Goal: Information Seeking & Learning: Learn about a topic

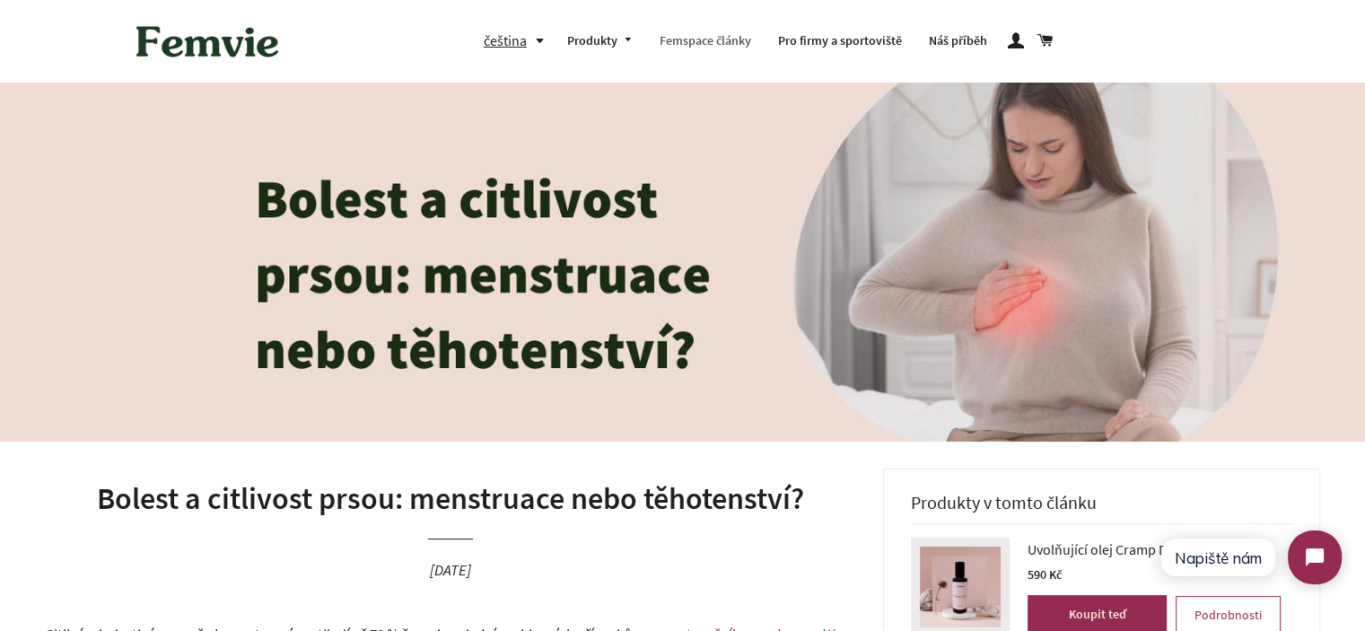
click at [727, 48] on link "Femspace články" at bounding box center [705, 41] width 118 height 47
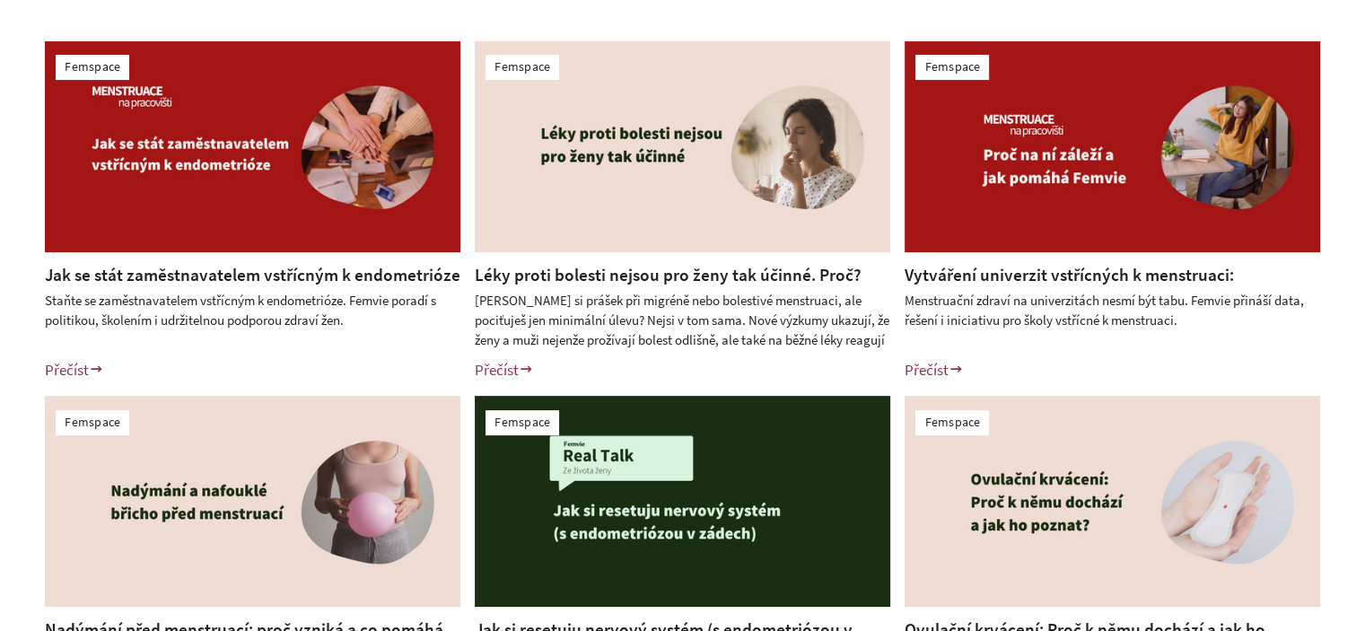
click at [675, 264] on link "Léky proti bolesti nejsou pro ženy tak účinné. Proč?" at bounding box center [668, 275] width 387 height 22
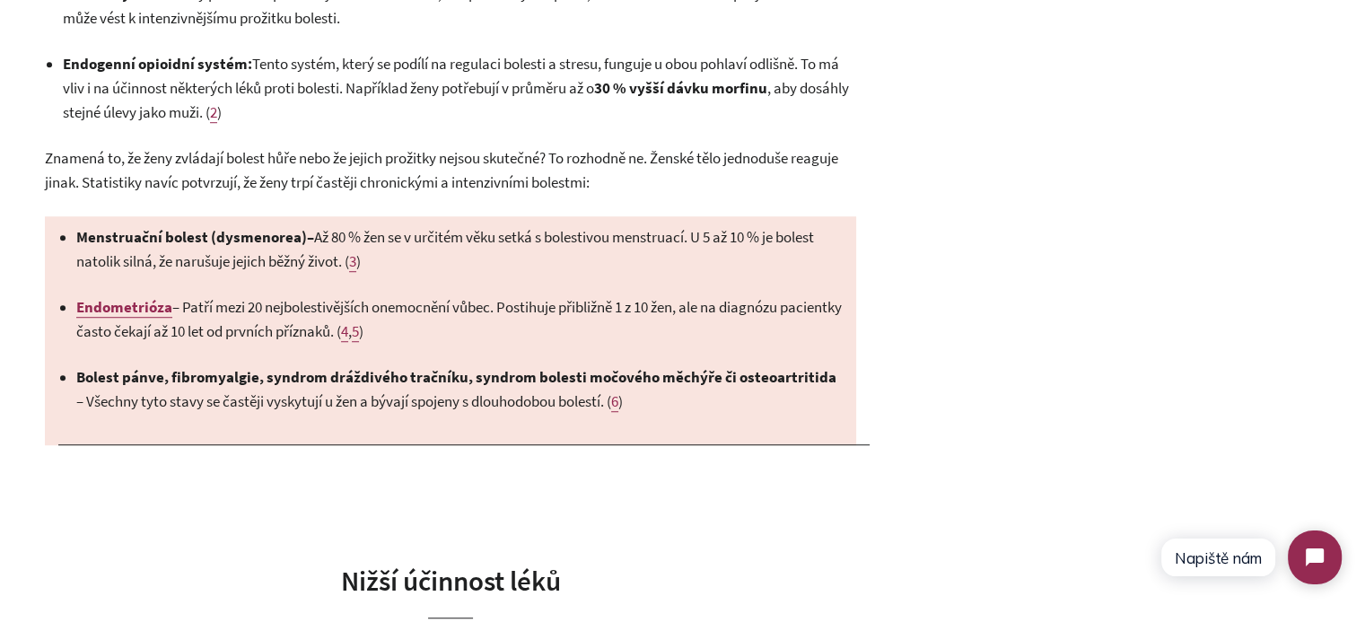
scroll to position [1256, 0]
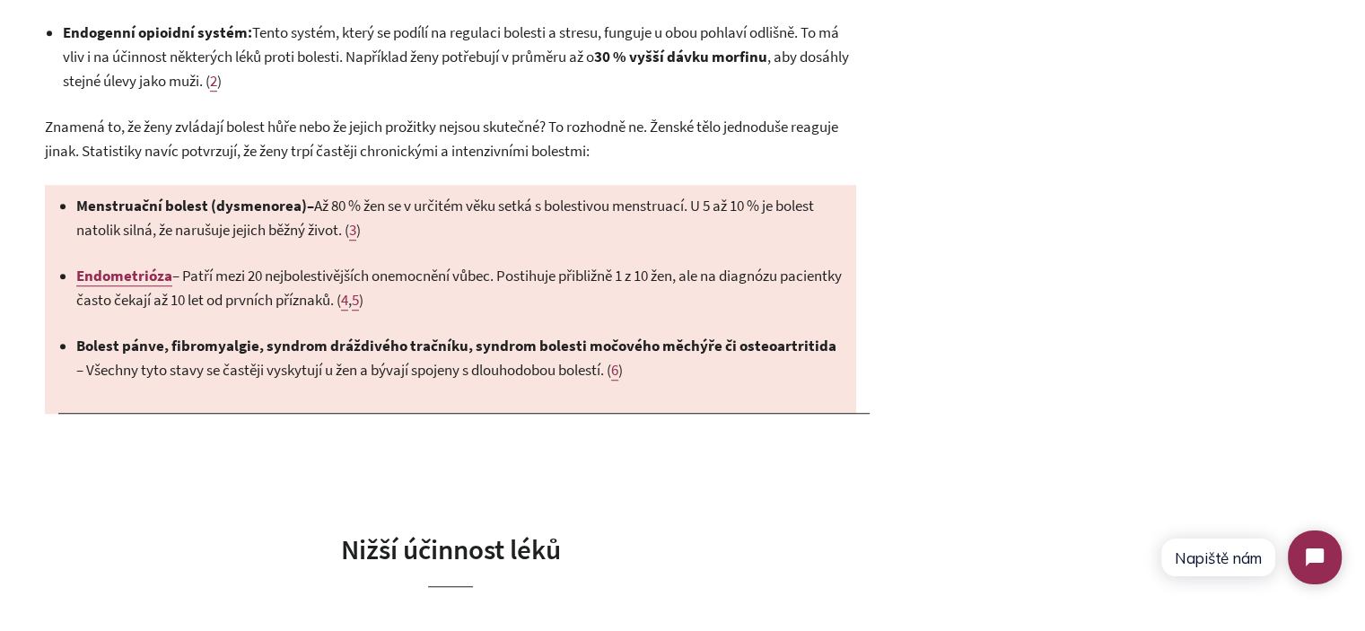
click at [512, 200] on span "– Až 80 % žen se v určitém věku setká s bolestivou menstruací. U 5 až 10 % je b…" at bounding box center [444, 218] width 737 height 44
click at [502, 210] on span "– Až 80 % žen se v určitém věku setká s bolestivou menstruací. U 5 až 10 % je b…" at bounding box center [444, 218] width 737 height 44
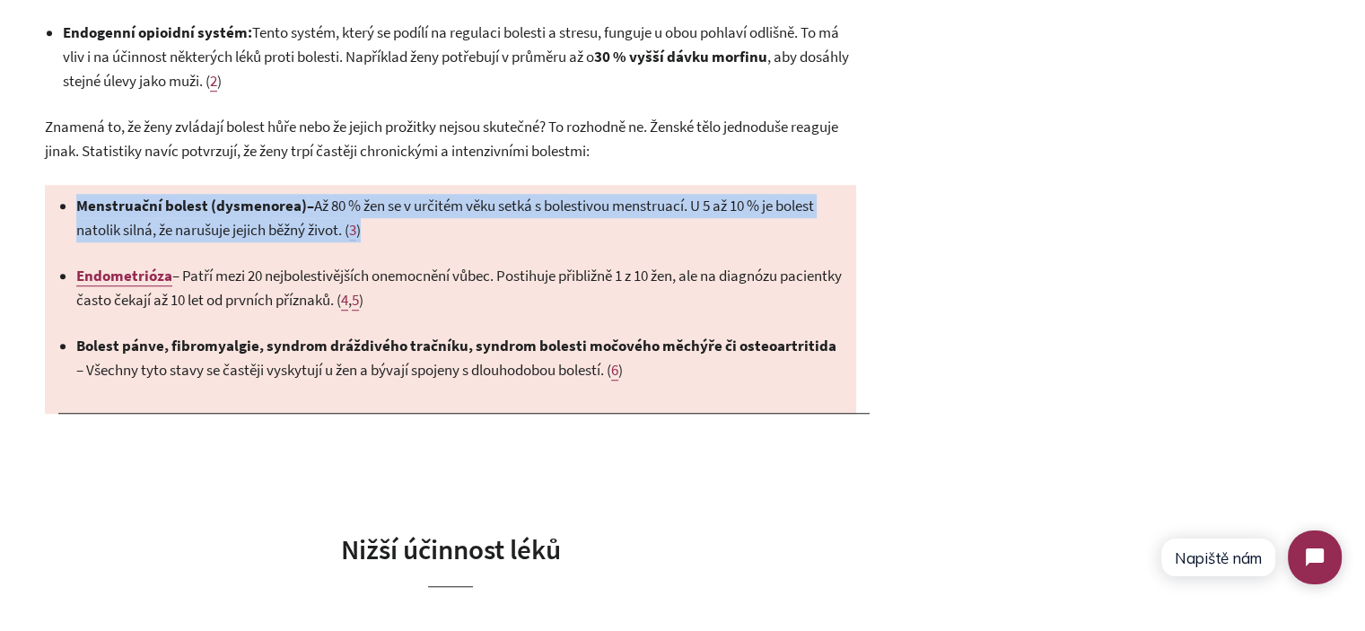
click at [502, 210] on span "– Až 80 % žen se v určitém věku setká s bolestivou menstruací. U 5 až 10 % je b…" at bounding box center [444, 218] width 737 height 44
click at [519, 222] on p "Menstruační bolest (dysmenorea) – Až 80 % žen se v určitém věku setká s bolesti…" at bounding box center [459, 218] width 766 height 48
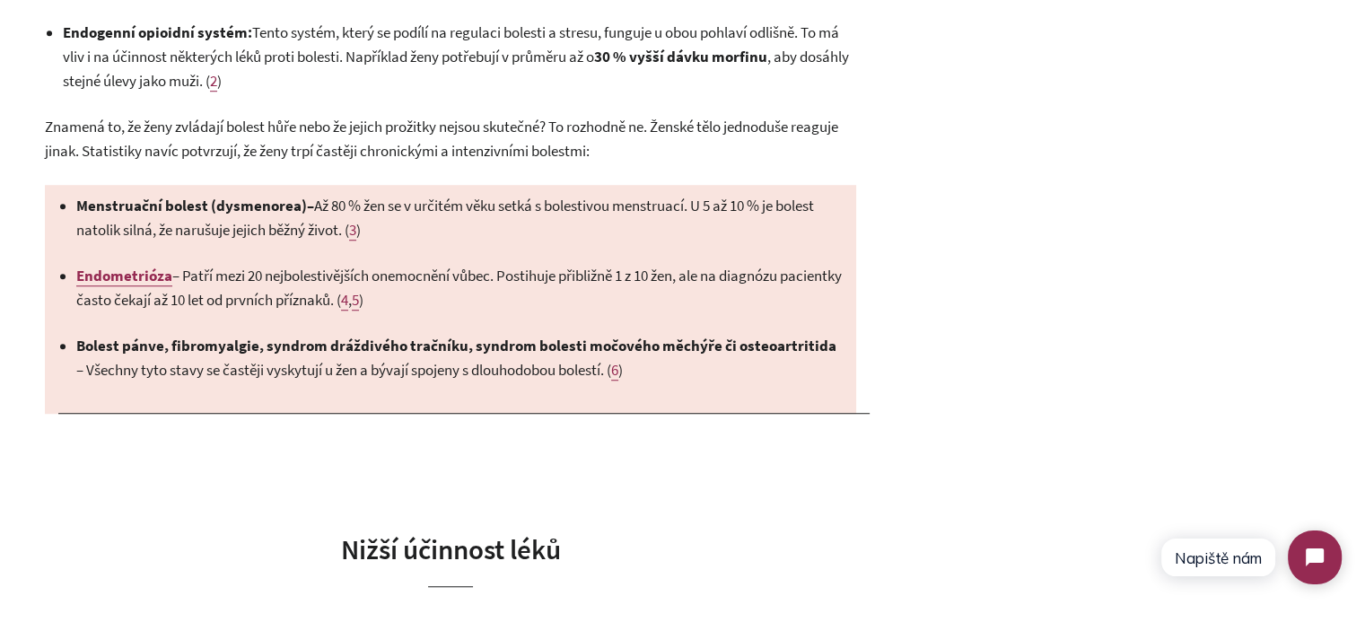
click at [519, 222] on p "Menstruační bolest (dysmenorea) – Až 80 % žen se v určitém věku setká s bolesti…" at bounding box center [459, 218] width 766 height 48
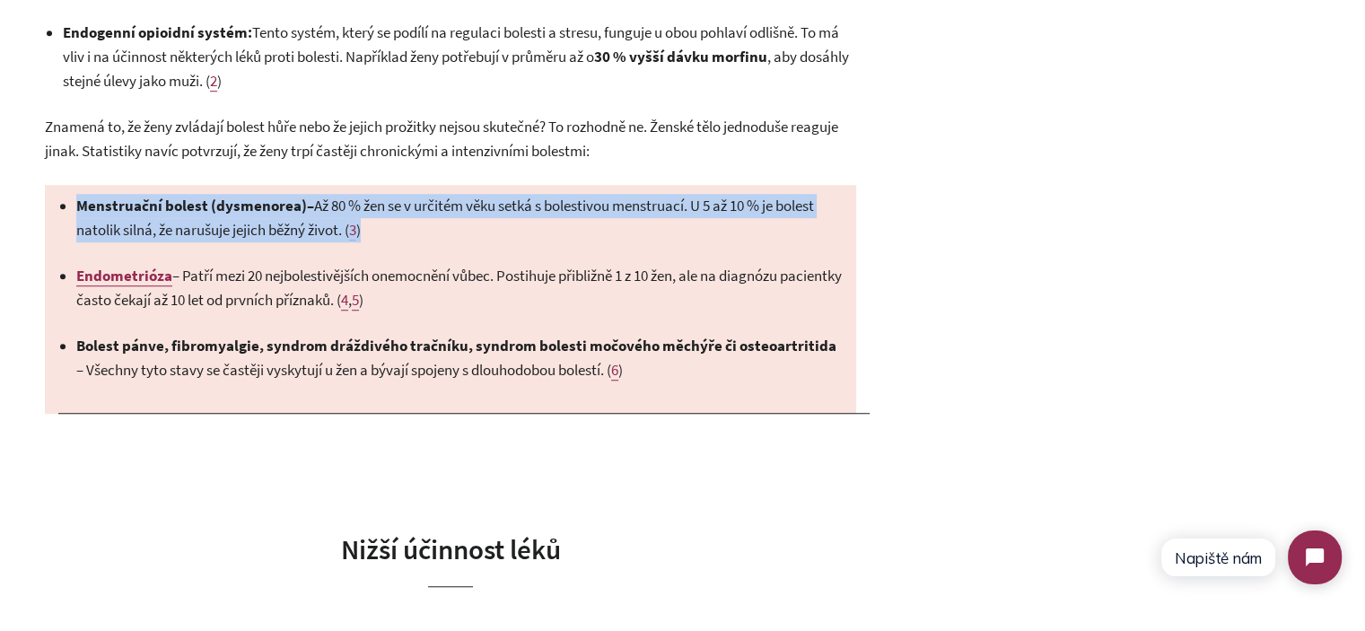
click at [519, 222] on p "Menstruační bolest (dysmenorea) – Až 80 % žen se v určitém věku setká s bolesti…" at bounding box center [459, 218] width 766 height 48
click at [614, 246] on ul "Menstruační bolest (dysmenorea) – Až 80 % žen se v určitém věku setká s bolesti…" at bounding box center [459, 288] width 766 height 188
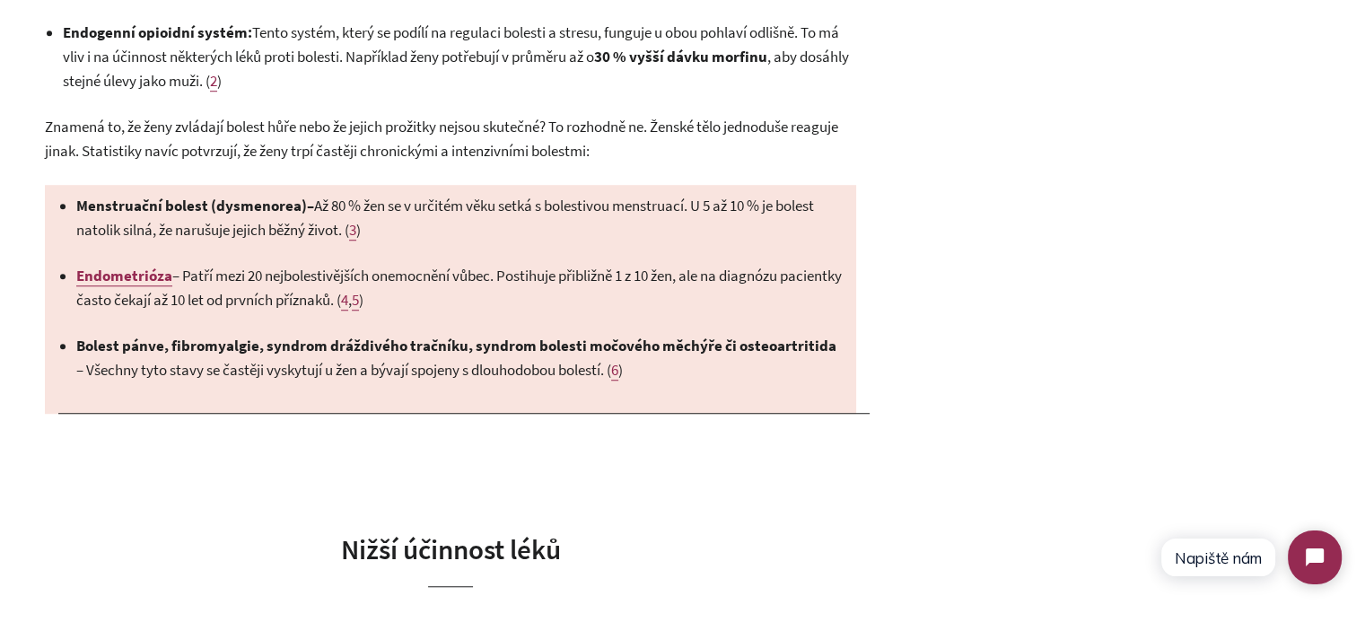
click at [614, 246] on ul "Menstruační bolest (dysmenorea) – Až 80 % žen se v určitém věku setká s bolesti…" at bounding box center [459, 288] width 766 height 188
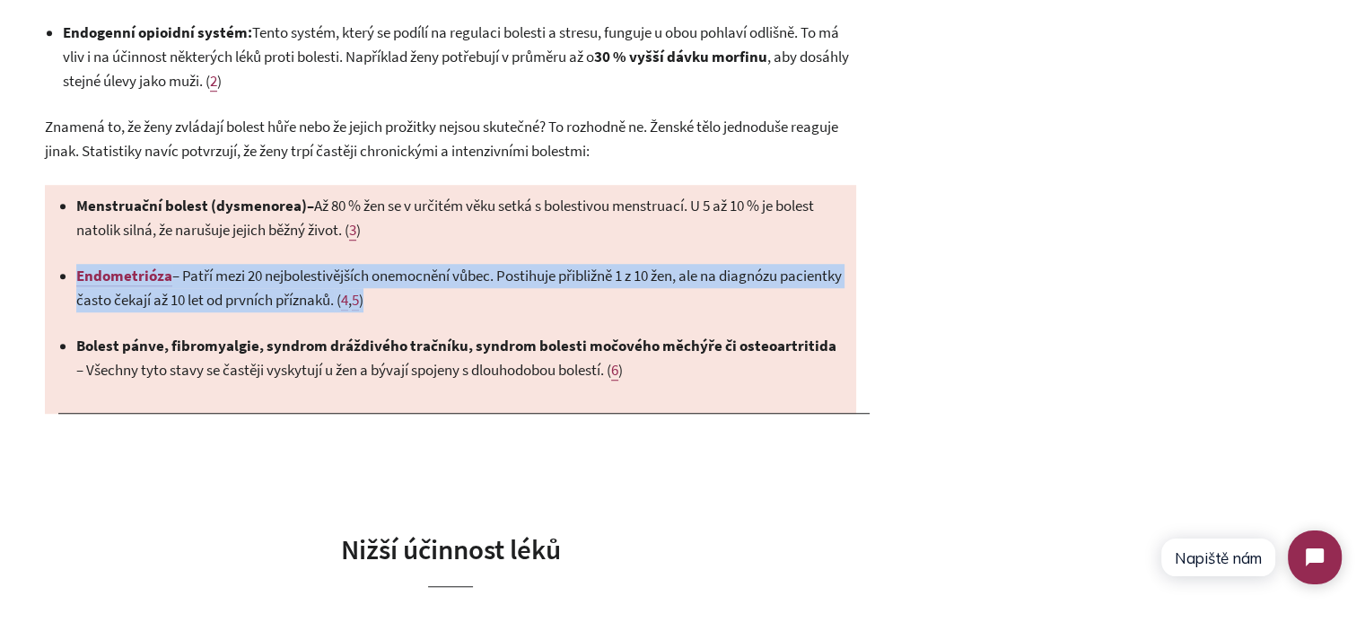
click at [614, 246] on ul "Menstruační bolest (dysmenorea) – Až 80 % žen se v určitém věku setká s bolesti…" at bounding box center [459, 288] width 766 height 188
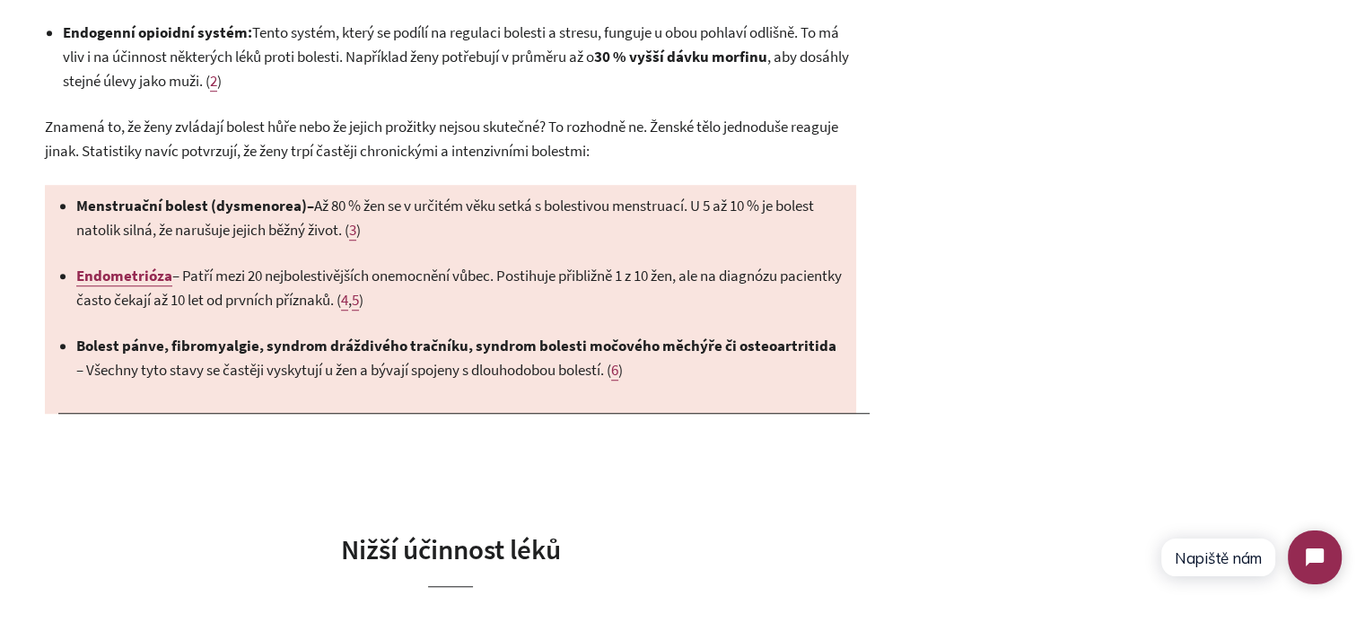
click at [601, 231] on p "Menstruační bolest (dysmenorea) – Až 80 % žen se v určitém věku setká s bolesti…" at bounding box center [459, 218] width 766 height 48
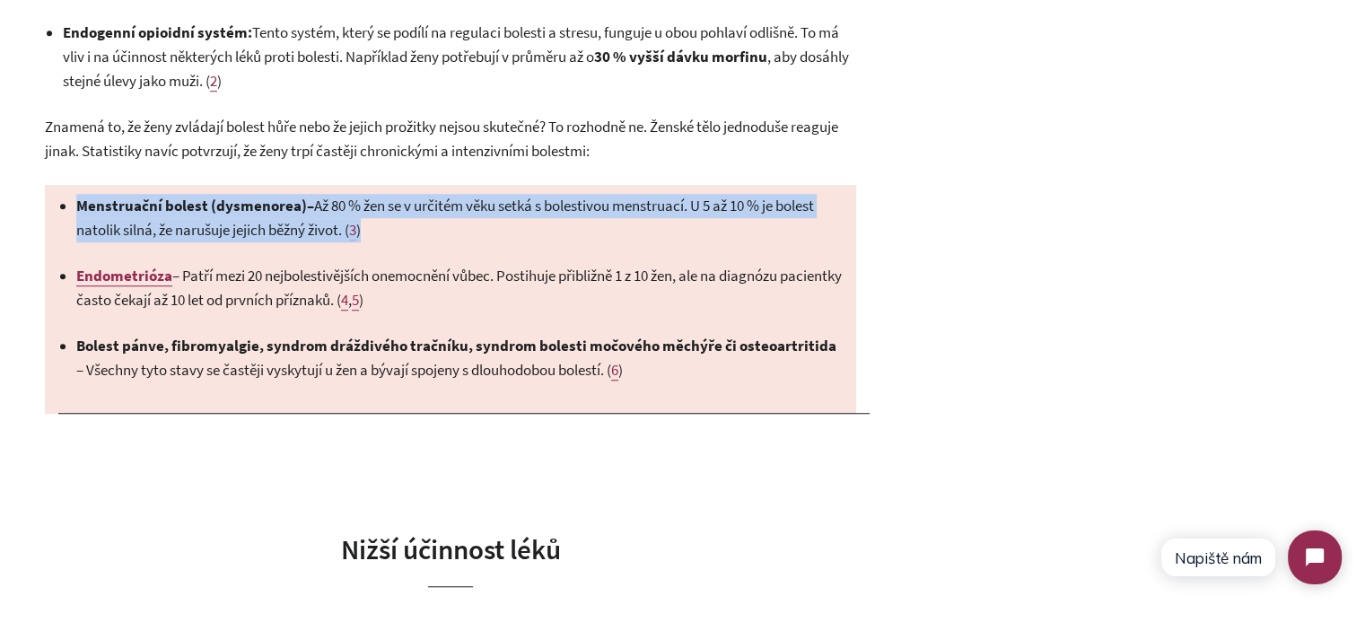
click at [601, 231] on p "Menstruační bolest (dysmenorea) – Až 80 % žen se v určitém věku setká s bolesti…" at bounding box center [459, 218] width 766 height 48
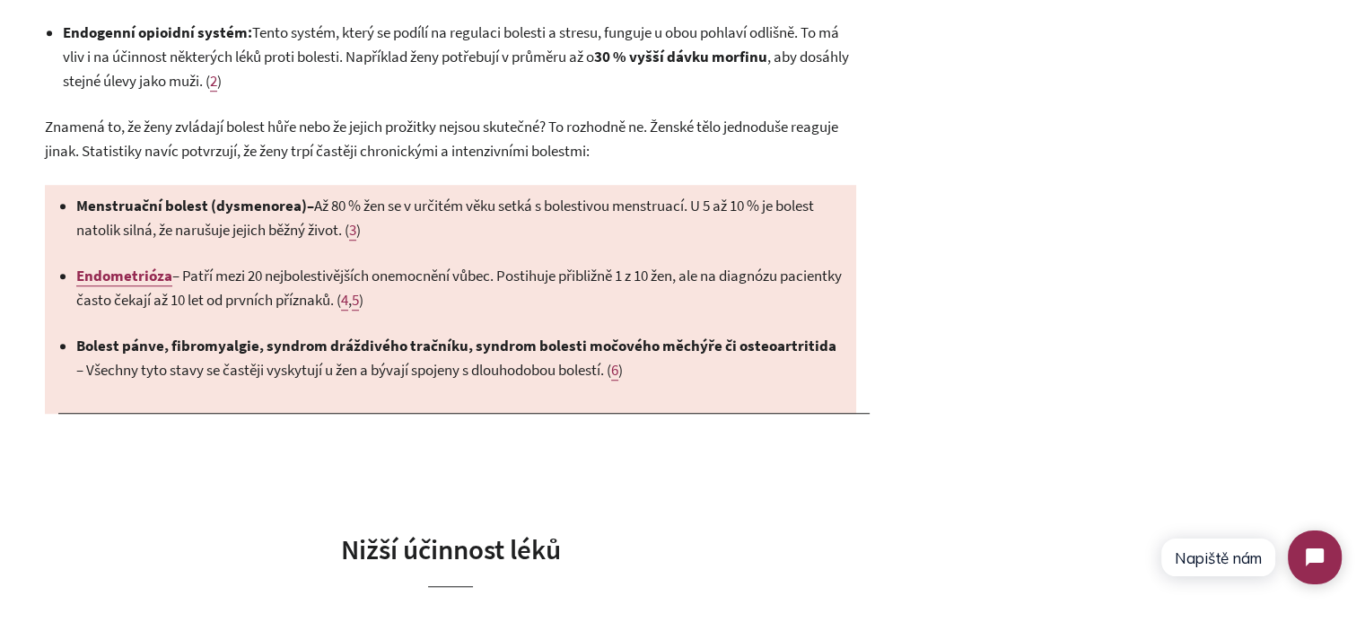
click at [603, 277] on span "– Patří mezi 20 nejbolestivějších onemocnění vůbec. Postihuje přibližně 1 z 10 …" at bounding box center [458, 288] width 765 height 44
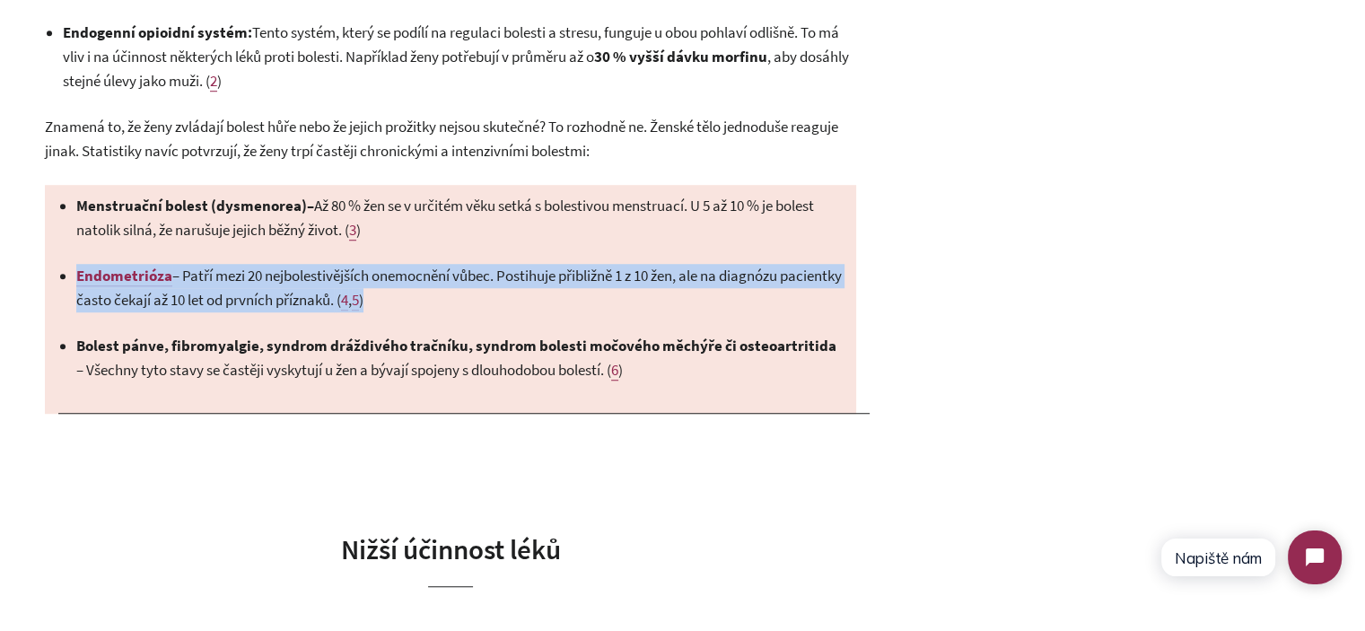
click at [603, 277] on span "– Patří mezi 20 nejbolestivějších onemocnění vůbec. Postihuje přibližně 1 z 10 …" at bounding box center [458, 288] width 765 height 44
click at [617, 295] on p "Endometrióza – Patří mezi 20 nejbolestivějších onemocnění vůbec. Postihuje přib…" at bounding box center [459, 288] width 766 height 48
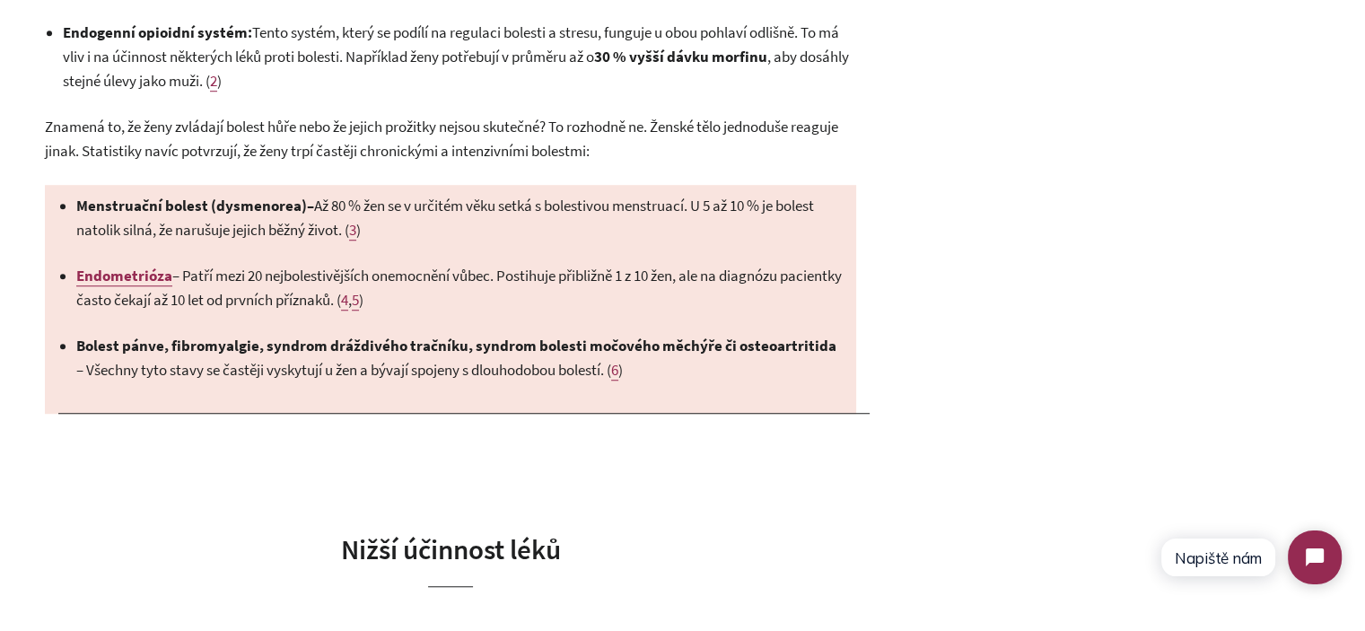
click at [617, 295] on p "Endometrióza – Patří mezi 20 nejbolestivějších onemocnění vůbec. Postihuje přib…" at bounding box center [459, 288] width 766 height 48
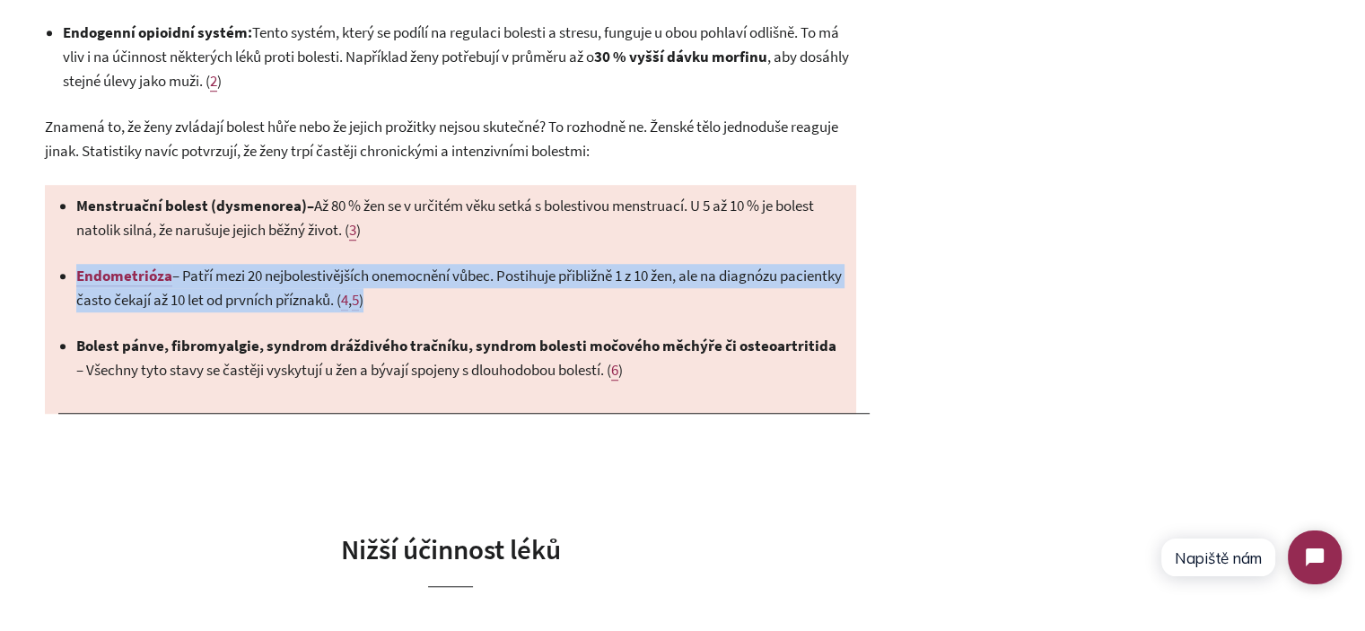
click at [617, 295] on p "Endometrióza – Patří mezi 20 nejbolestivějších onemocnění vůbec. Postihuje přib…" at bounding box center [459, 288] width 766 height 48
click at [650, 300] on p "Endometrióza – Patří mezi 20 nejbolestivějších onemocnění vůbec. Postihuje přib…" at bounding box center [459, 288] width 766 height 48
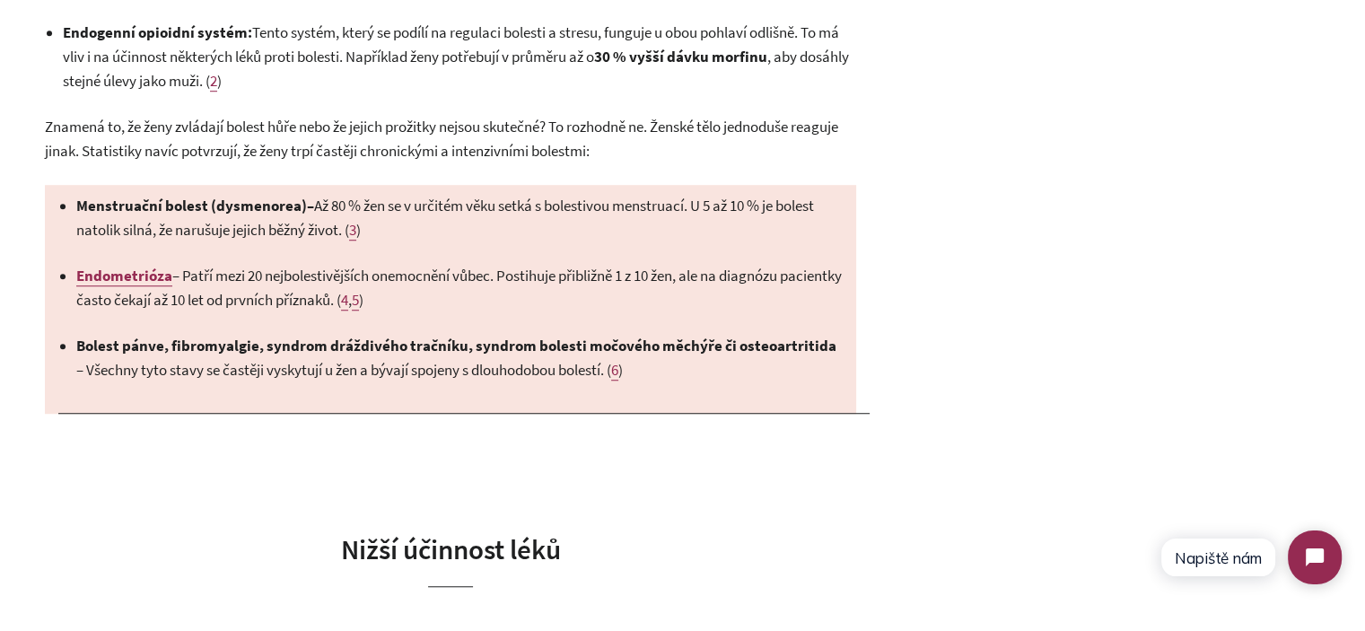
click at [489, 205] on span "– Až 80 % žen se v určitém věku setká s bolestivou menstruací. U 5 až 10 % je b…" at bounding box center [444, 218] width 737 height 44
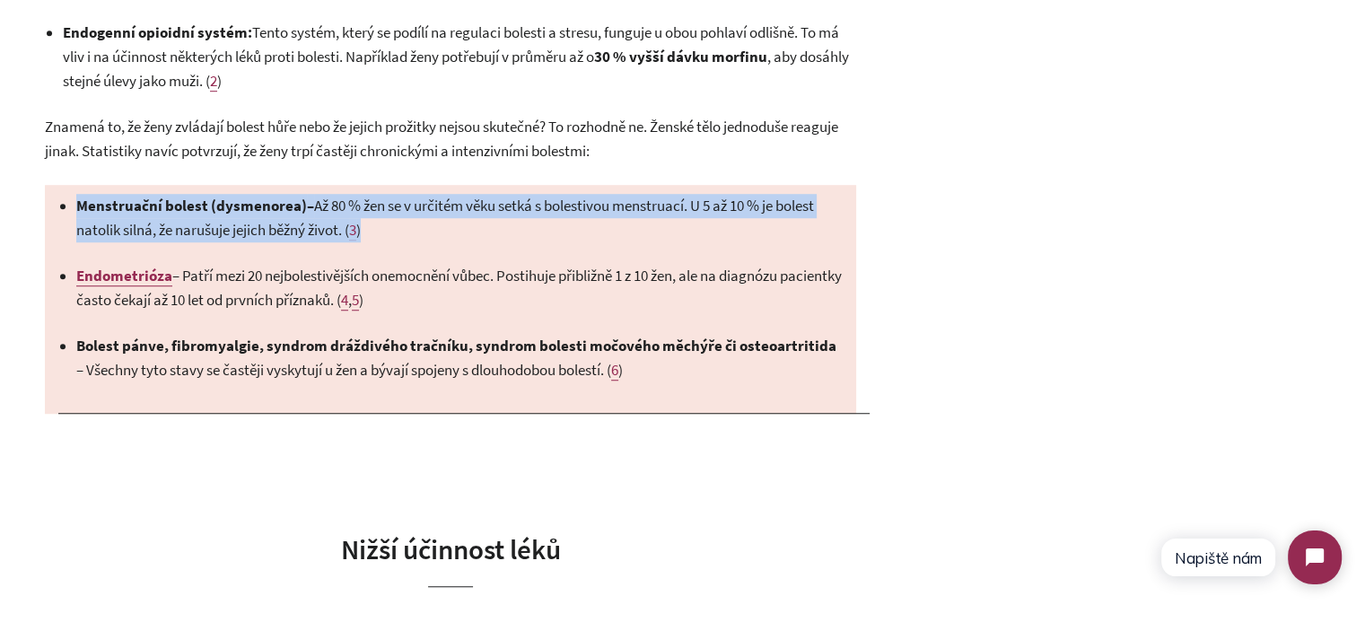
click at [489, 205] on span "– Až 80 % žen se v určitém věku setká s bolestivou menstruací. U 5 až 10 % je b…" at bounding box center [444, 218] width 737 height 44
click at [549, 232] on p "Menstruační bolest (dysmenorea) – Až 80 % žen se v určitém věku setká s bolesti…" at bounding box center [459, 218] width 766 height 48
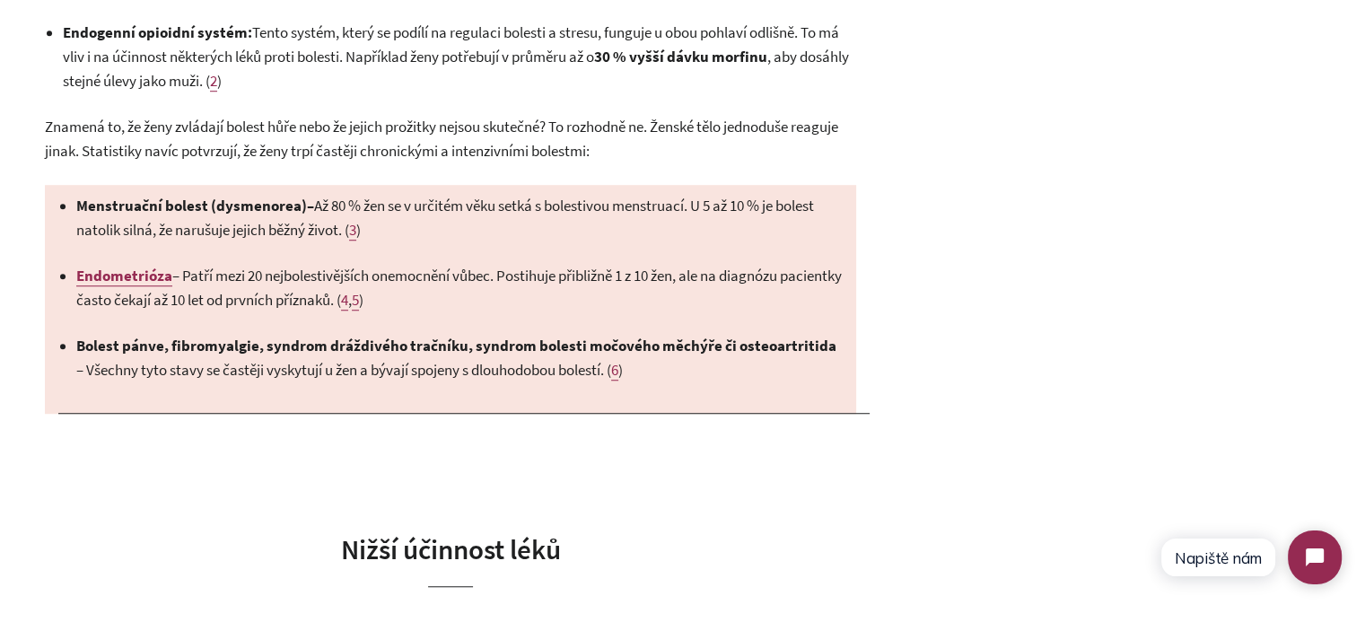
click at [534, 215] on p "Menstruační bolest (dysmenorea) – Až 80 % žen se v určitém věku setká s bolesti…" at bounding box center [459, 218] width 766 height 48
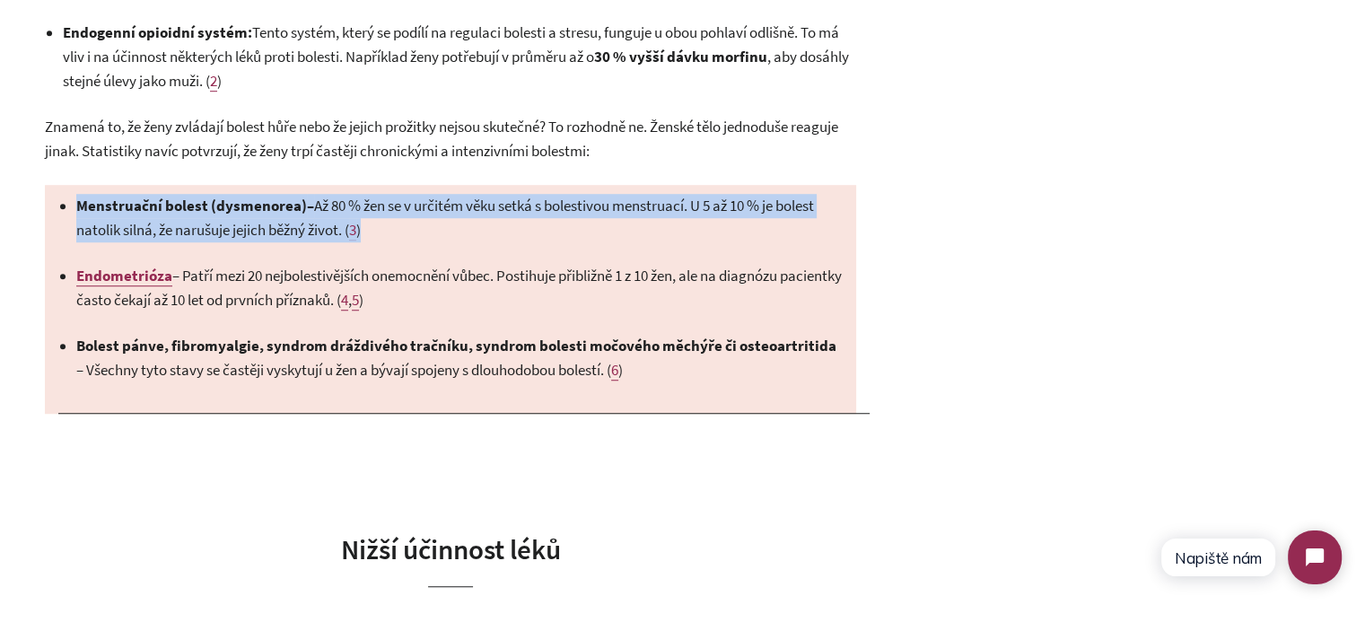
click at [534, 215] on p "Menstruační bolest (dysmenorea) – Až 80 % žen se v určitém věku setká s bolesti…" at bounding box center [459, 218] width 766 height 48
click at [546, 223] on p "Menstruační bolest (dysmenorea) – Až 80 % žen se v určitém věku setká s bolesti…" at bounding box center [459, 218] width 766 height 48
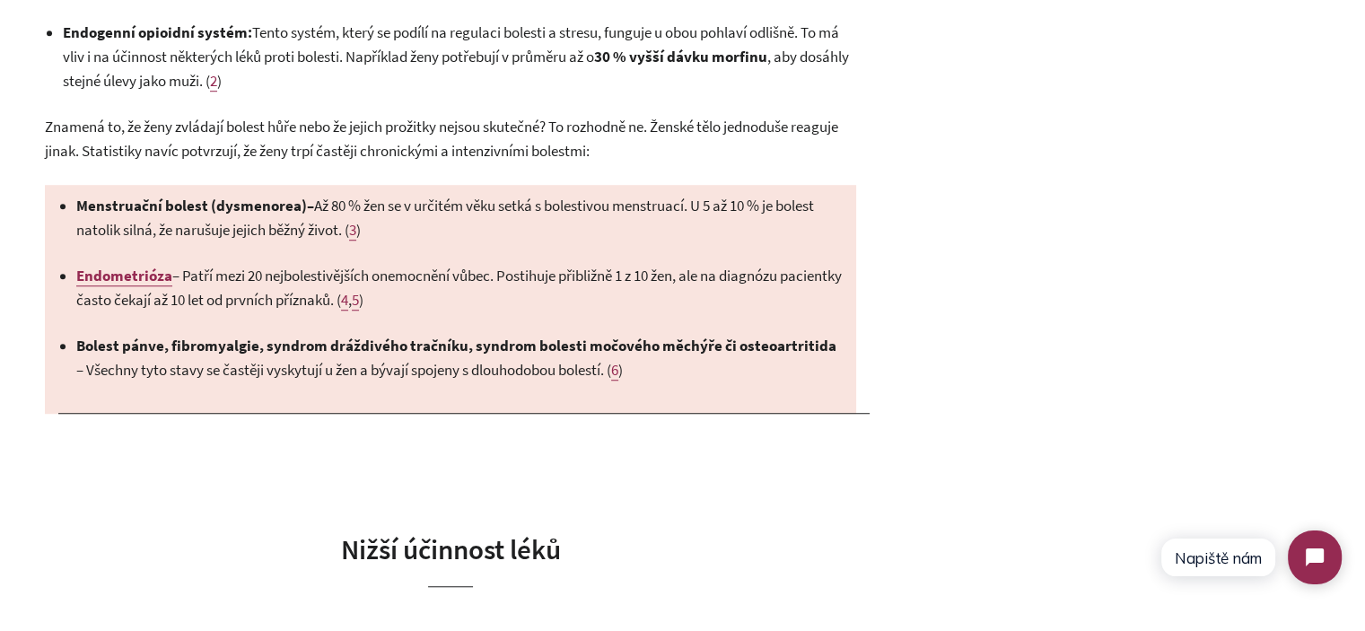
click at [528, 224] on p "Menstruační bolest (dysmenorea) – Až 80 % žen se v určitém věku setká s bolesti…" at bounding box center [459, 218] width 766 height 48
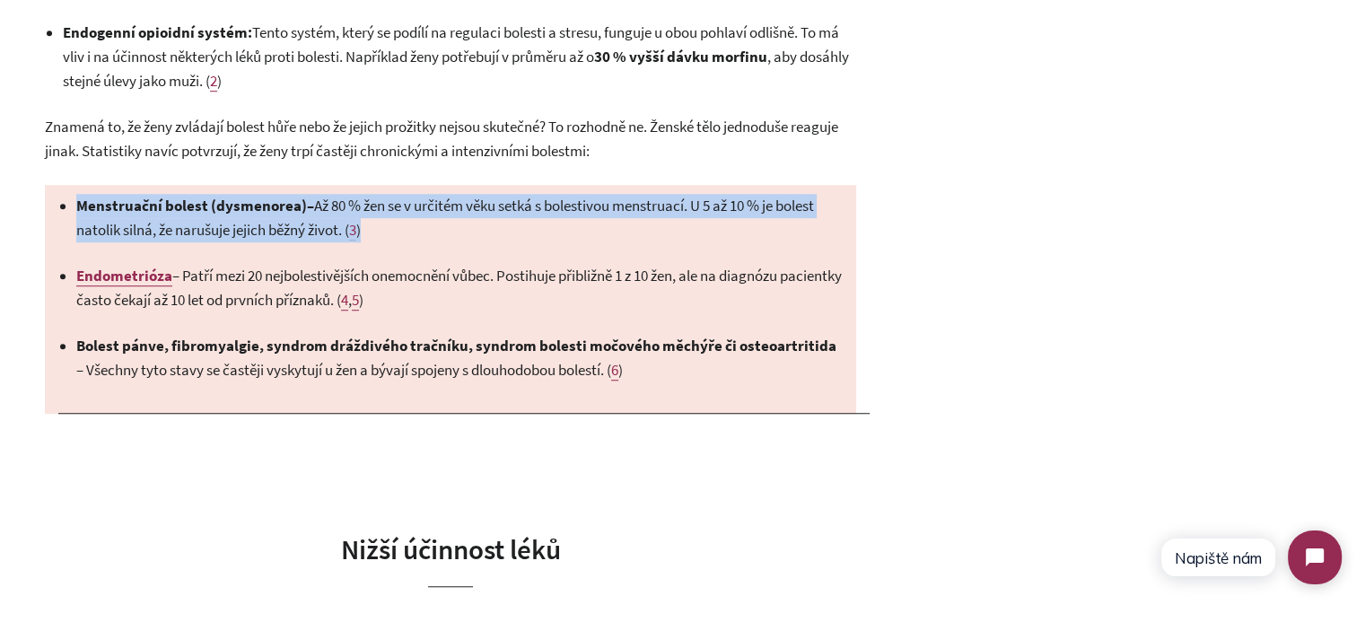
click at [528, 224] on p "Menstruační bolest (dysmenorea) – Až 80 % žen se v určitém věku setká s bolesti…" at bounding box center [459, 218] width 766 height 48
click at [547, 221] on p "Menstruační bolest (dysmenorea) – Až 80 % žen se v určitém věku setká s bolesti…" at bounding box center [459, 218] width 766 height 48
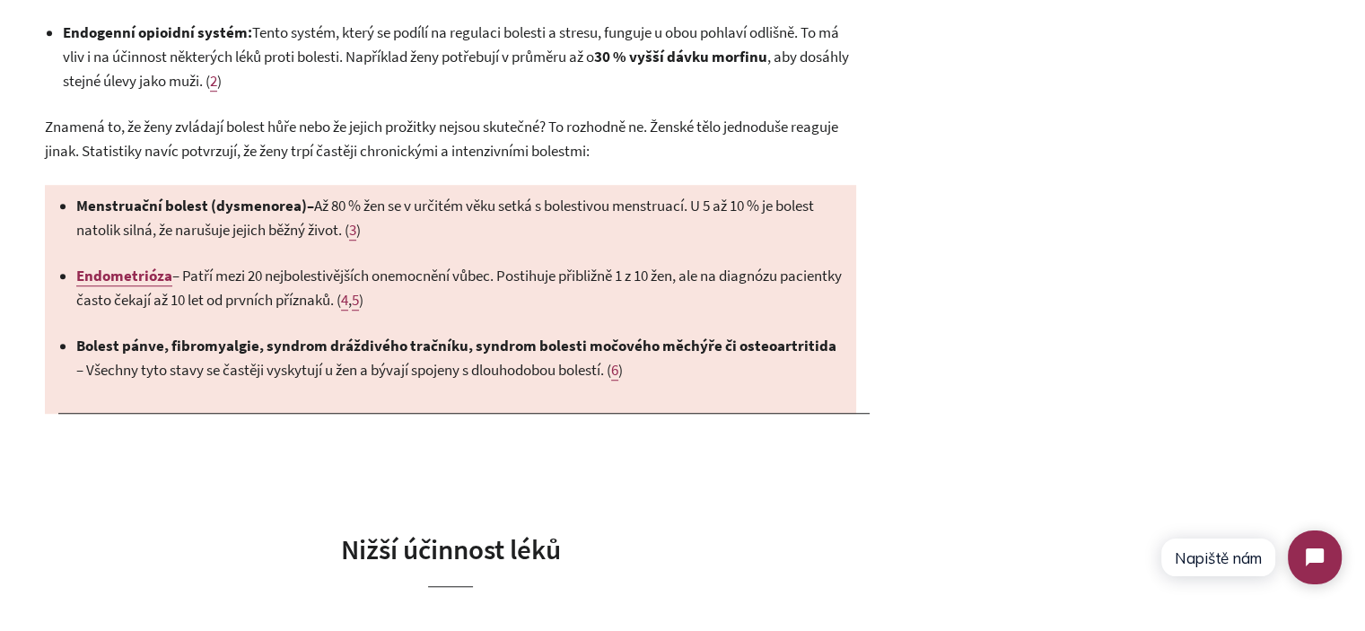
click at [551, 214] on span "– Až 80 % žen se v určitém věku setká s bolestivou menstruací. U 5 až 10 % je b…" at bounding box center [444, 218] width 737 height 44
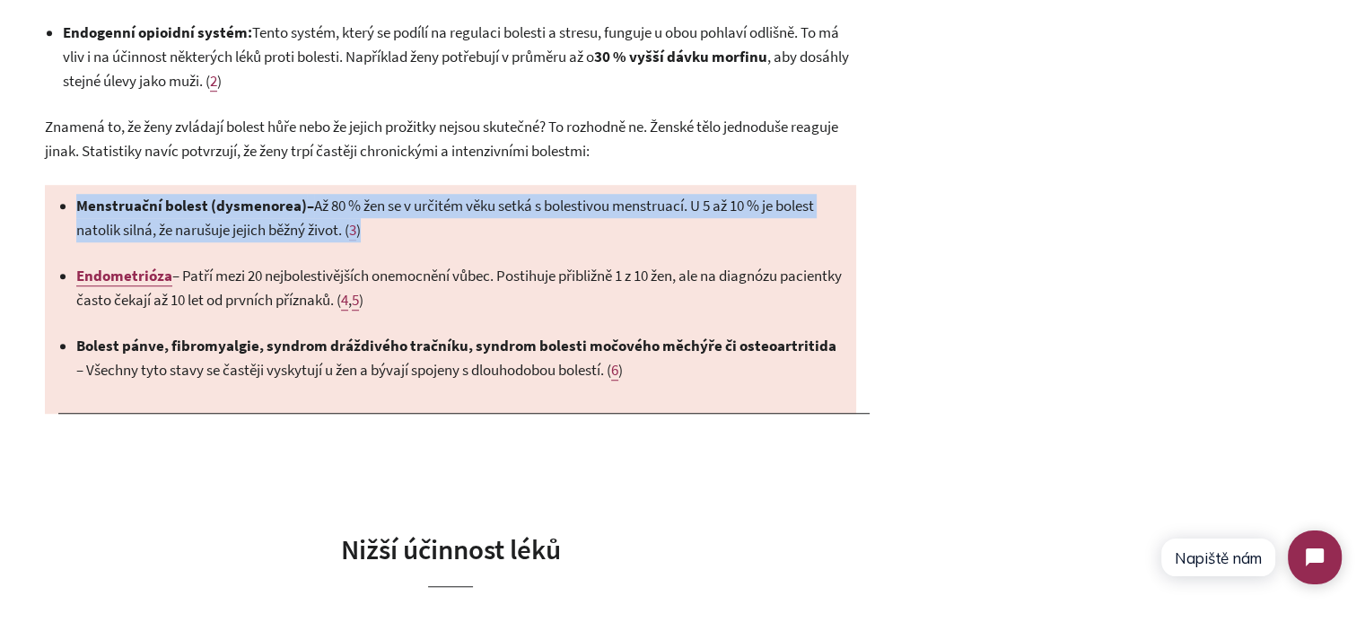
click at [551, 214] on span "– Až 80 % žen se v určitém věku setká s bolestivou menstruací. U 5 až 10 % je b…" at bounding box center [444, 218] width 737 height 44
click at [583, 228] on p "Menstruační bolest (dysmenorea) – Až 80 % žen se v určitém věku setká s bolesti…" at bounding box center [459, 218] width 766 height 48
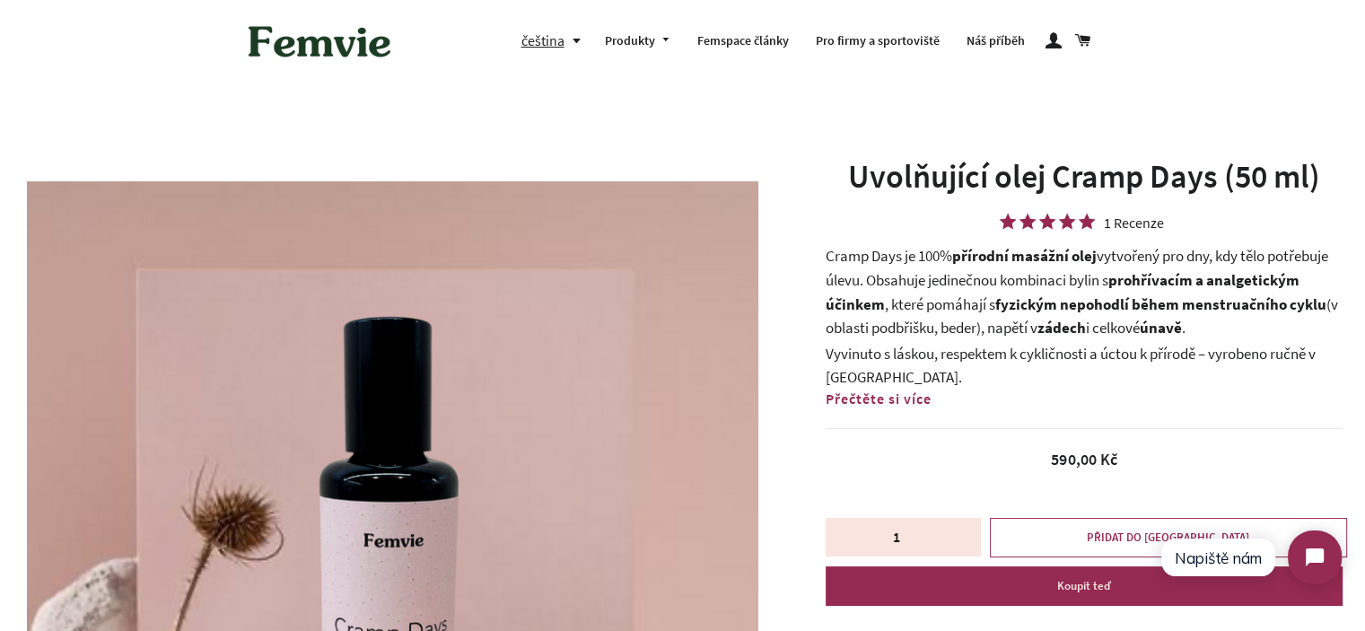
click at [934, 400] on div "Přečtěte si více Číst méně" at bounding box center [1083, 399] width 517 height 22
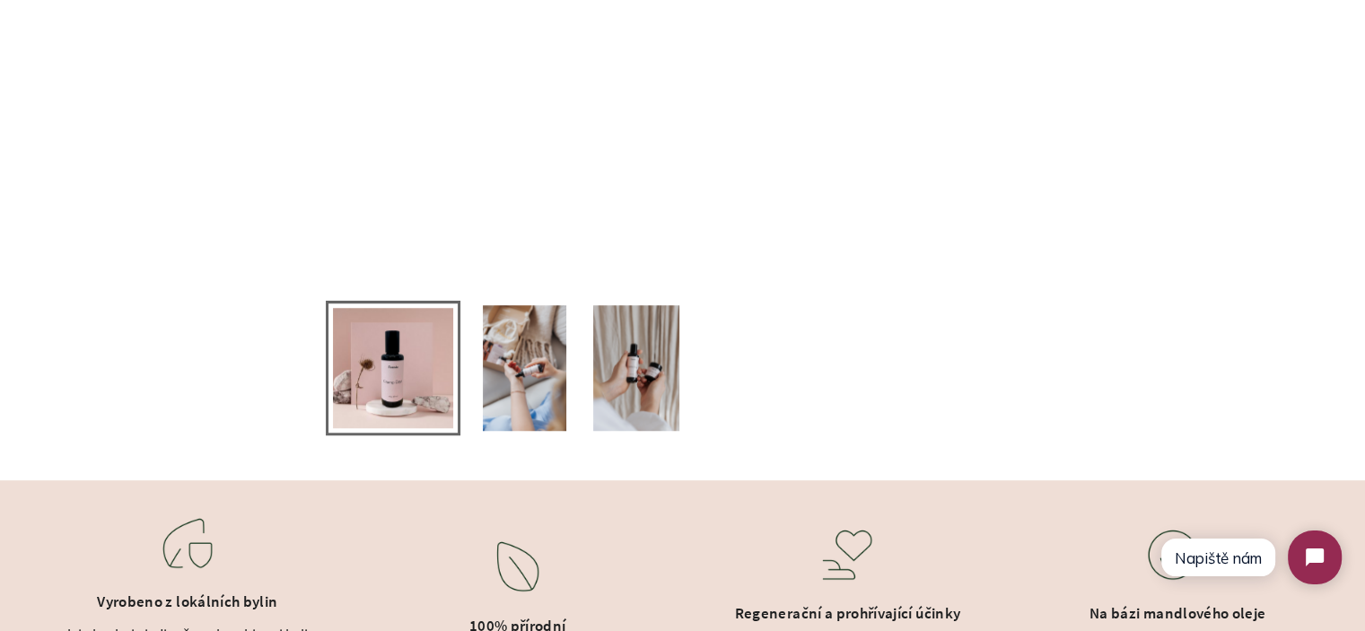
scroll to position [1256, 0]
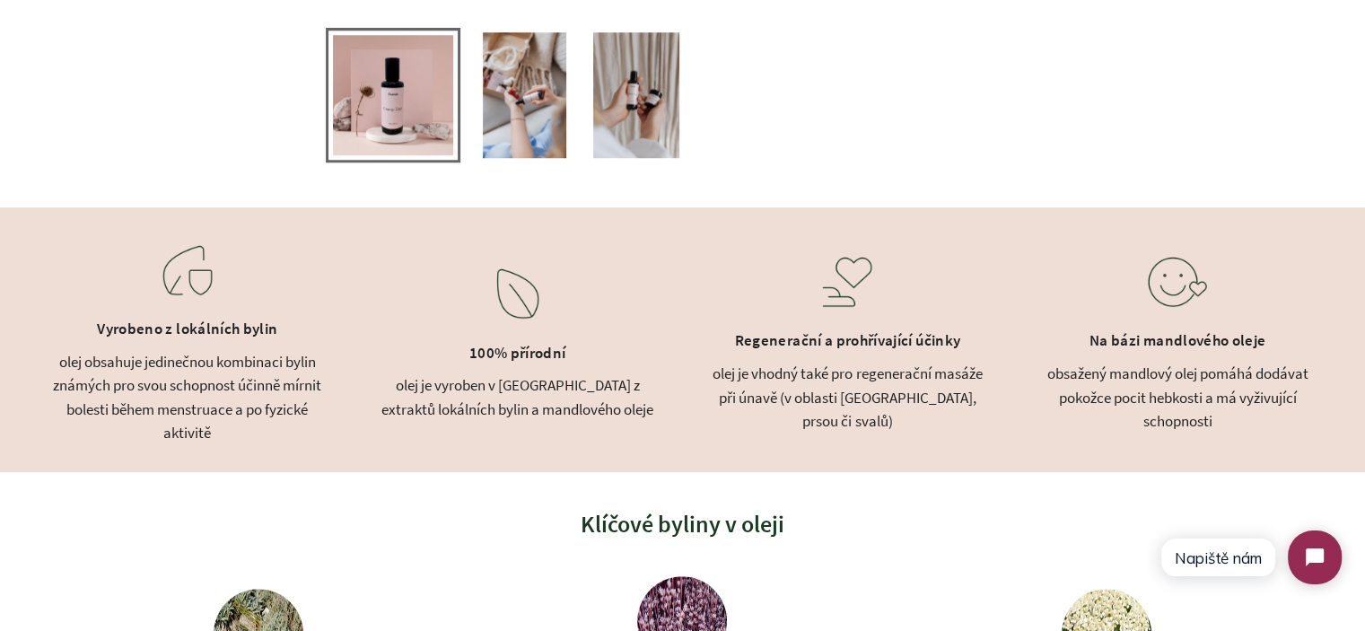
click at [305, 405] on div "olej obsahuje jedinečnou kombinaci bylin známých pro svou schopnost účinně mírn…" at bounding box center [187, 397] width 285 height 95
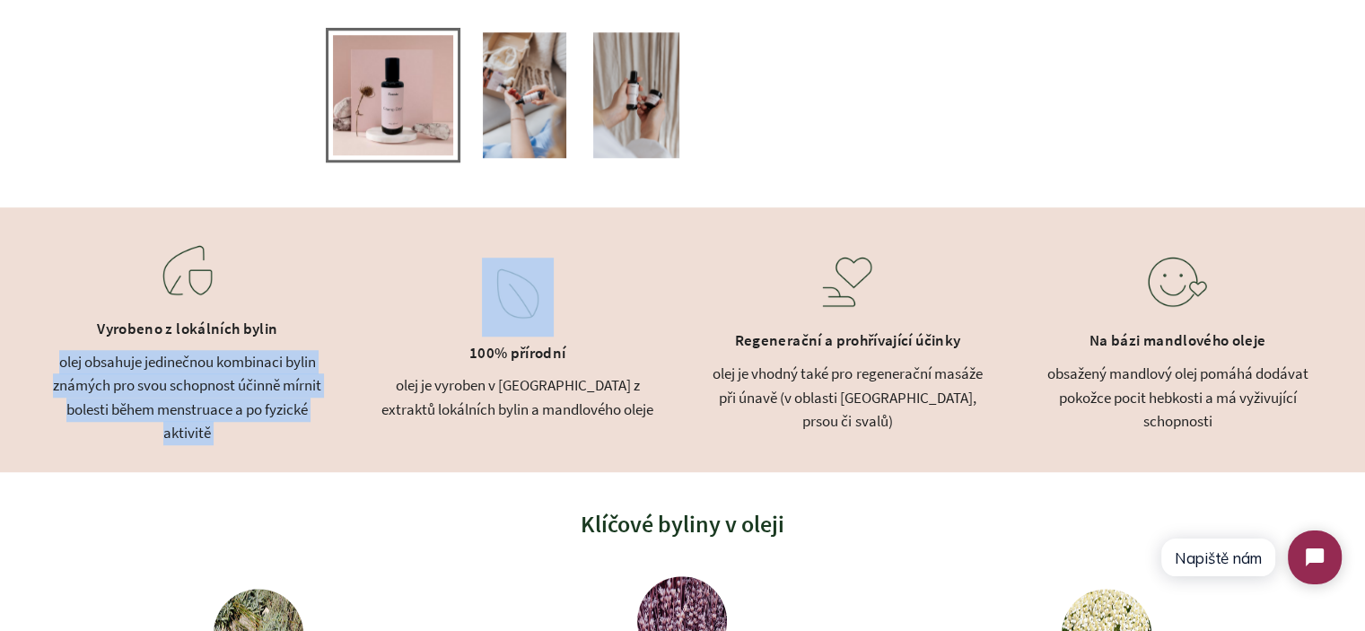
click at [306, 405] on div "olej obsahuje jedinečnou kombinaci bylin známých pro svou schopnost účinně mírn…" at bounding box center [187, 397] width 285 height 95
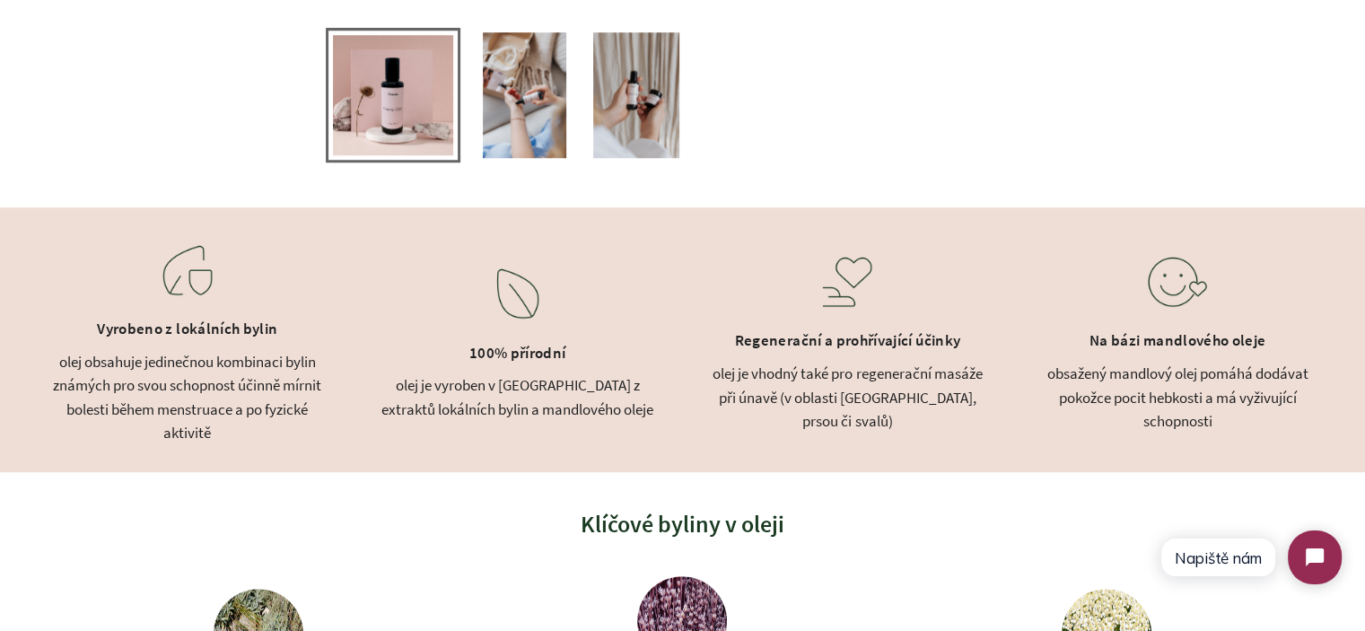
click at [641, 428] on div "Vyrobeno z lokálních bylin olej obsahuje jedinečnou kombinaci bylin známých pro…" at bounding box center [682, 339] width 1365 height 265
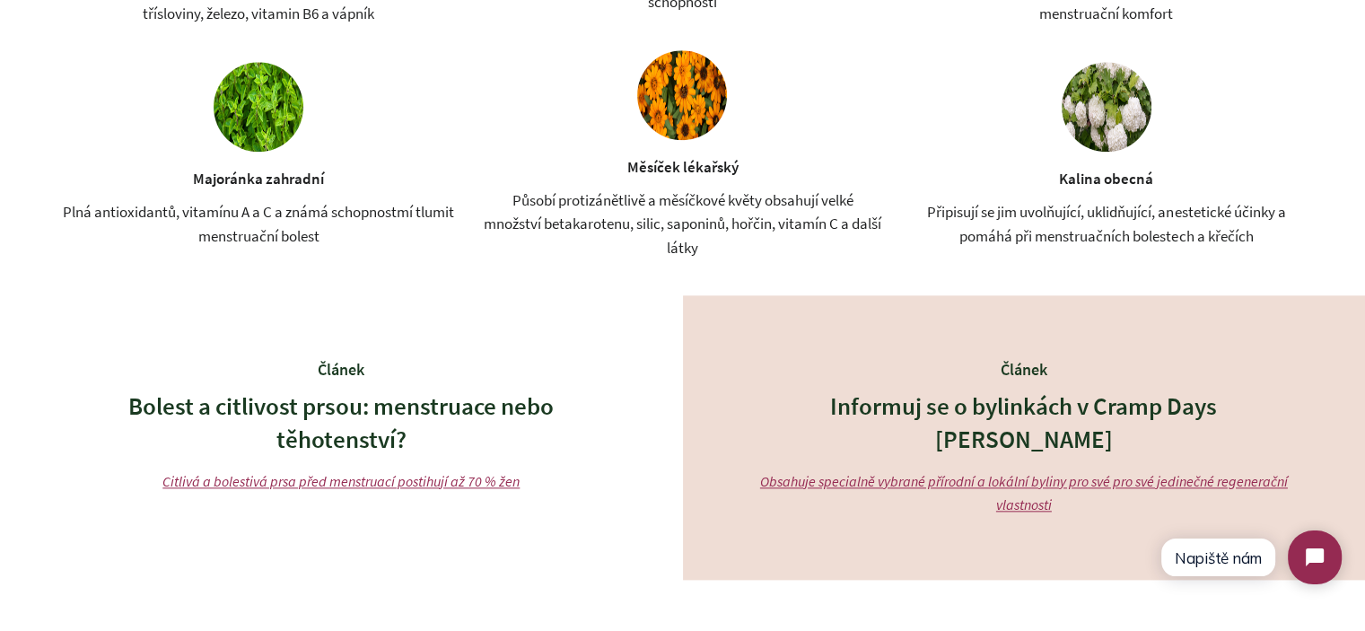
scroll to position [1974, 0]
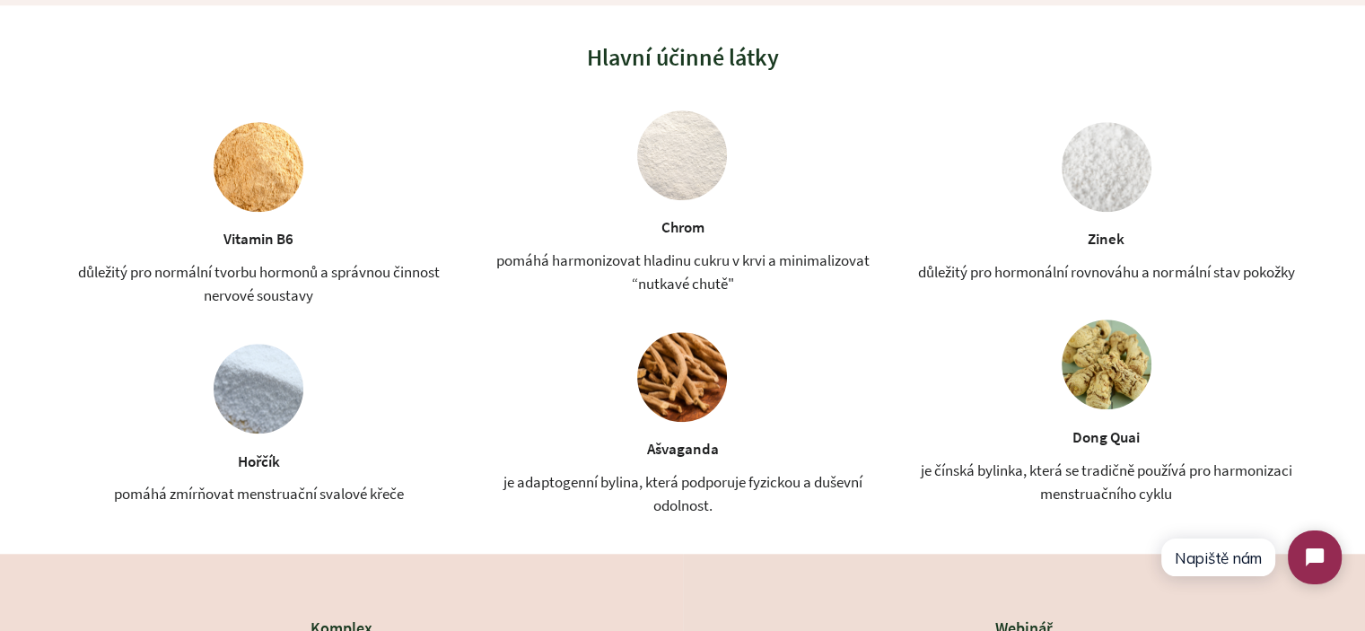
click at [979, 485] on div "je čínská bylinka, která se tradičně používá pro harmonizaci menstruačního cyklu" at bounding box center [1106, 482] width 409 height 48
click at [980, 475] on div "je čínská bylinka, která se tradičně používá pro harmonizaci menstruačního cyklu" at bounding box center [1106, 482] width 409 height 48
click at [987, 475] on div "je čínská bylinka, která se tradičně používá pro harmonizaci menstruačního cyklu" at bounding box center [1106, 482] width 409 height 48
click at [1041, 476] on div "je čínská bylinka, která se tradičně používá pro harmonizaci menstruačního cyklu" at bounding box center [1106, 482] width 409 height 48
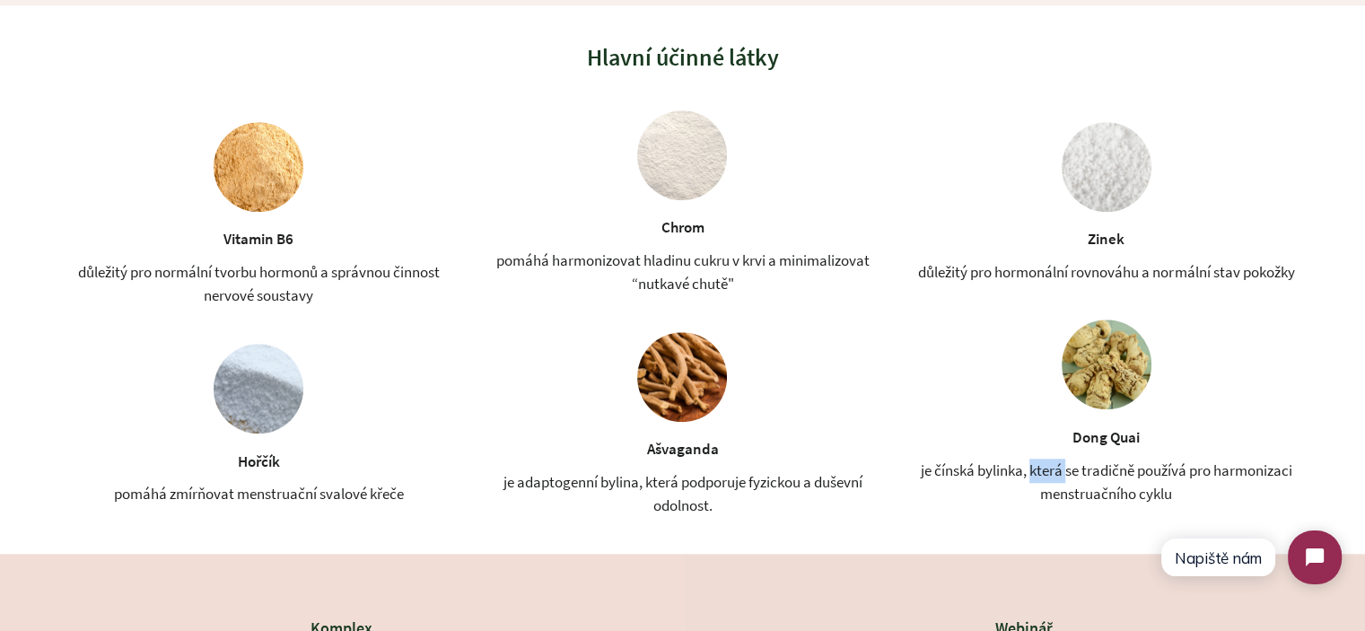
click at [1041, 476] on div "je čínská bylinka, která se tradičně používá pro harmonizaci menstruačního cyklu" at bounding box center [1106, 482] width 409 height 48
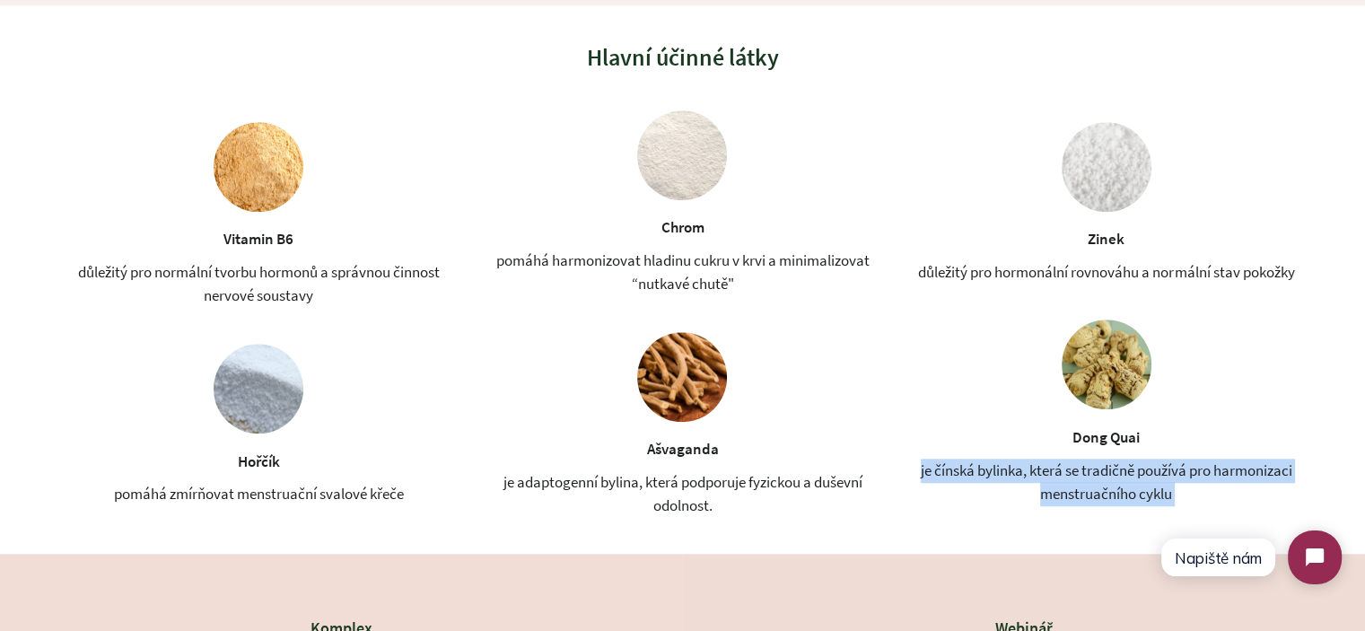
click at [1070, 484] on div "je čínská bylinka, která se tradičně používá pro harmonizaci menstruačního cyklu" at bounding box center [1106, 482] width 409 height 48
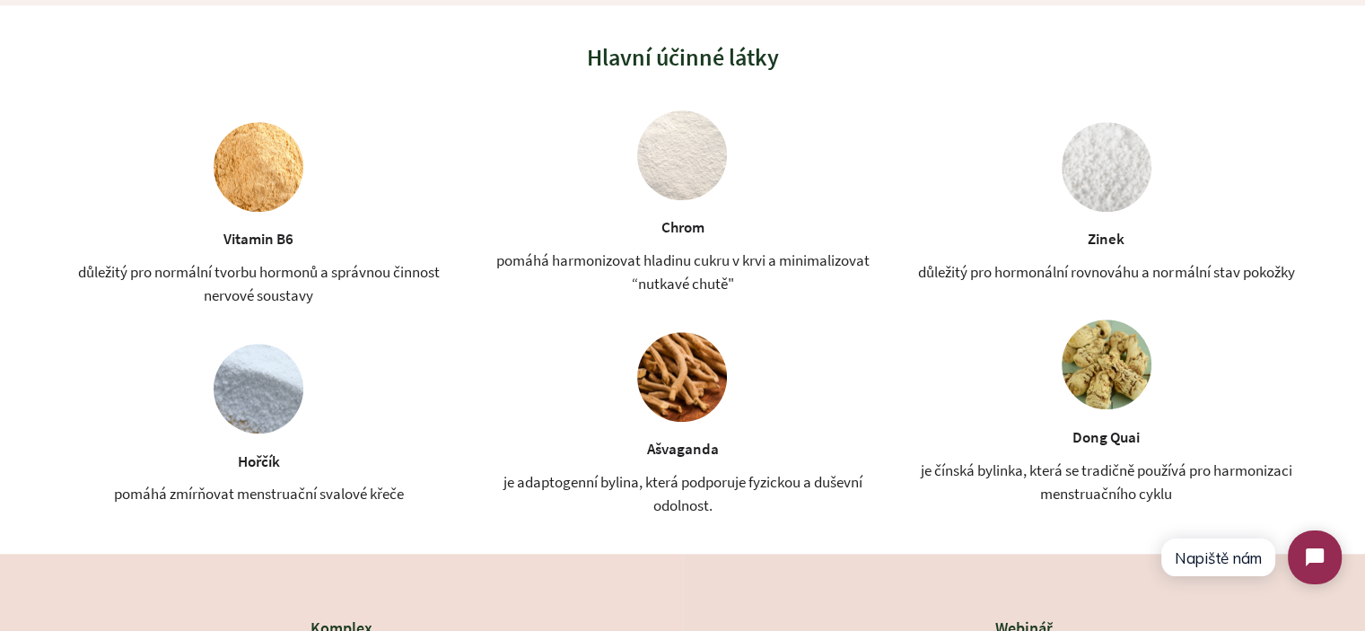
click at [1003, 521] on div "Hlavní účinné látky Vitamin B6 důležitý pro normální tvorbu hormonů a správnou …" at bounding box center [682, 279] width 1257 height 548
click at [689, 489] on div "je adaptogenní bylina, která podporuje fyzickou a duševní odolnost." at bounding box center [681, 494] width 409 height 48
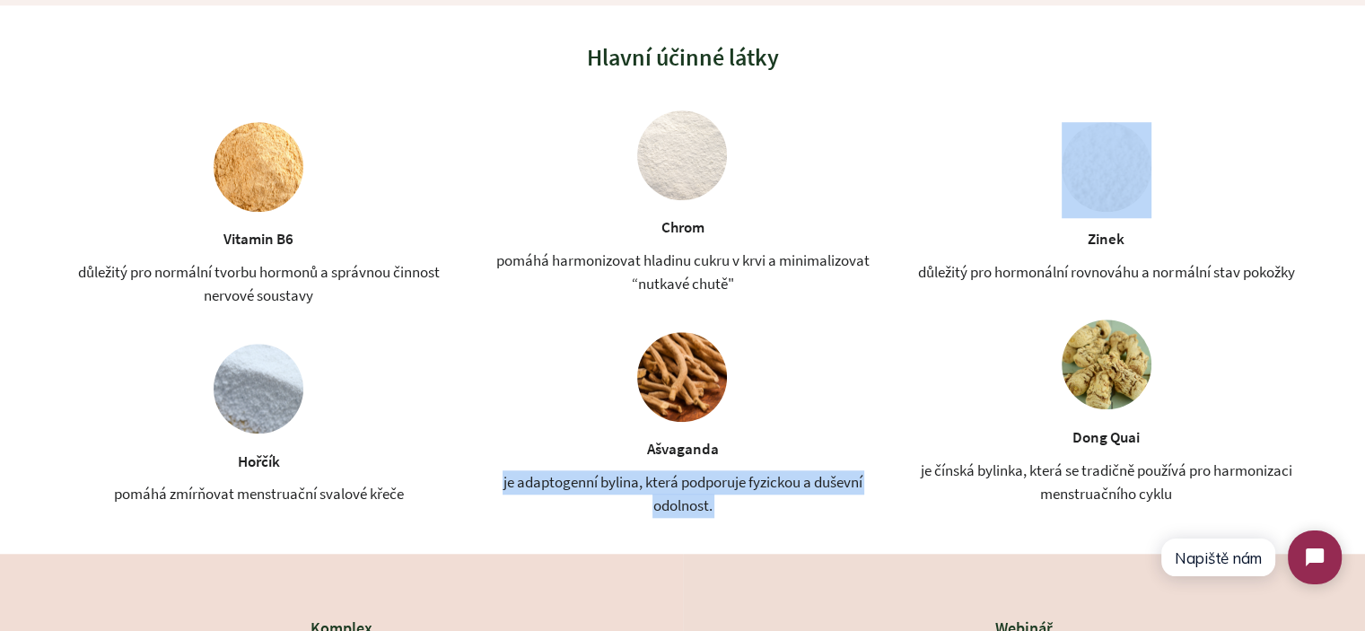
click at [689, 489] on div "je adaptogenní bylina, která podporuje fyzickou a duševní odolnost." at bounding box center [681, 494] width 409 height 48
click at [713, 496] on div "je adaptogenní bylina, která podporuje fyzickou a duševní odolnost." at bounding box center [681, 494] width 409 height 48
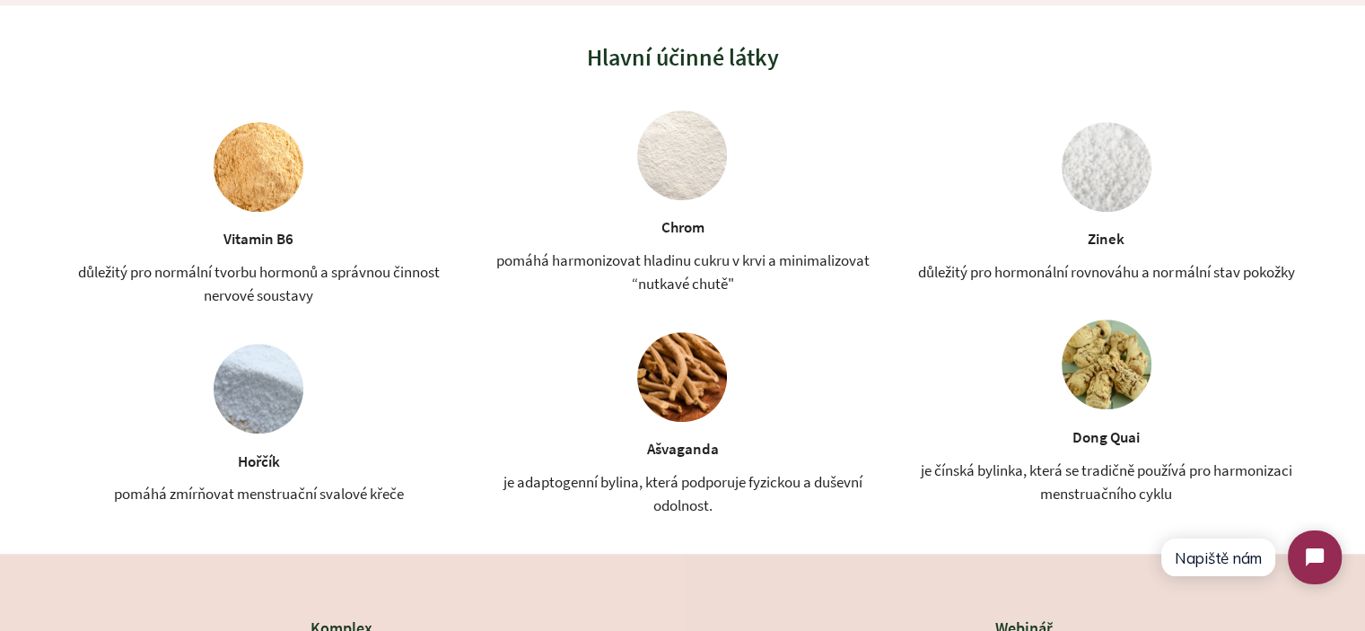
click at [598, 488] on div "je adaptogenní bylina, která podporuje fyzickou a duševní odolnost." at bounding box center [681, 494] width 409 height 48
click at [576, 487] on div "je adaptogenní bylina, která podporuje fyzickou a duševní odolnost." at bounding box center [681, 494] width 409 height 48
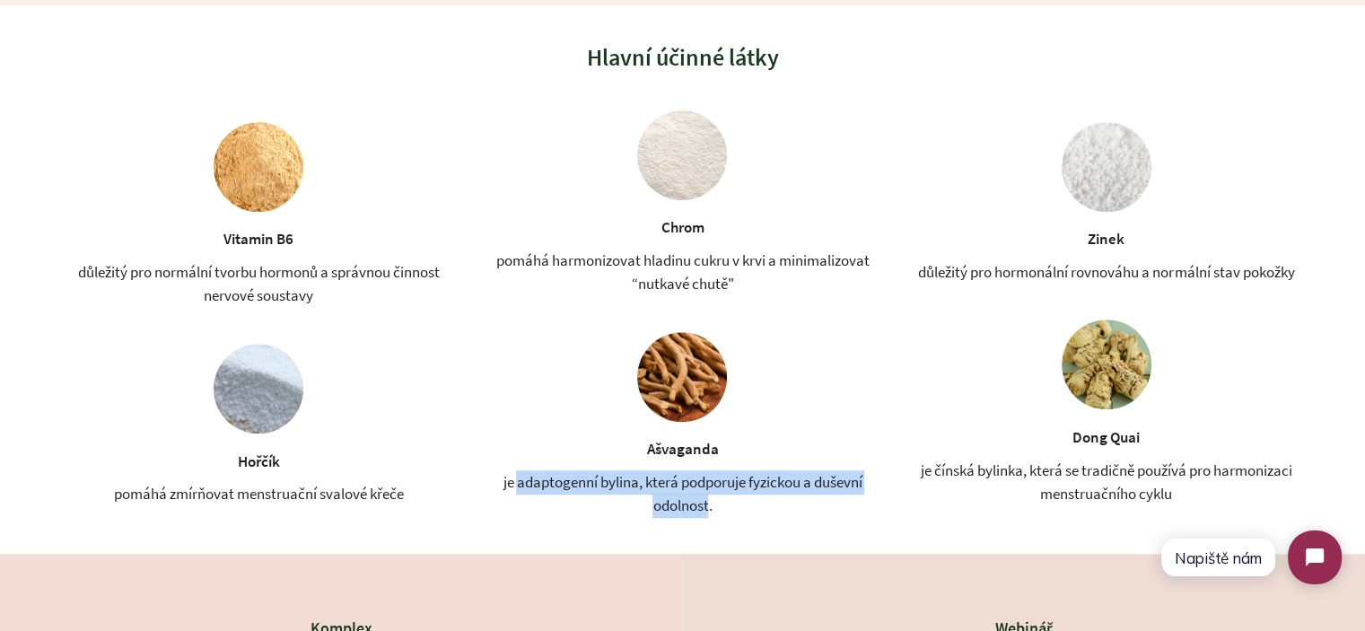
drag, startPoint x: 576, startPoint y: 487, endPoint x: 702, endPoint y: 497, distance: 126.0
click at [702, 497] on div "je adaptogenní bylina, která podporuje fyzickou a duševní odolnost." at bounding box center [681, 494] width 409 height 48
click at [707, 497] on div "je adaptogenní bylina, která podporuje fyzickou a duševní odolnost." at bounding box center [681, 494] width 409 height 48
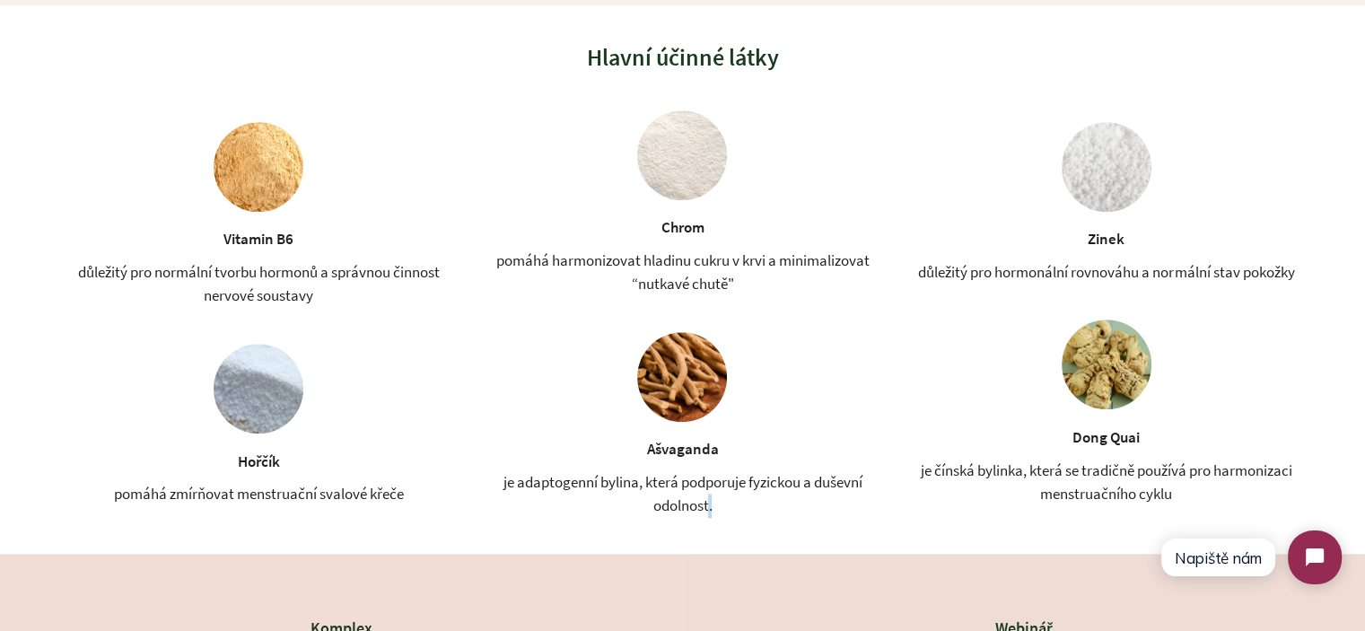
click at [707, 497] on div "je adaptogenní bylina, která podporuje fyzickou a duševní odolnost." at bounding box center [681, 494] width 409 height 48
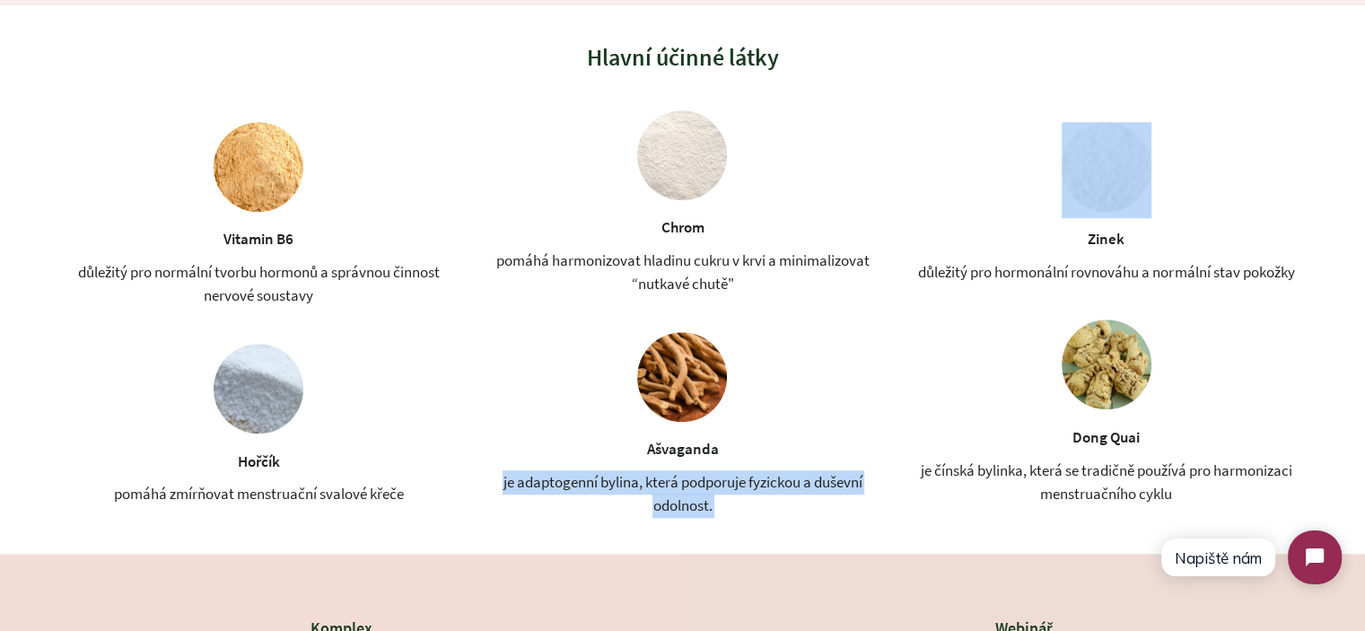
click at [707, 497] on div "je adaptogenní bylina, která podporuje fyzickou a duševní odolnost." at bounding box center [681, 494] width 409 height 48
click at [739, 504] on div "je adaptogenní bylina, která podporuje fyzickou a duševní odolnost." at bounding box center [681, 494] width 409 height 48
drag, startPoint x: 747, startPoint y: 508, endPoint x: 461, endPoint y: 469, distance: 288.8
click at [461, 469] on div "Vitamin B6 důležitý pro normální tvorbu hormonů a správnou činnost nervové sous…" at bounding box center [682, 314] width 1257 height 408
click at [673, 492] on div "je adaptogenní bylina, která podporuje fyzickou a duševní odolnost." at bounding box center [681, 494] width 409 height 48
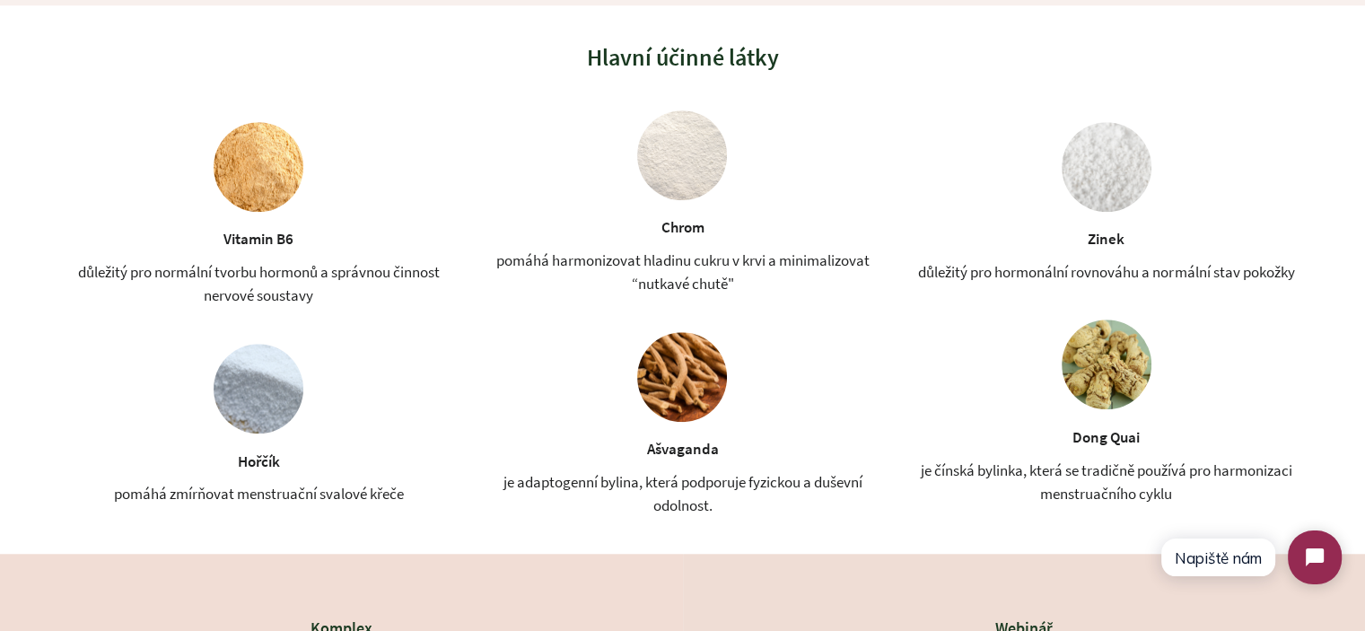
click at [630, 480] on div "je adaptogenní bylina, která podporuje fyzickou a duševní odolnost." at bounding box center [681, 494] width 409 height 48
click at [592, 480] on div "je adaptogenní bylina, která podporuje fyzickou a duševní odolnost." at bounding box center [681, 494] width 409 height 48
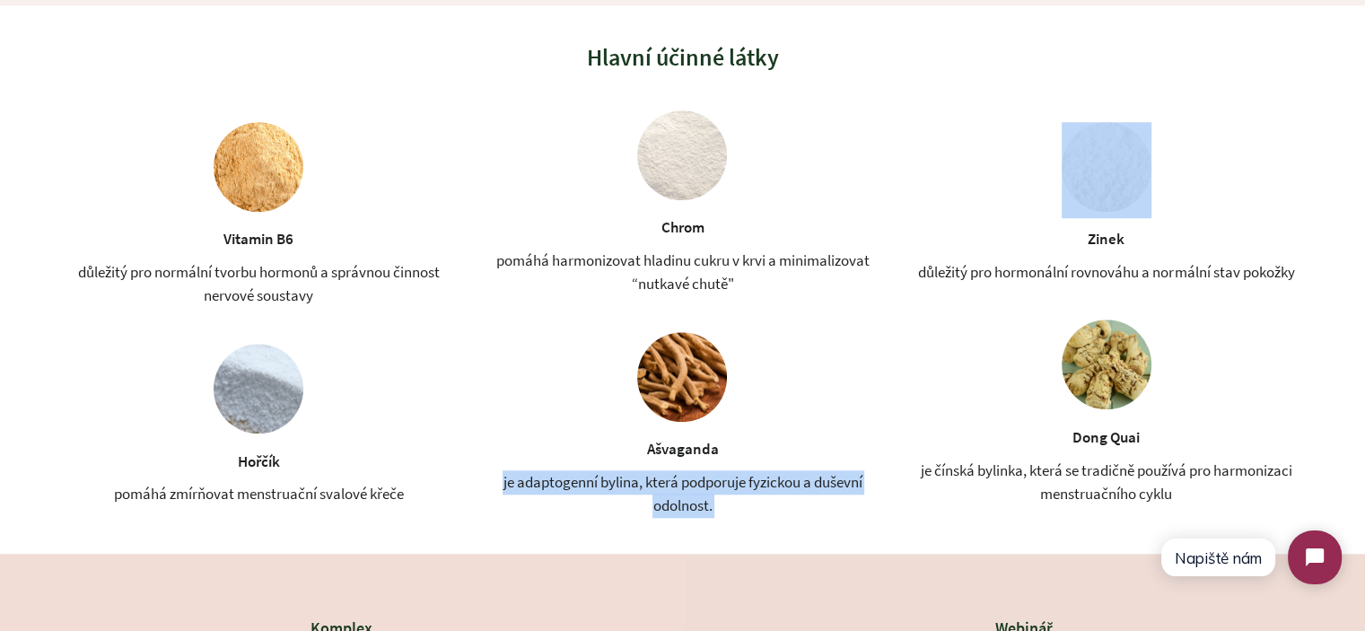
click at [592, 480] on div "je adaptogenní bylina, která podporuje fyzickou a duševní odolnost." at bounding box center [681, 494] width 409 height 48
copy div "je adaptogenní bylina, která podporuje fyzickou a duševní odolnost."
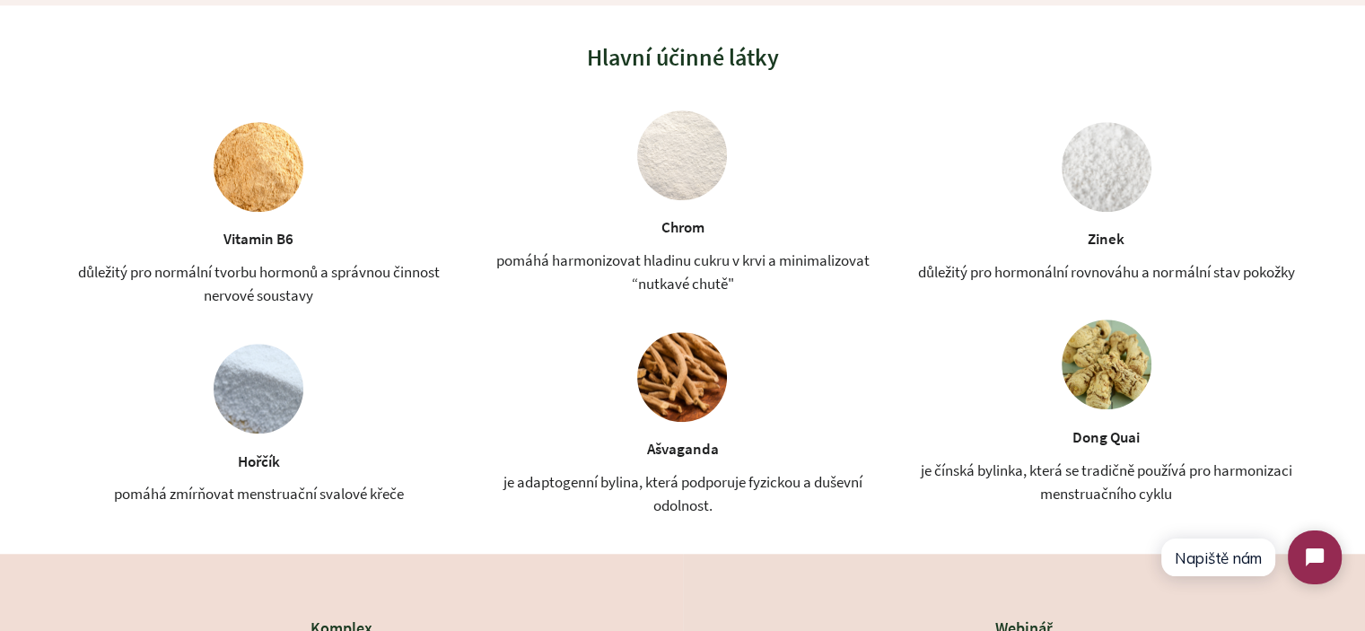
click at [464, 440] on div "Vitamin B6 důležitý pro normální tvorbu hormonů a správnou činnost nervové sous…" at bounding box center [682, 314] width 1257 height 408
click at [348, 500] on div "pomáhá zmírňovat menstruační svalové křeče" at bounding box center [258, 494] width 299 height 24
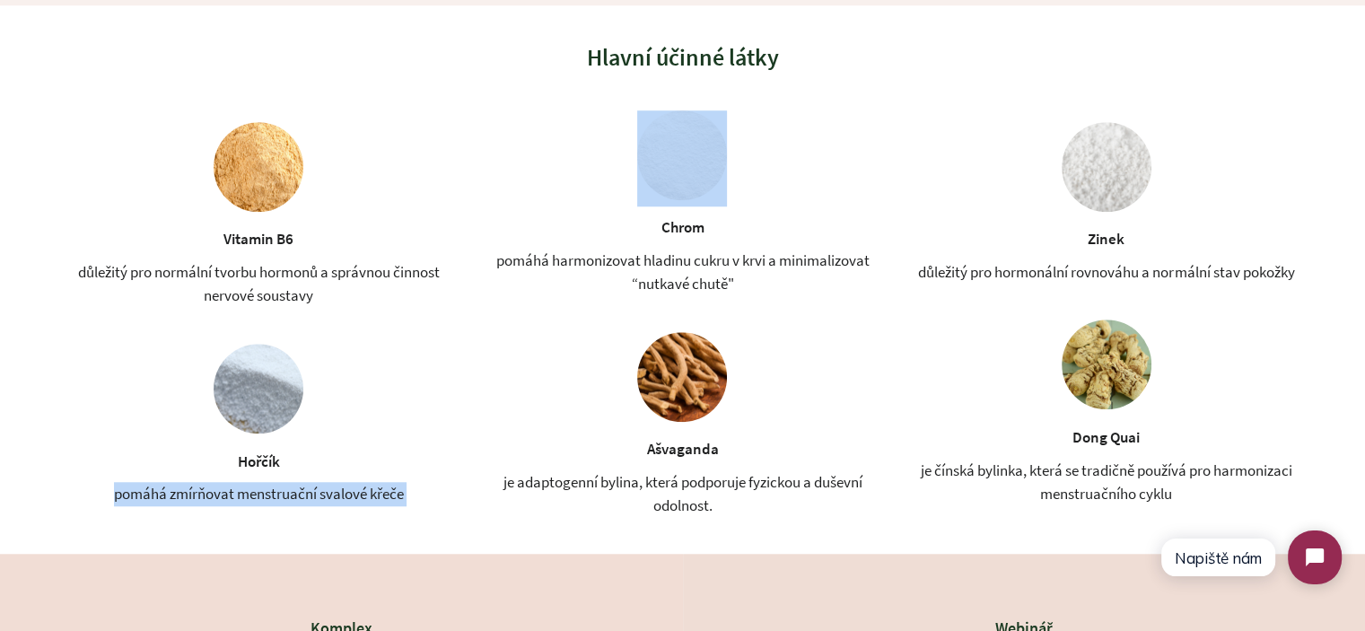
drag, startPoint x: 348, startPoint y: 500, endPoint x: 388, endPoint y: 495, distance: 40.6
click at [347, 500] on div "pomáhá zmírňovat menstruační svalové křeče" at bounding box center [258, 494] width 299 height 24
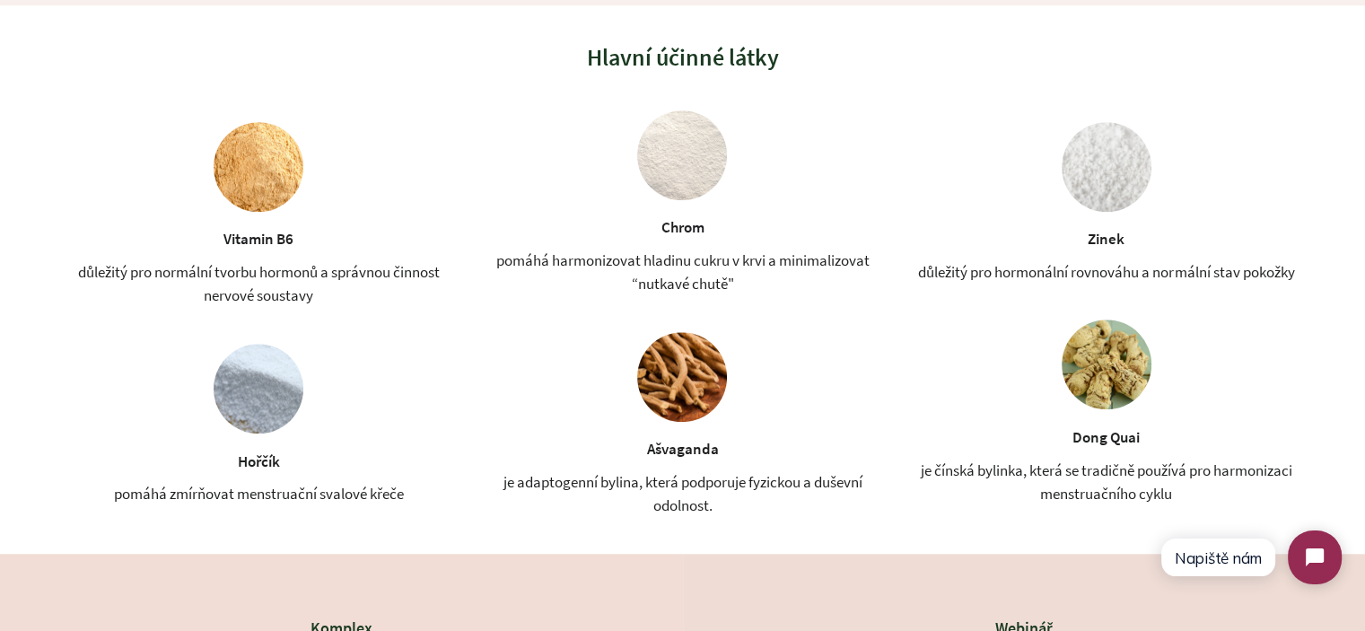
click at [553, 492] on div "je adaptogenní bylina, která podporuje fyzickou a duševní odolnost." at bounding box center [681, 494] width 409 height 48
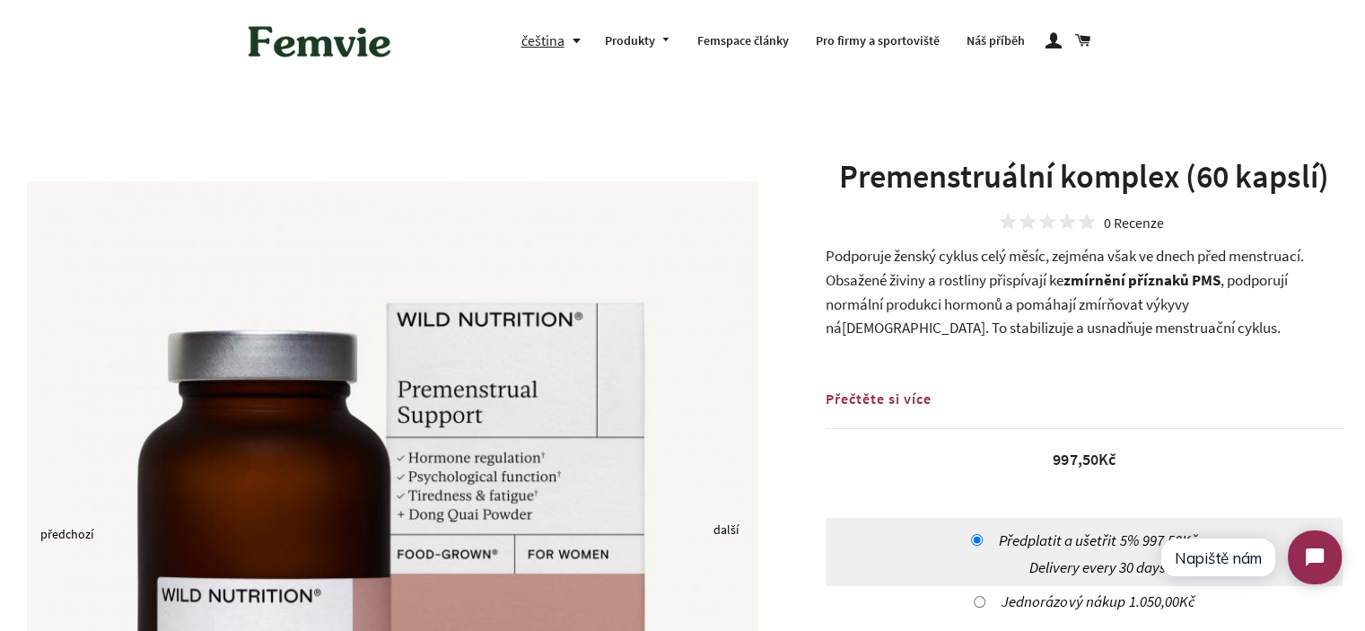
click at [957, 295] on span ", podporují normální produkci hormonů a pomáhají zmírňovat výkyvy nálady. To st…" at bounding box center [1056, 303] width 462 height 67
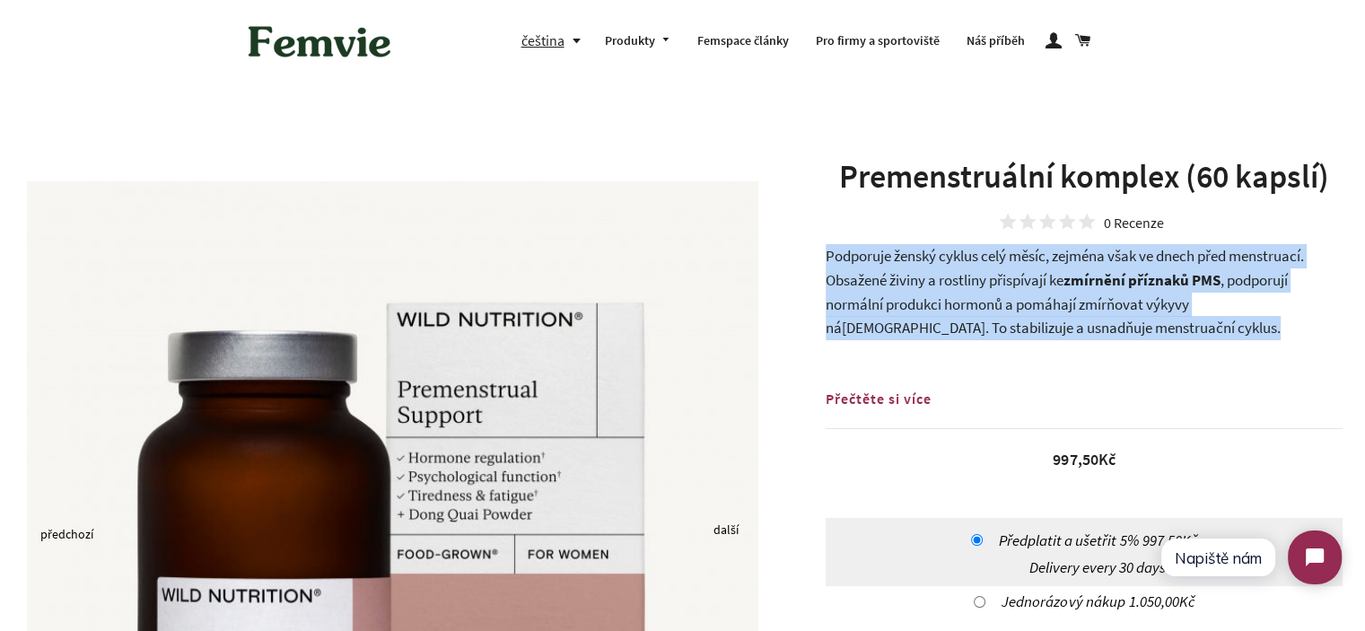
click at [1026, 294] on span ", podporují normální produkci hormonů a pomáhají zmírňovat výkyvy nálady. To st…" at bounding box center [1056, 303] width 462 height 67
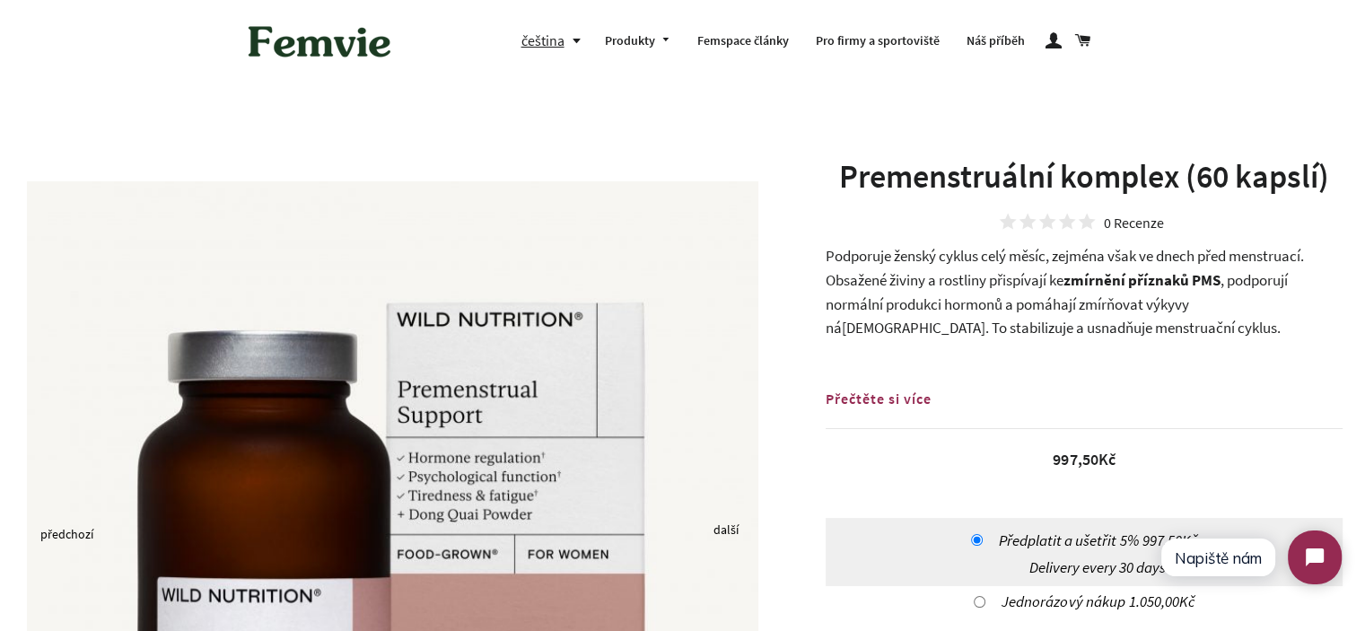
click at [834, 251] on span "Podporuje ženský cyklus celý měsíc, zejména však ve dnech před menstruací. Obsa…" at bounding box center [1064, 268] width 478 height 44
click at [835, 251] on span "Podporuje ženský cyklus celý měsíc, zejména však ve dnech před menstruací. Obsa…" at bounding box center [1064, 268] width 478 height 44
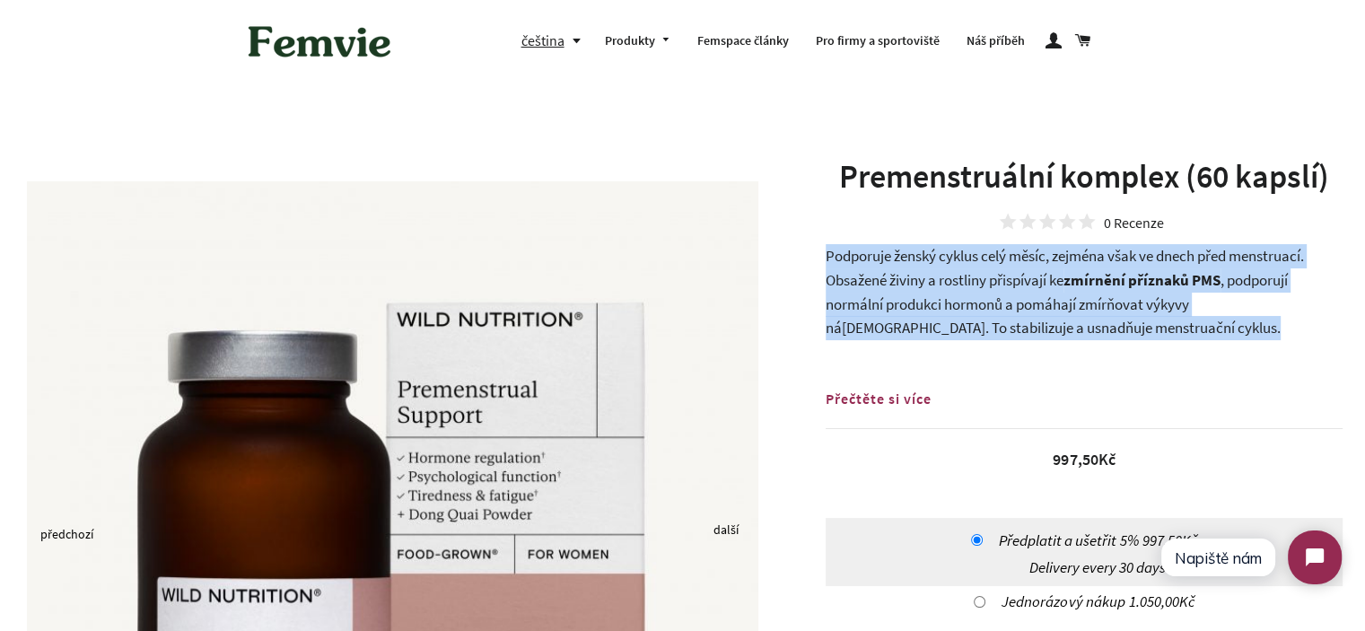
drag, startPoint x: 835, startPoint y: 251, endPoint x: 1212, endPoint y: 250, distance: 376.8
click at [1212, 250] on span "Podporuje ženský cyklus celý měsíc, zejména však ve dnech před menstruací. Obsa…" at bounding box center [1064, 268] width 478 height 44
click at [1271, 248] on span "Podporuje ženský cyklus celý měsíc, zejména však ve dnech před menstruací. Obsa…" at bounding box center [1064, 268] width 478 height 44
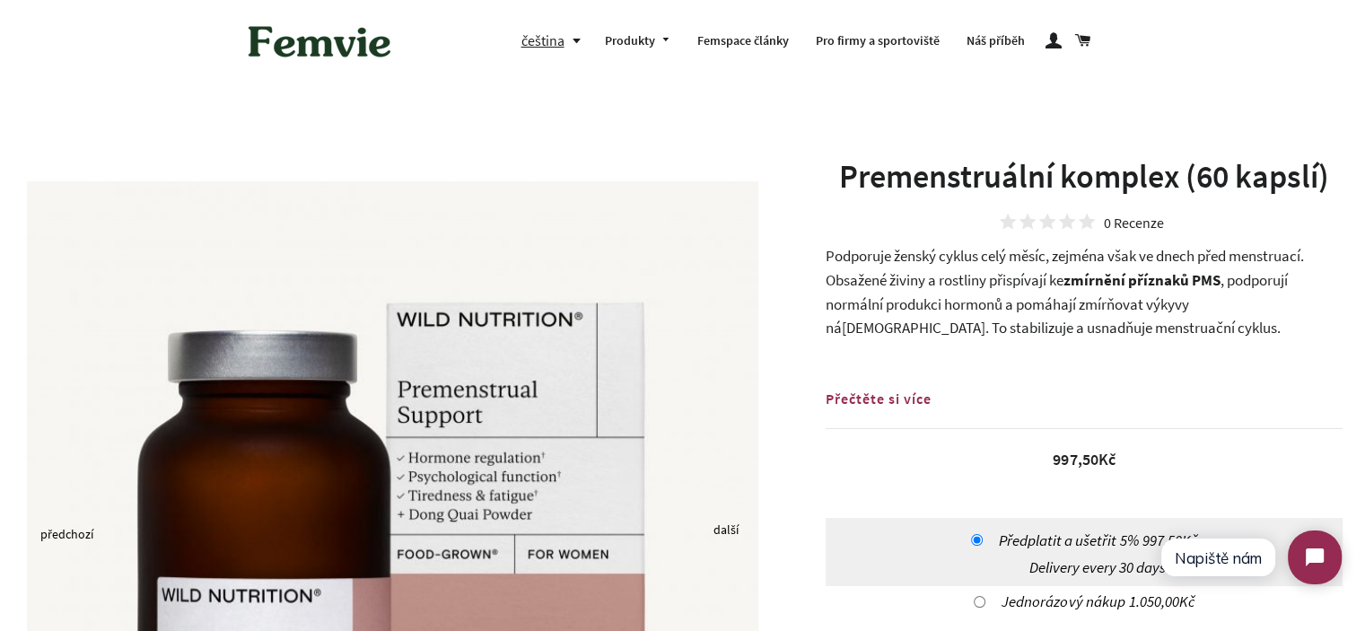
click at [1285, 249] on span "Podporuje ženský cyklus celý měsíc, zejména však ve dnech před menstruací. Obsa…" at bounding box center [1064, 268] width 478 height 44
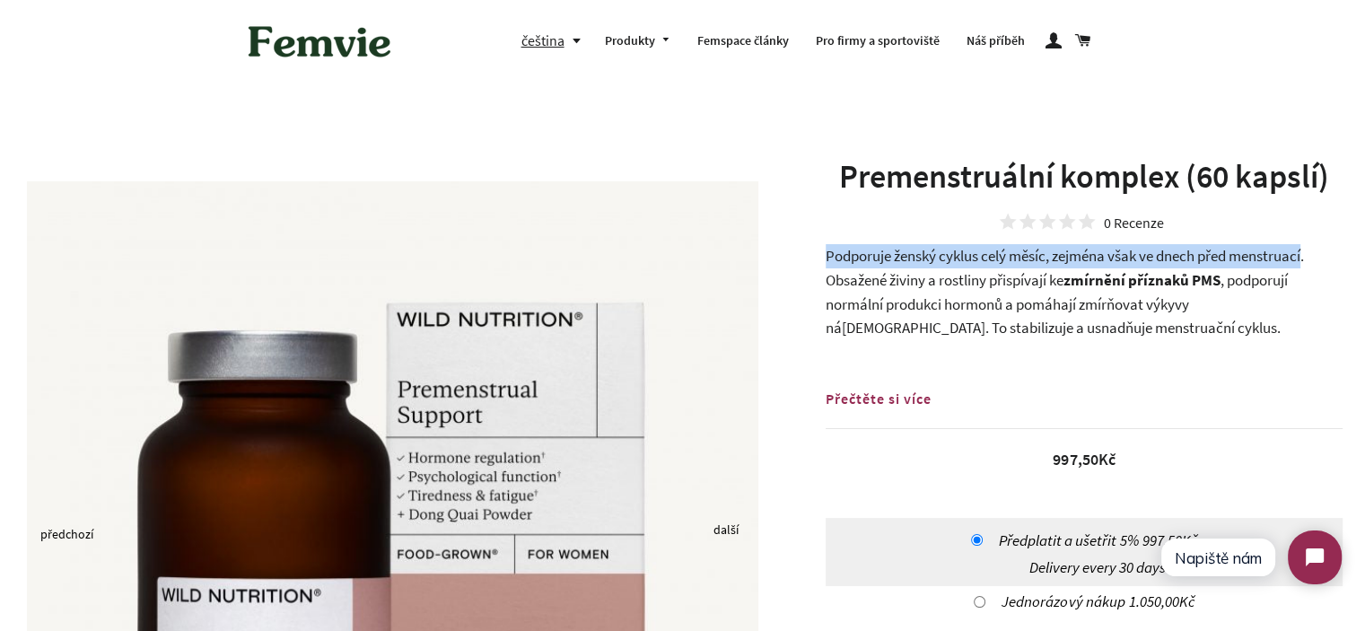
drag, startPoint x: 1285, startPoint y: 249, endPoint x: 868, endPoint y: 254, distance: 416.3
click at [868, 254] on span "Podporuje ženský cyklus celý měsíc, zejména však ve dnech před menstruací. Obsa…" at bounding box center [1064, 268] width 478 height 44
copy span "Podporuje ženský cyklus celý měsíc, zejména však ve dnech před menstruací"
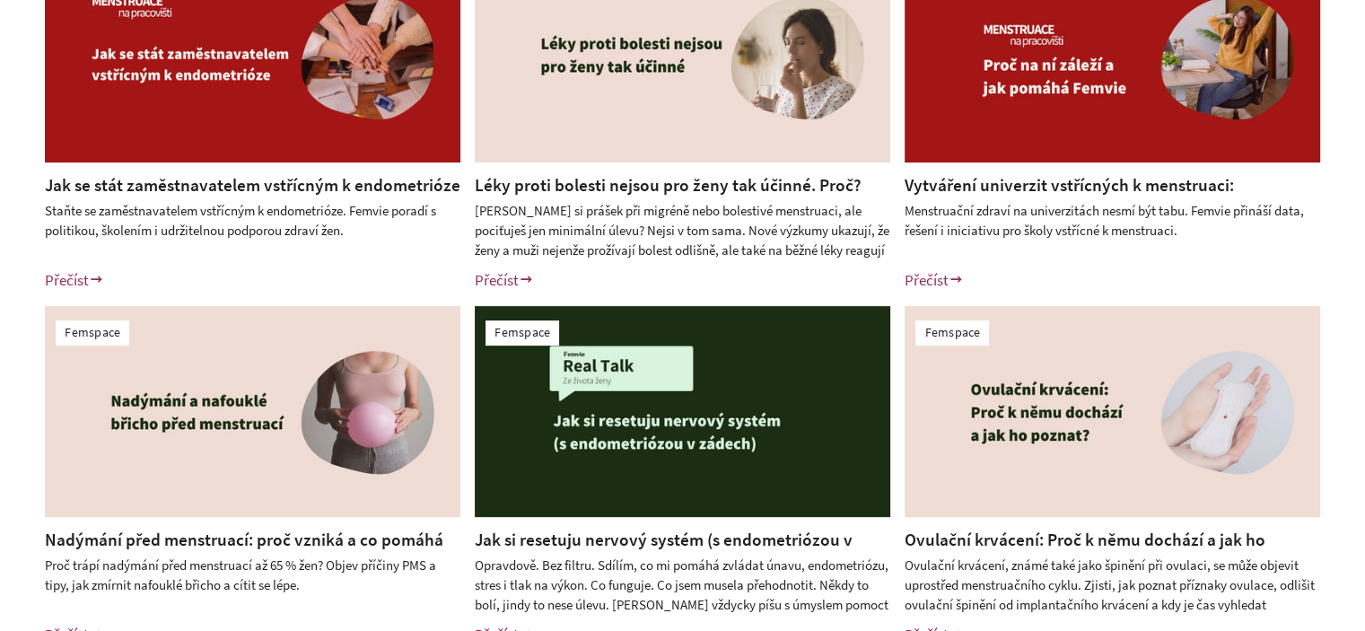
click at [639, 538] on link "Jak si resetuju nervový systém (s endometriózou v zádech)" at bounding box center [664, 551] width 378 height 46
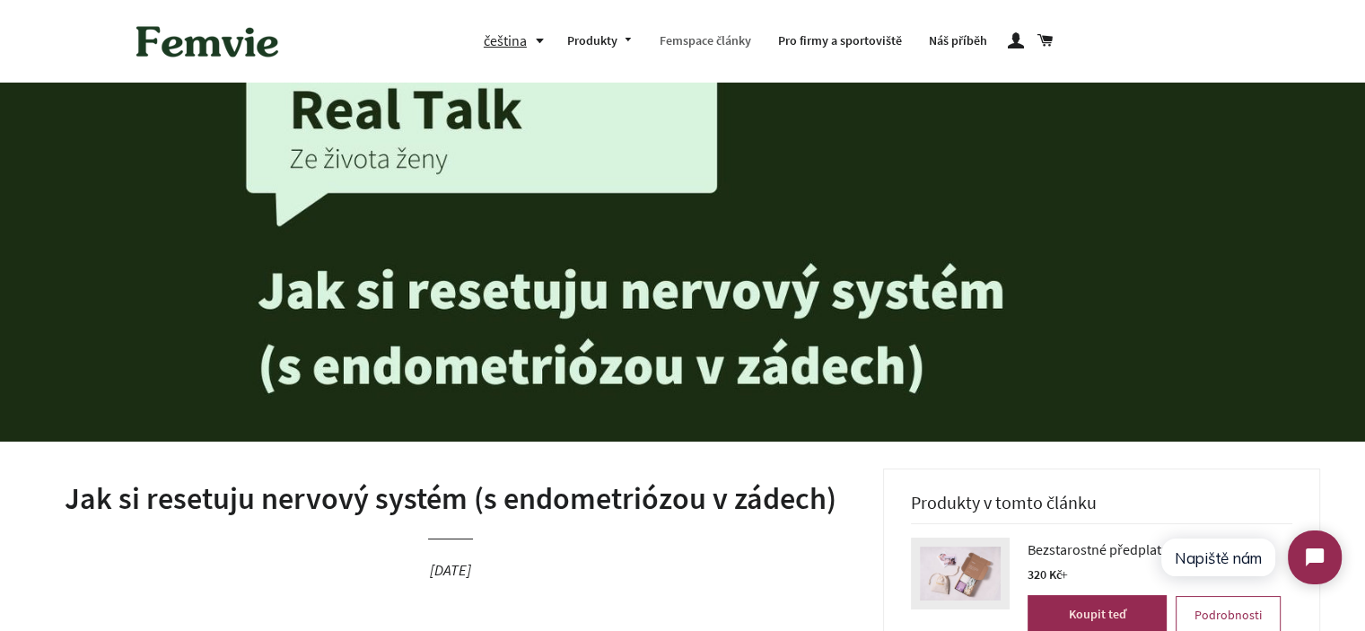
click at [693, 39] on link "Femspace články" at bounding box center [705, 41] width 118 height 47
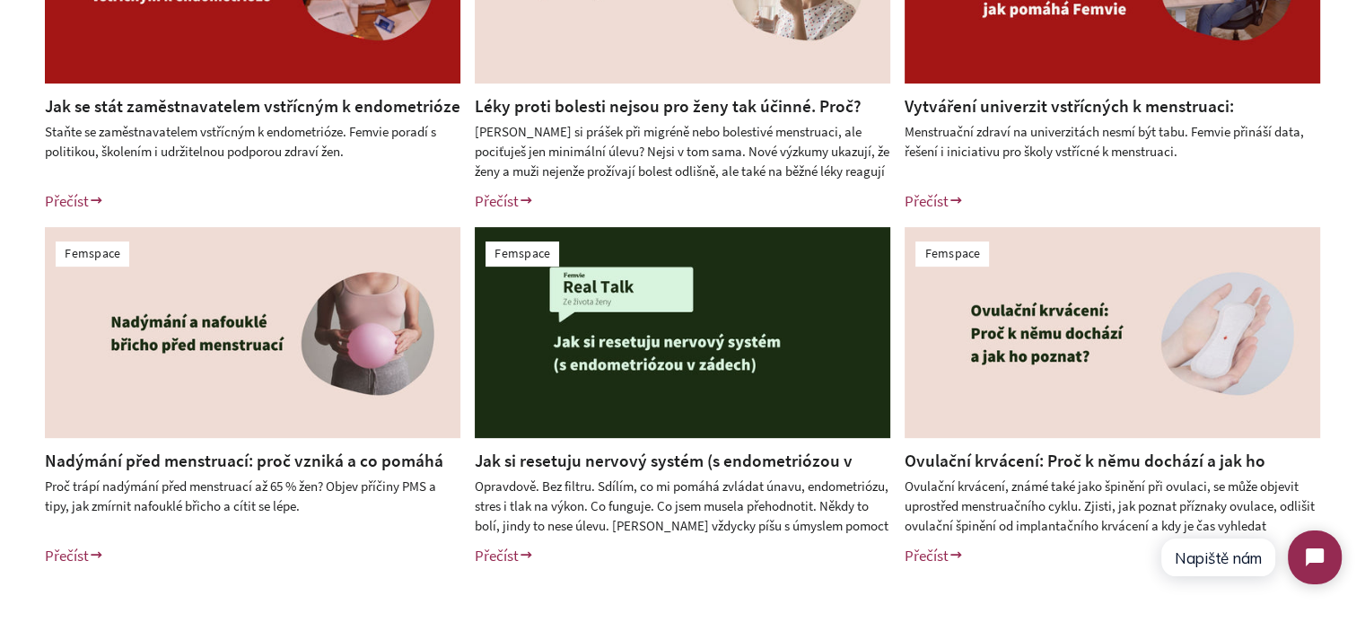
scroll to position [628, 0]
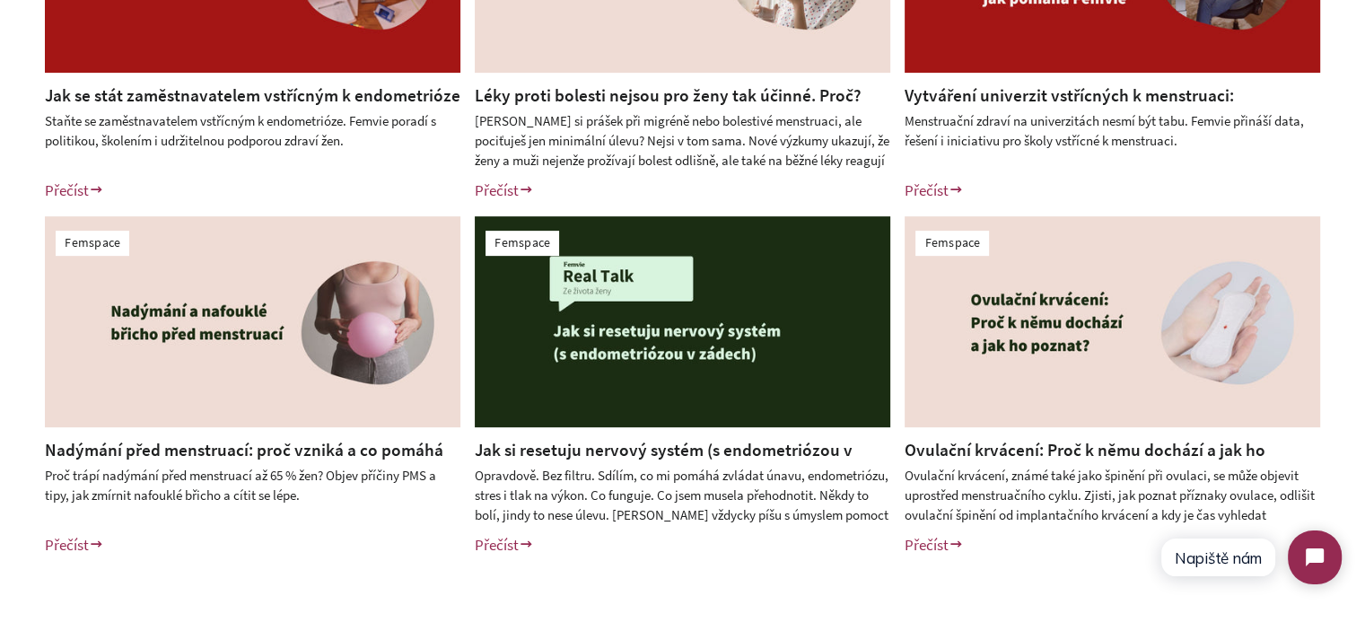
drag, startPoint x: 171, startPoint y: 453, endPoint x: 31, endPoint y: 444, distance: 141.1
click at [0, 444] on div "Femspace Jak se stát zaměstnavatelem vstřícným k endometrióze Staňte se zaměstn…" at bounding box center [682, 209] width 1365 height 785
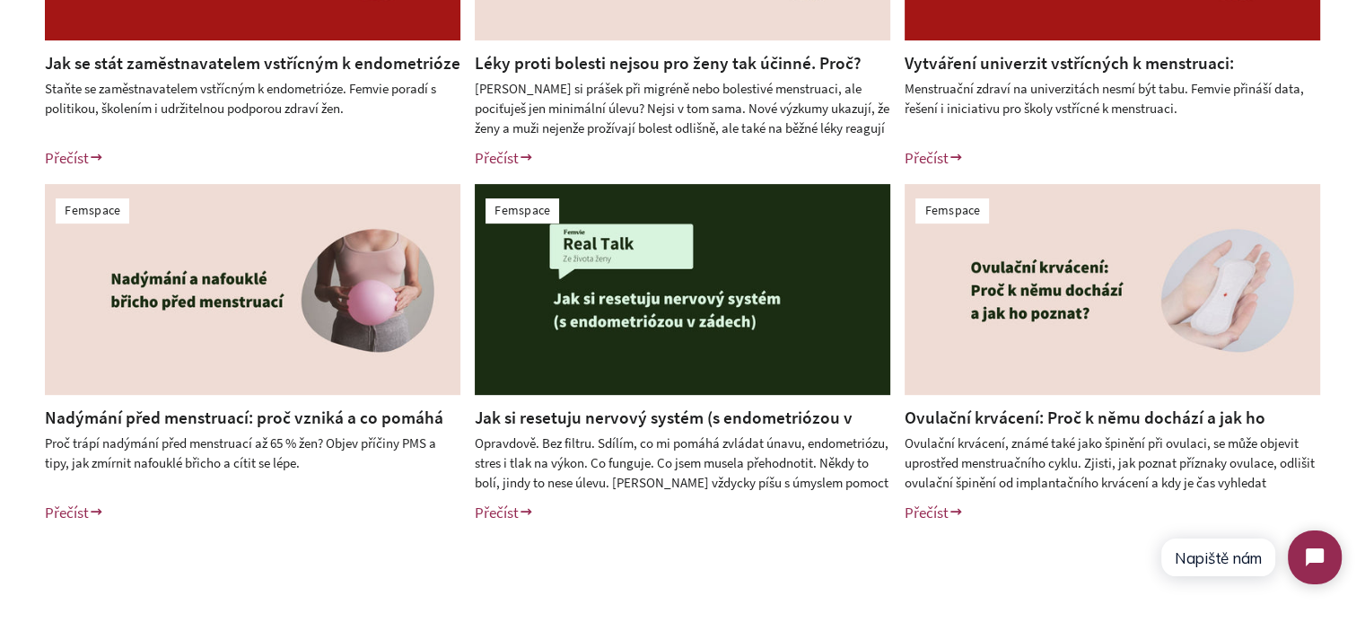
scroll to position [718, 0]
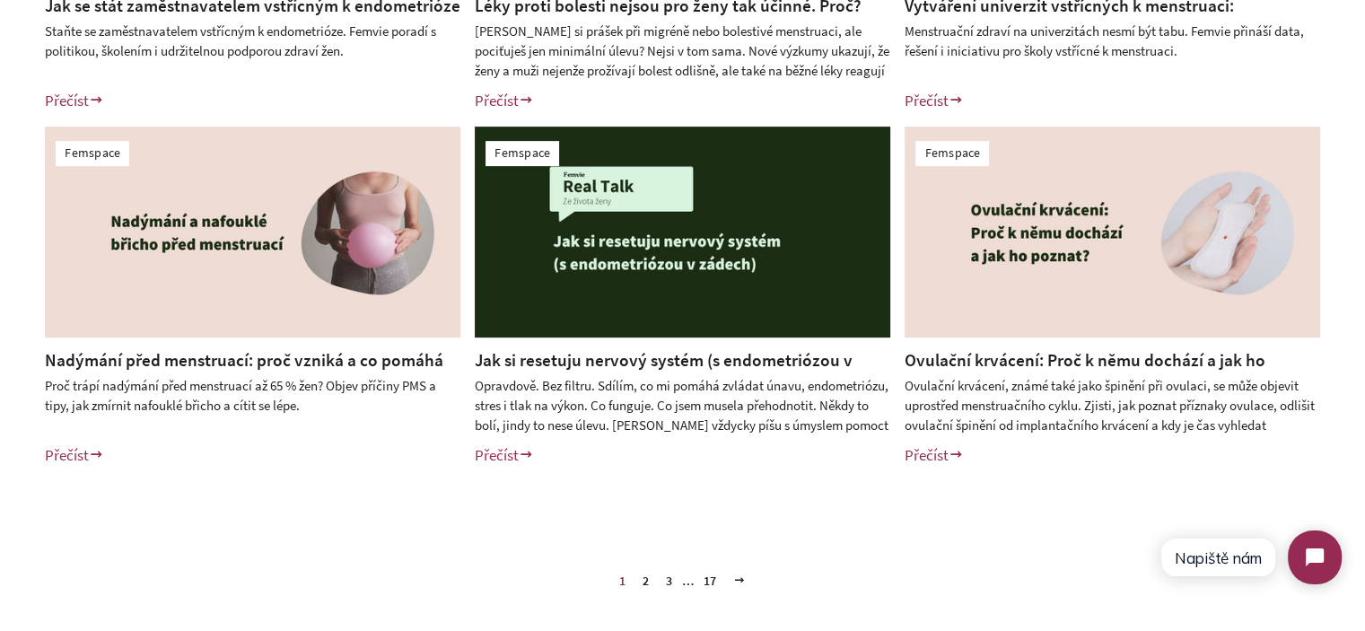
click at [650, 586] on link "2" at bounding box center [645, 580] width 21 height 27
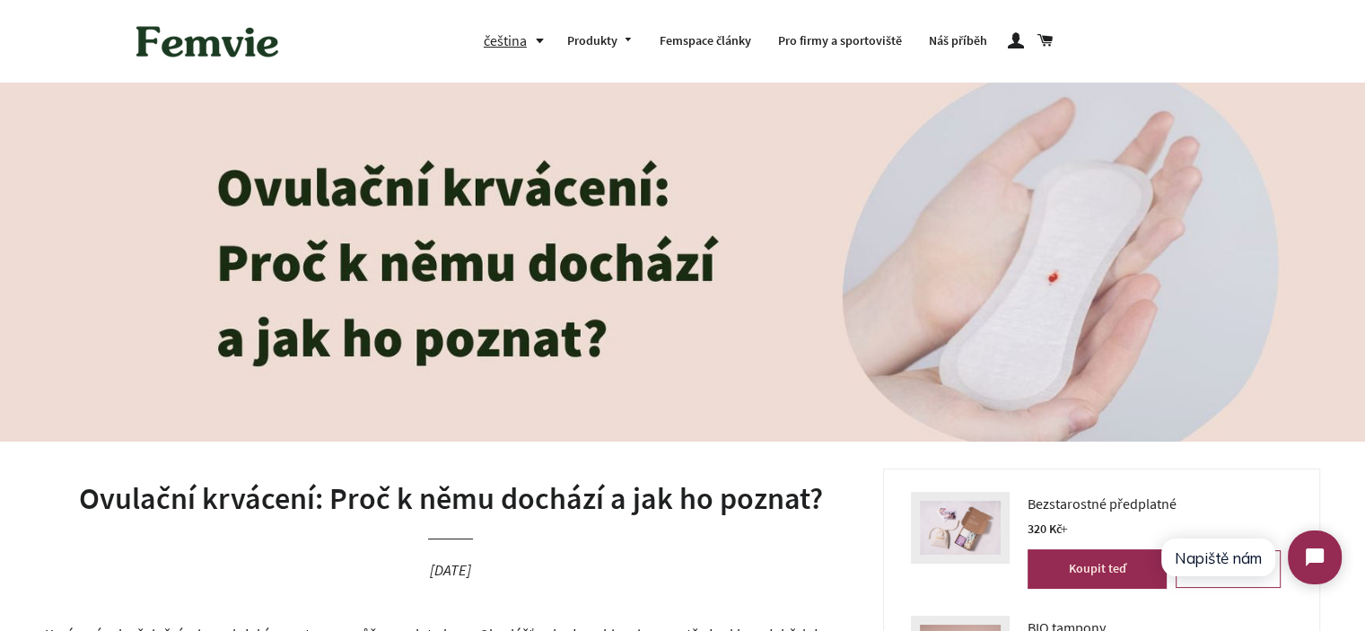
click at [489, 502] on h1 "Ovulační krvácení: Proč k němu dochází a jak ho poznat?" at bounding box center [450, 498] width 811 height 43
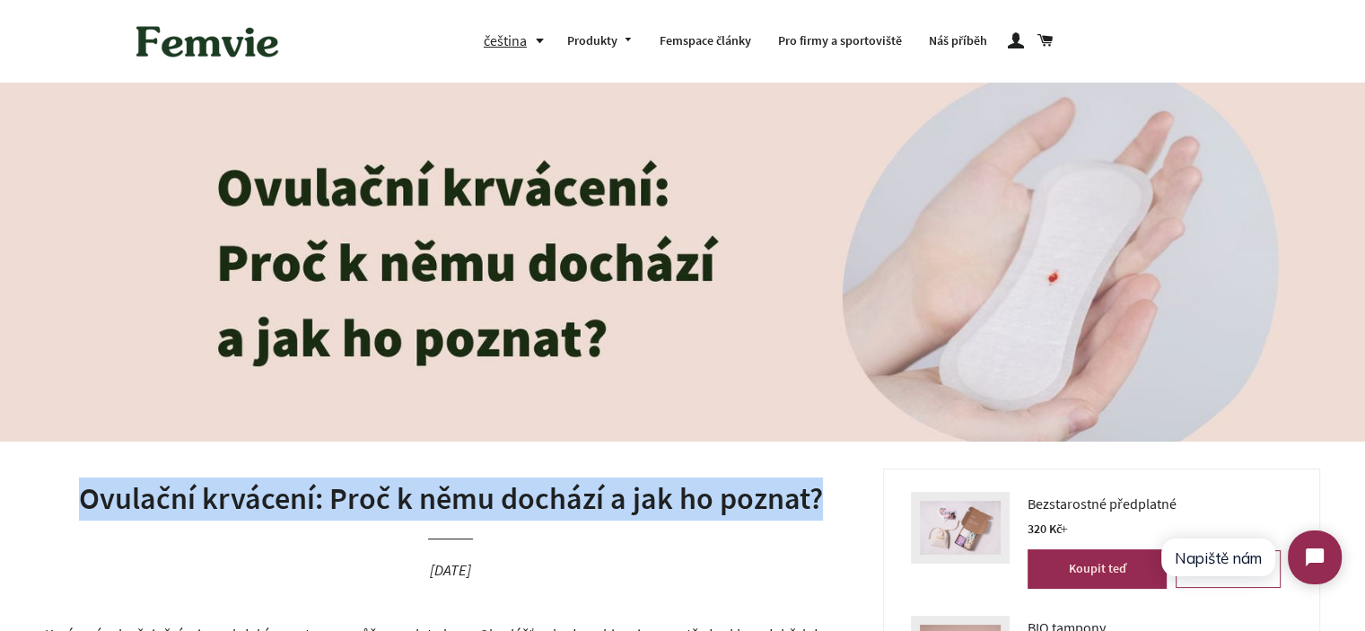
click at [489, 502] on h1 "Ovulační krvácení: Proč k němu dochází a jak ho poznat?" at bounding box center [450, 498] width 811 height 43
copy h1 "Ovulační krvácení: Proč k němu dochází a jak ho poznat?"
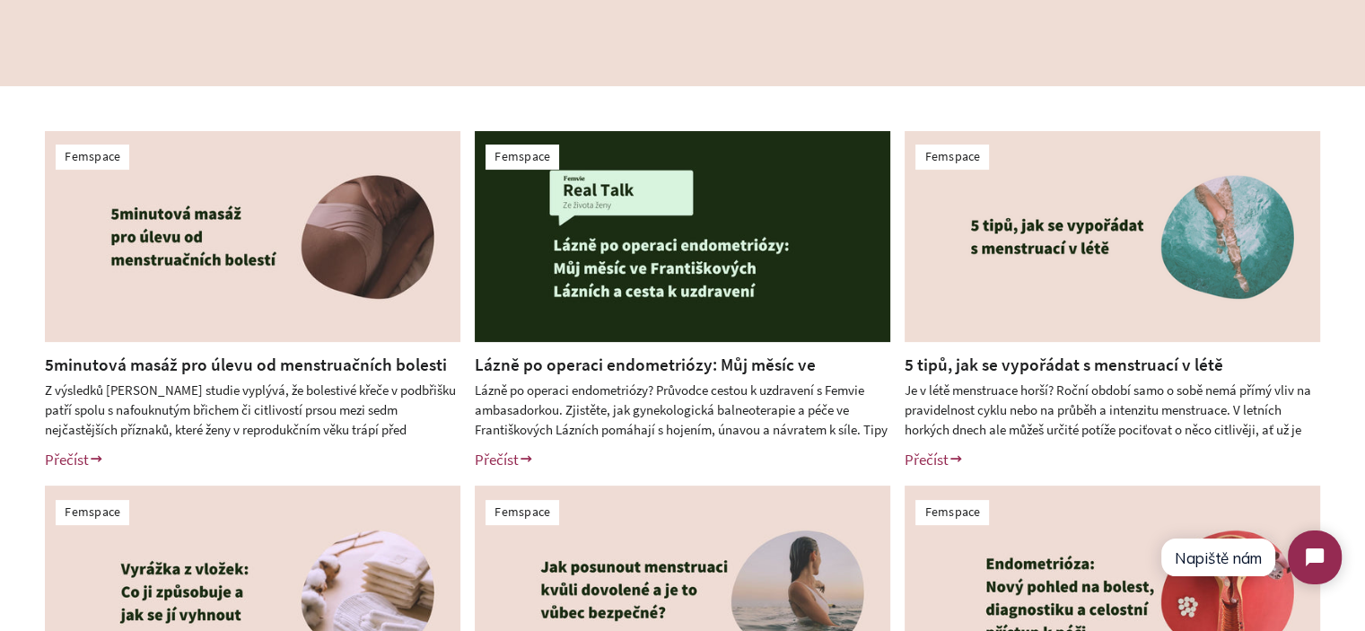
scroll to position [807, 0]
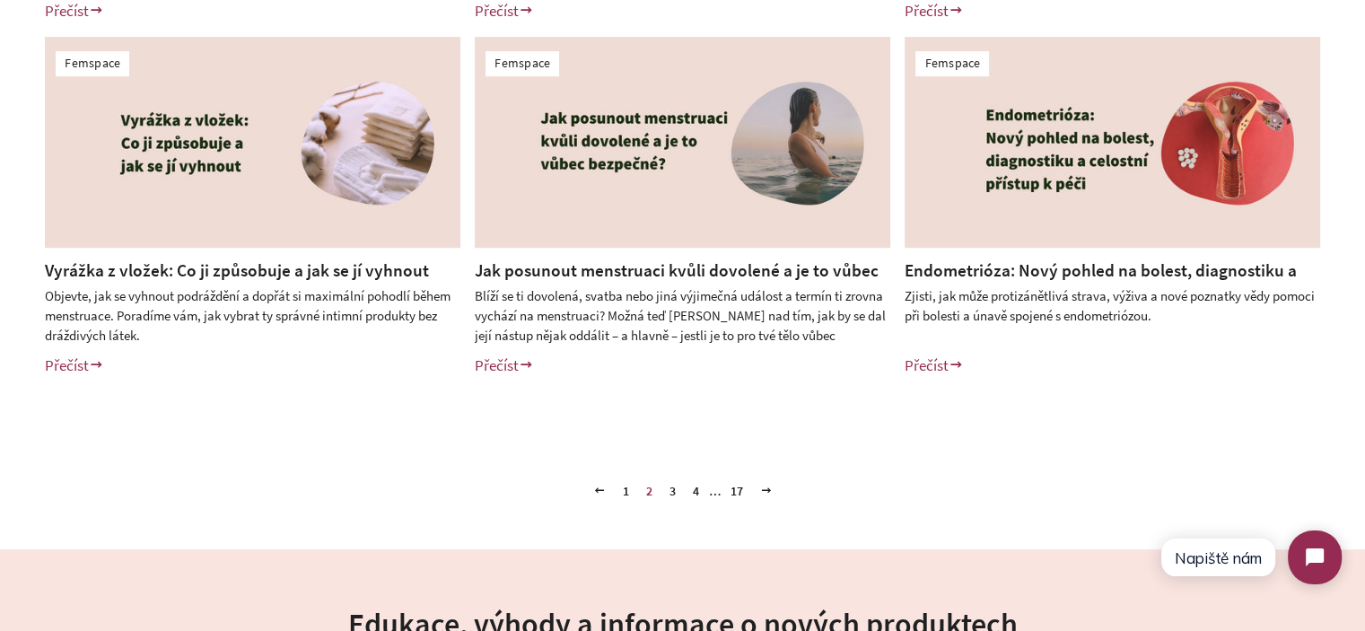
click at [673, 494] on link "3" at bounding box center [672, 490] width 21 height 27
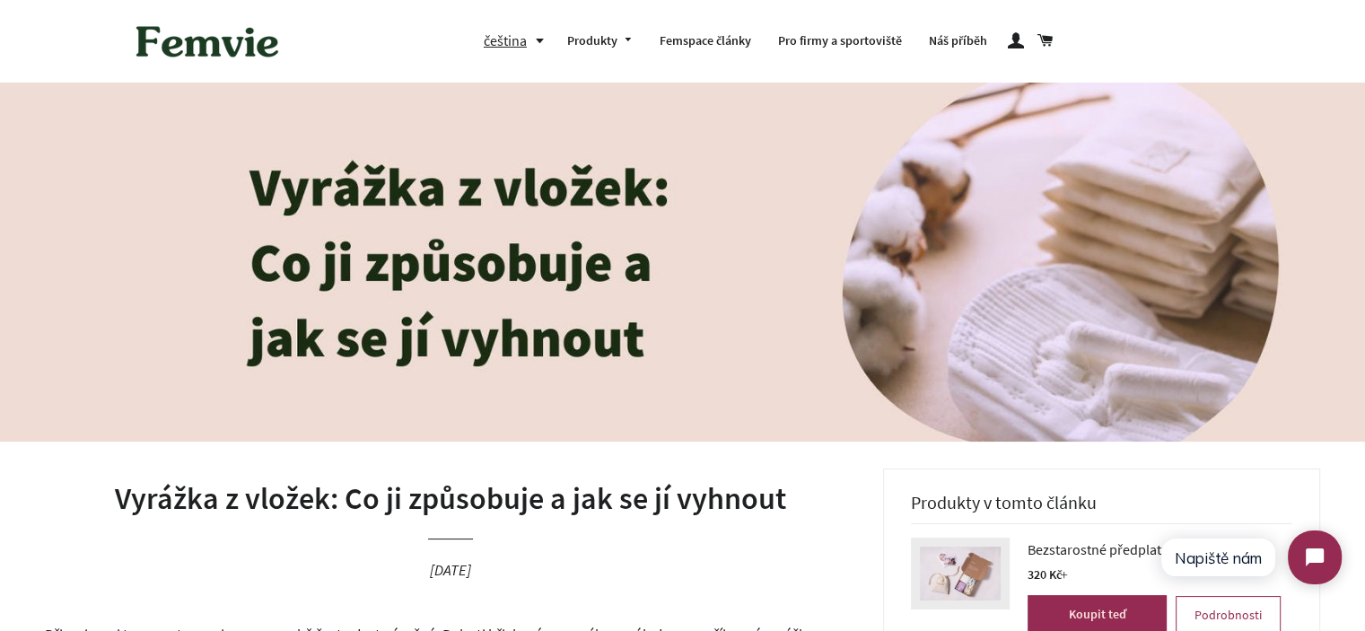
click at [571, 484] on h1 "Vyrážka z vložek: Co ji způsobuje a jak se jí vyhnout" at bounding box center [450, 498] width 811 height 43
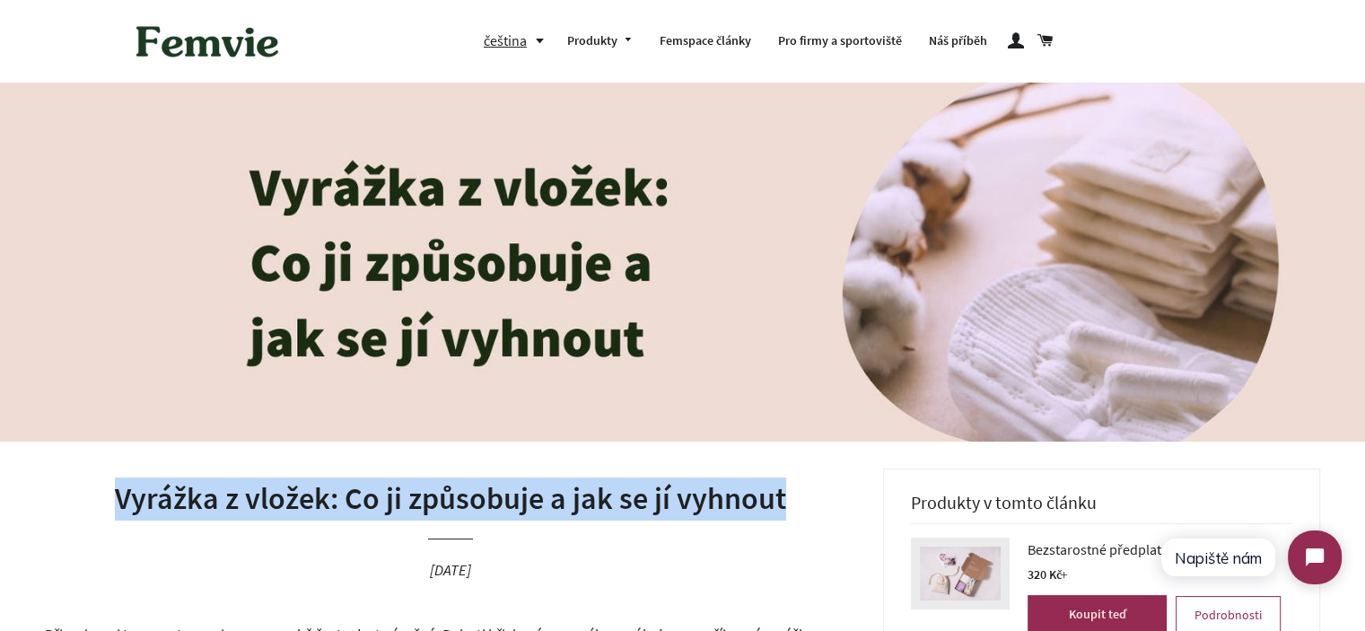
copy h1 "Vyrážka z vložek: Co ji způsobuje a jak se jí vyhnout"
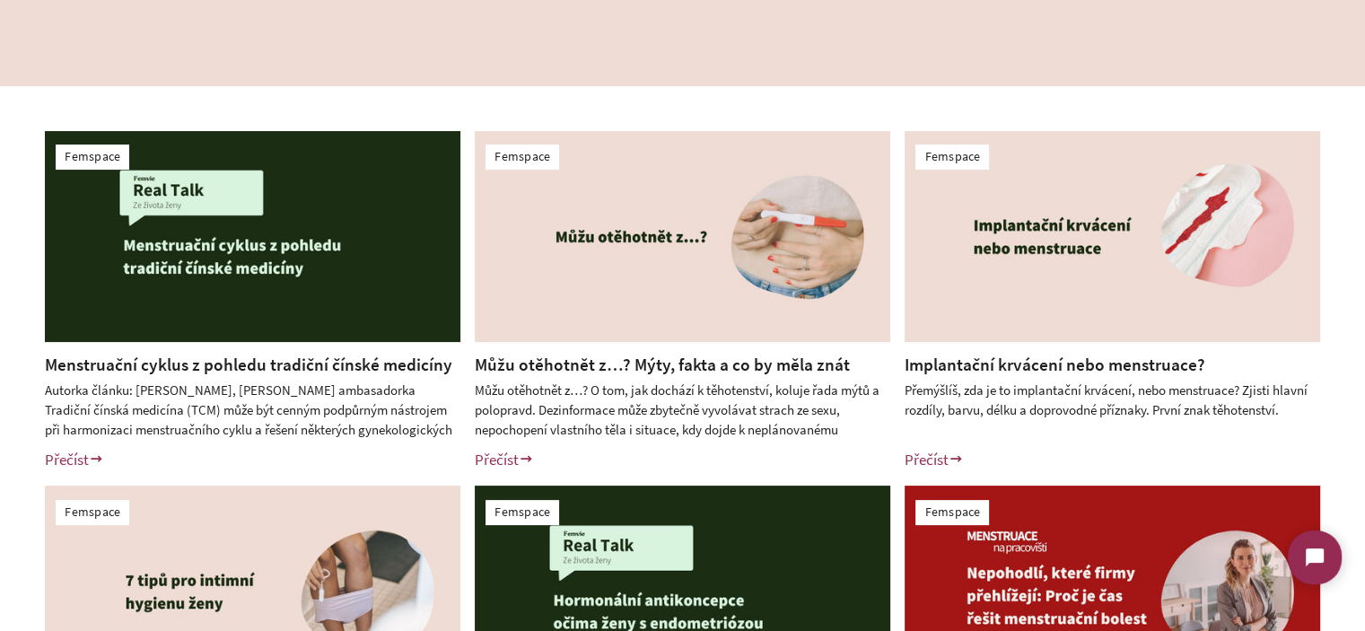
click at [0, 401] on div "Femspace Menstruační cyklus z pohledu tradiční čínské medicíny Přečíst Femspace…" at bounding box center [682, 478] width 1365 height 785
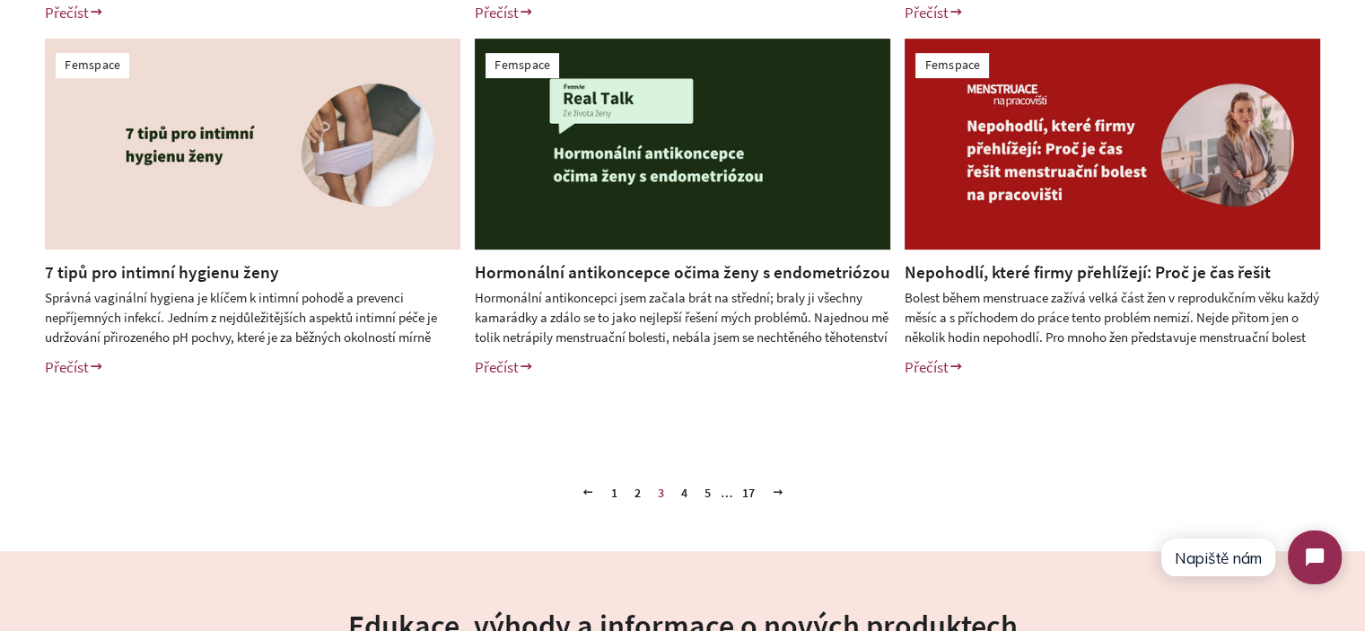
scroll to position [807, 0]
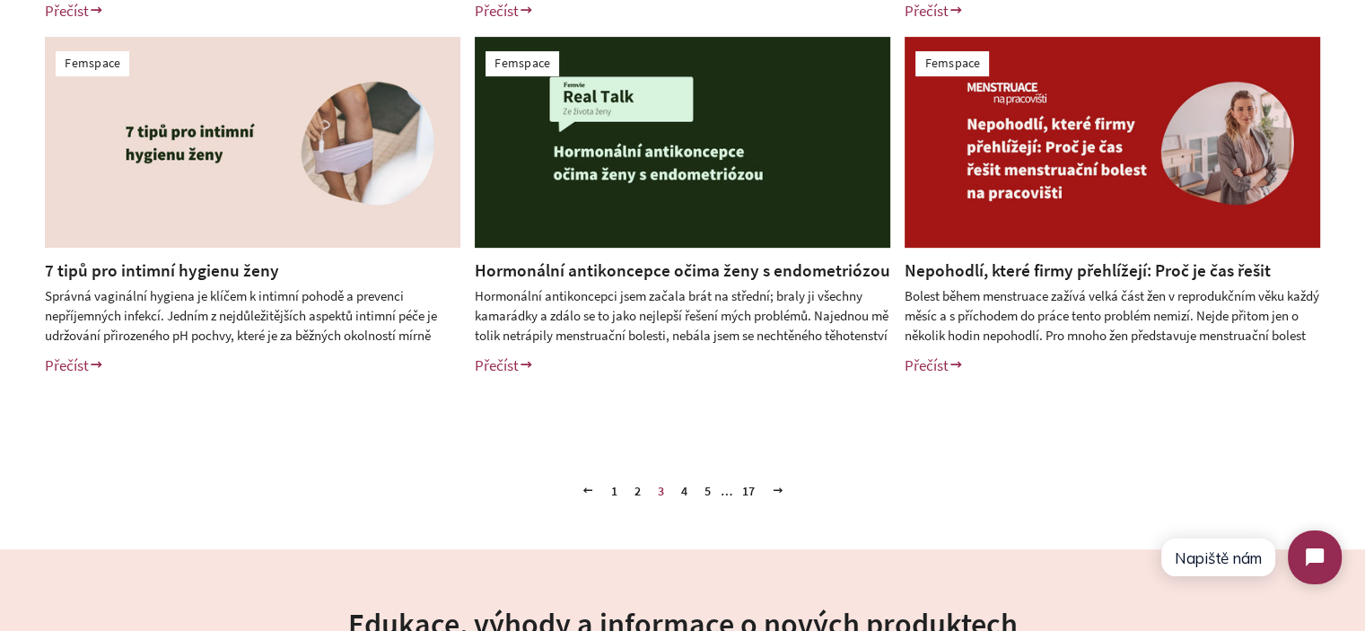
click at [684, 490] on link "4" at bounding box center [684, 490] width 21 height 27
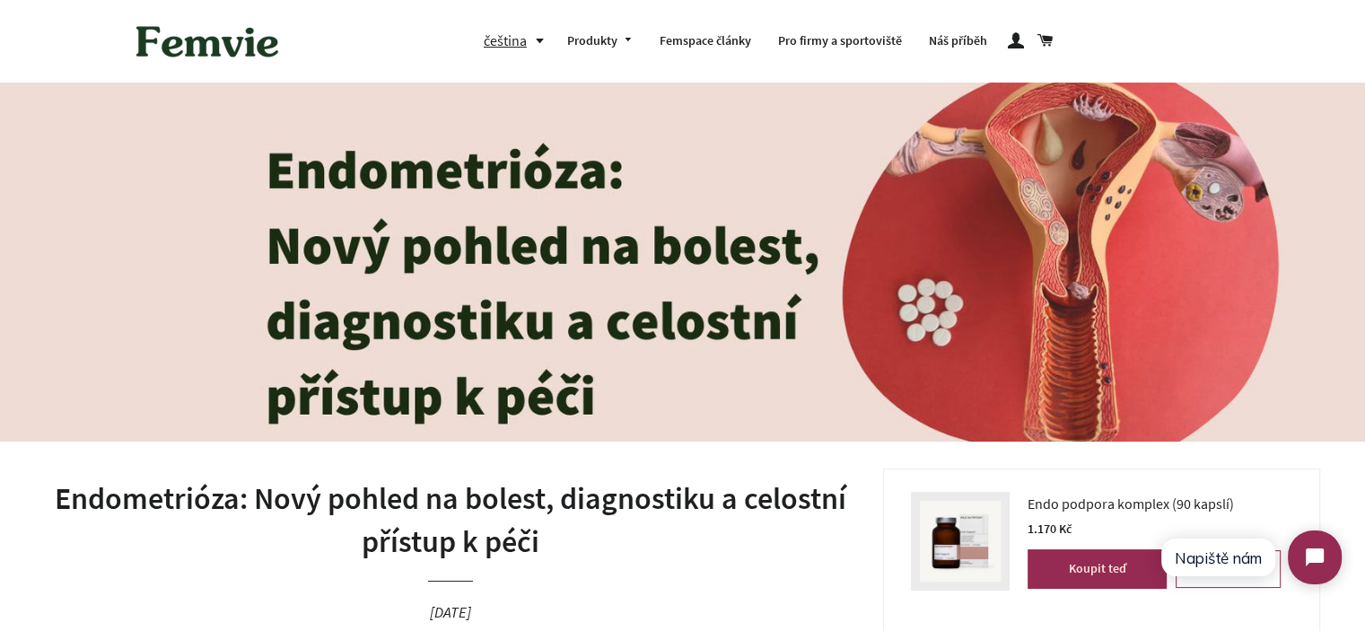
click at [576, 475] on header "Endometrióza: Nový pohled na bolest, diagnostiku a celostní přístup k péči [DAT…" at bounding box center [450, 566] width 811 height 197
click at [576, 491] on h1 "Endometrióza: Nový pohled na bolest, diagnostiku a celostní přístup k péči" at bounding box center [450, 519] width 811 height 85
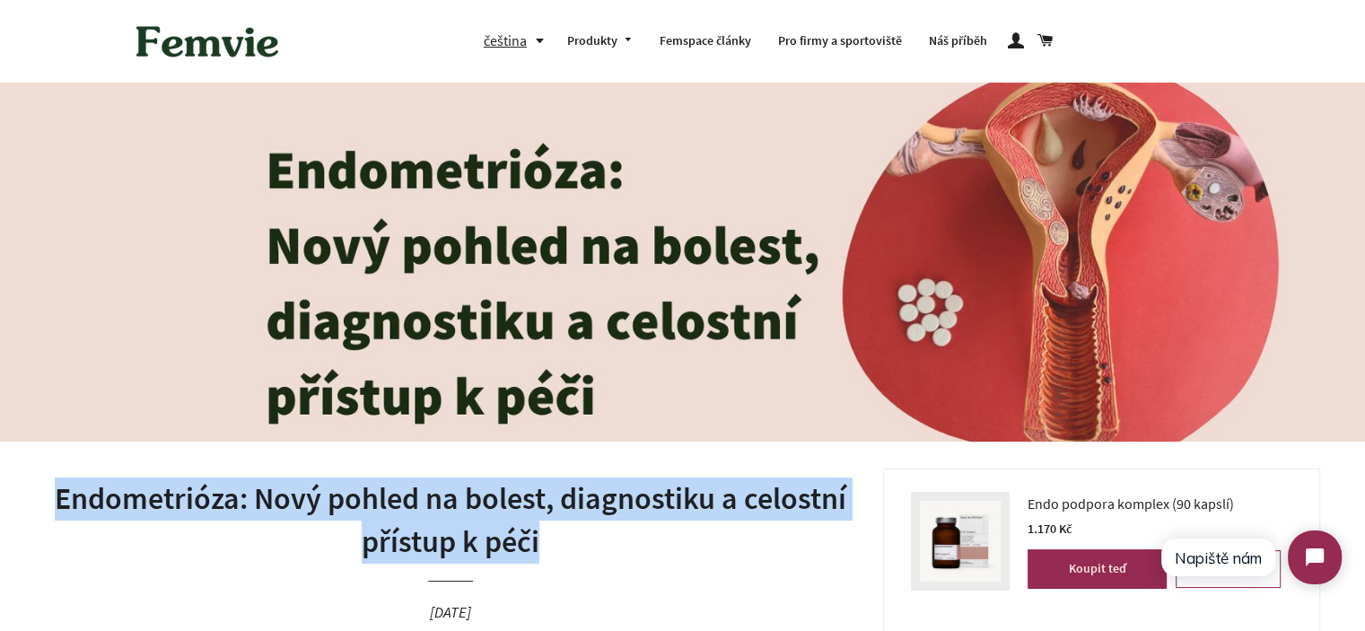
click at [576, 491] on h1 "Endometrióza: Nový pohled na bolest, diagnostiku a celostní přístup k péči" at bounding box center [450, 519] width 811 height 85
copy h1 "Endometrióza: Nový pohled na bolest, diagnostiku a celostní přístup k péči"
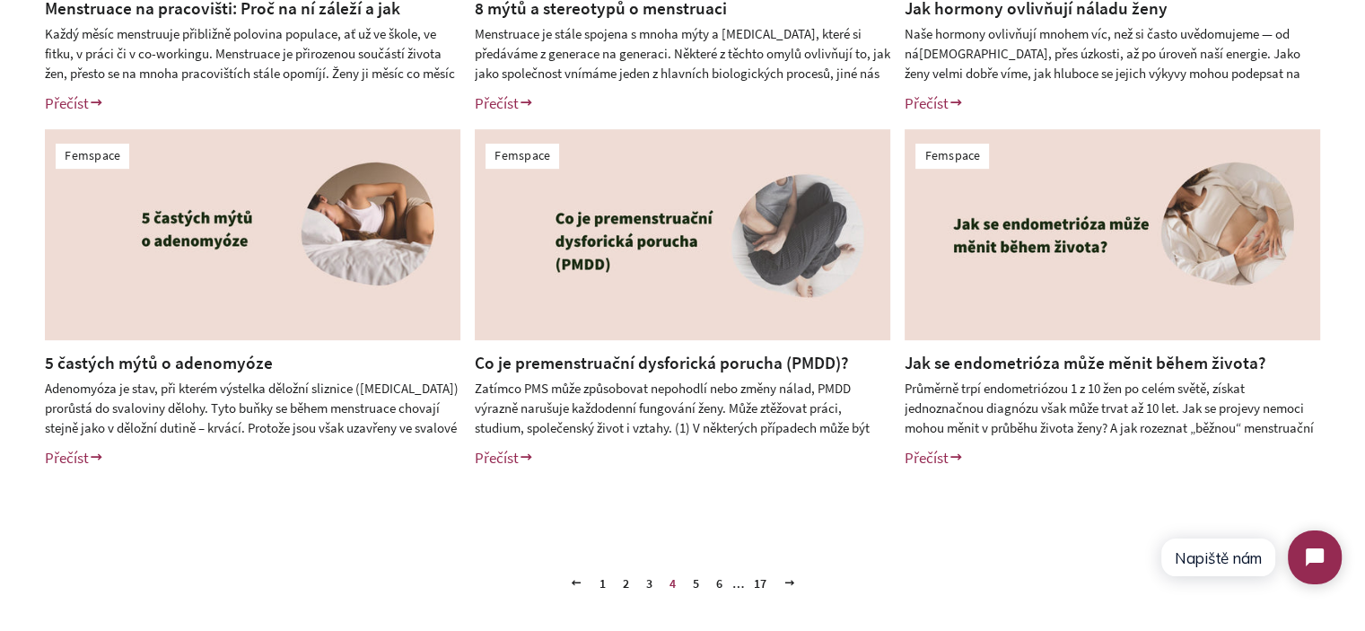
scroll to position [718, 0]
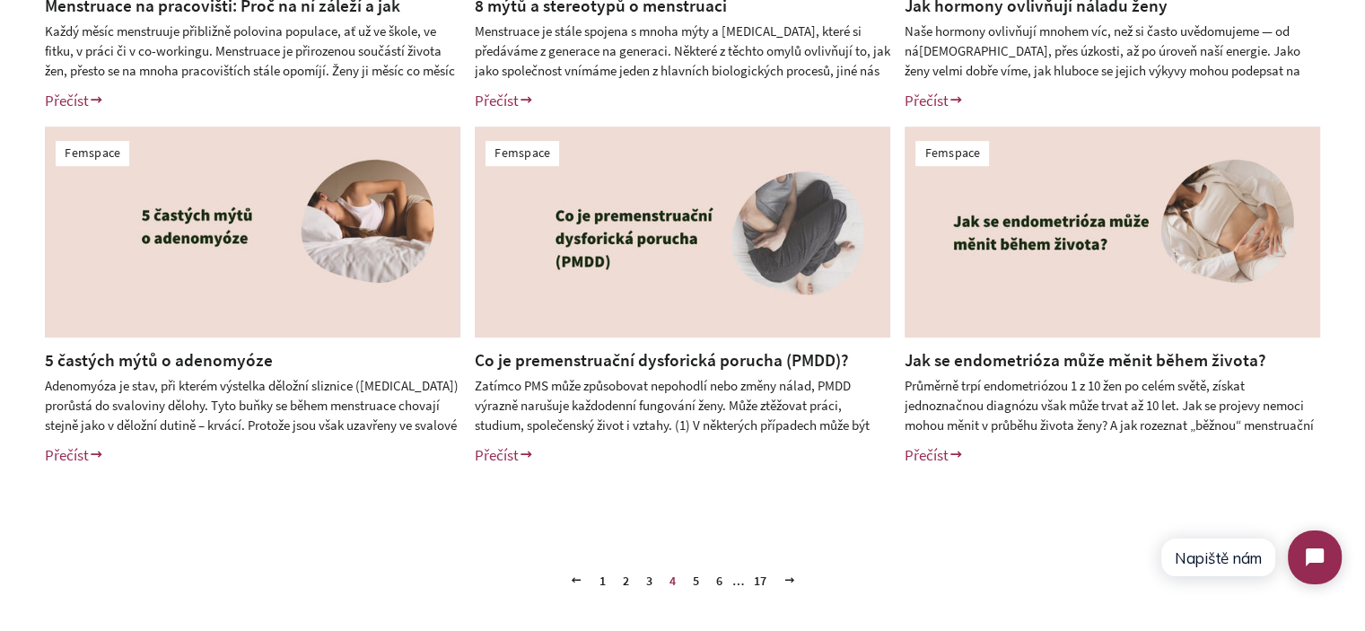
click at [702, 580] on link "5" at bounding box center [695, 580] width 21 height 27
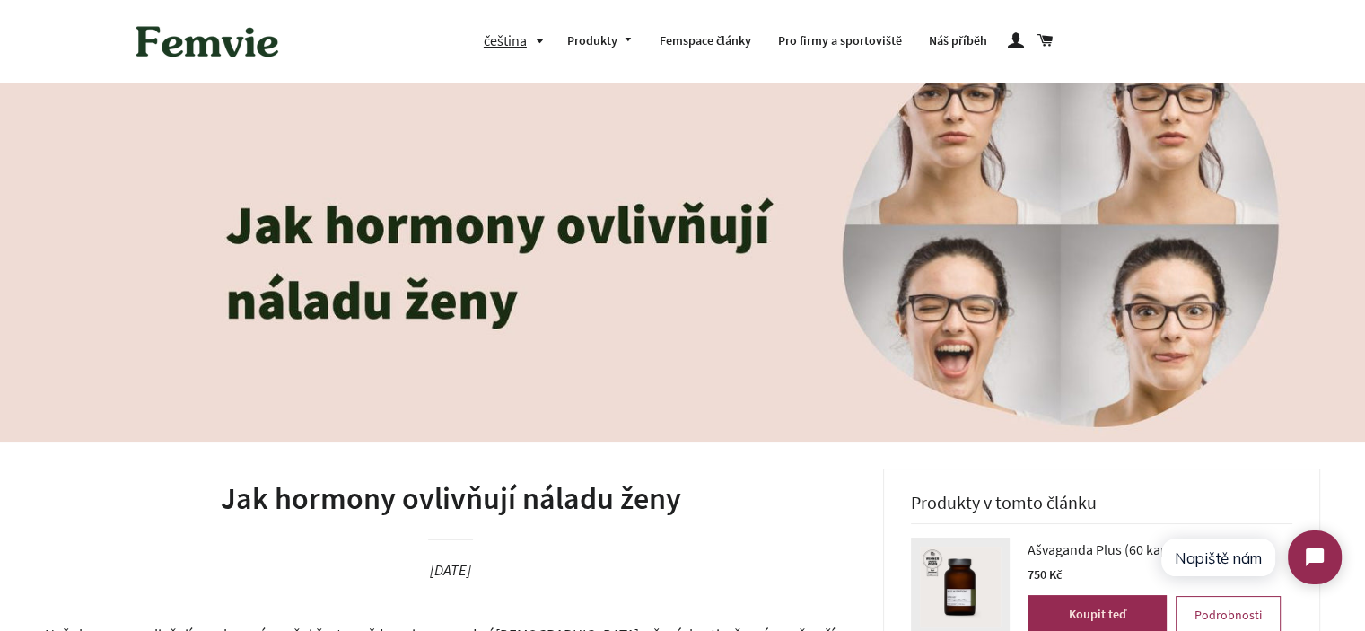
click at [545, 493] on h1 "Jak hormony ovlivňují náladu ženy" at bounding box center [450, 498] width 811 height 43
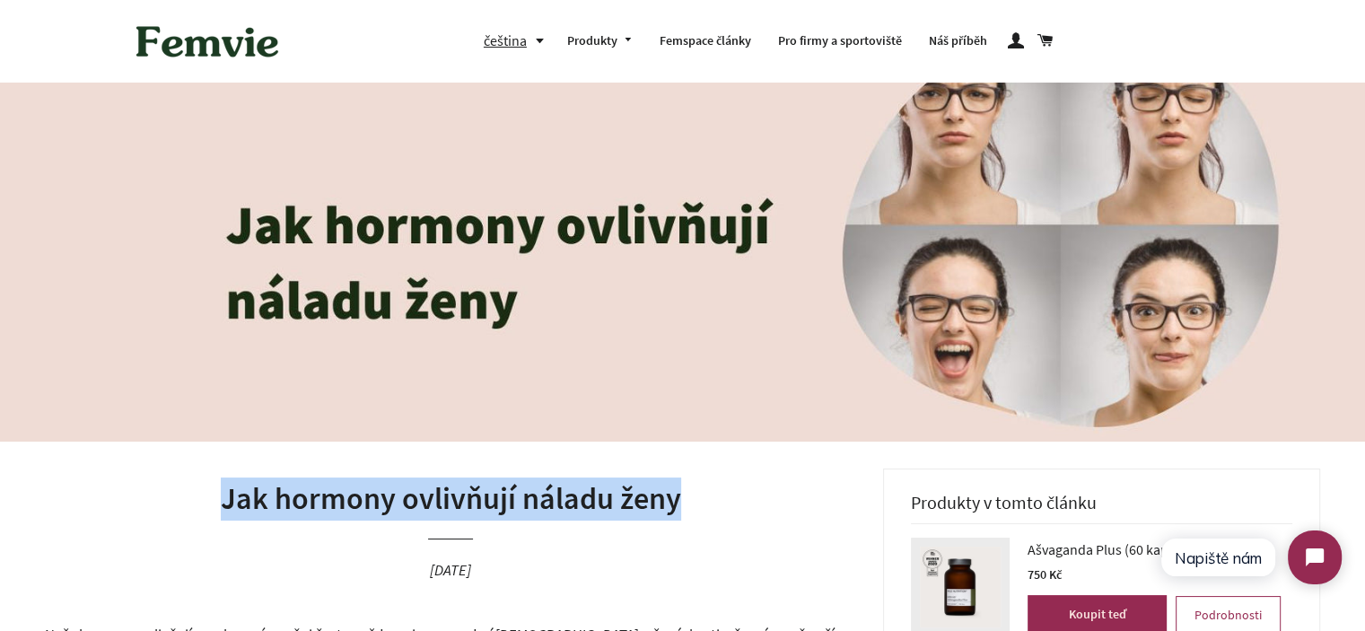
click at [545, 493] on h1 "Jak hormony ovlivňují náladu ženy" at bounding box center [450, 498] width 811 height 43
copy h1 "Jak hormony ovlivňují náladu ženy"
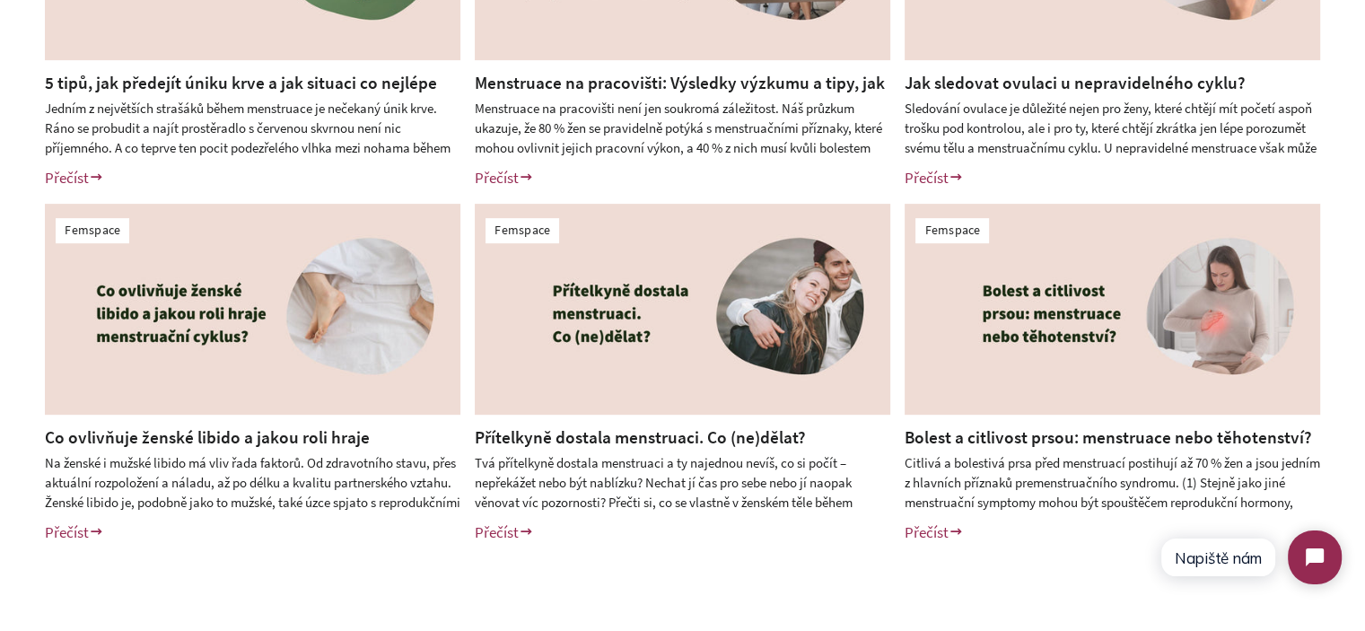
scroll to position [718, 0]
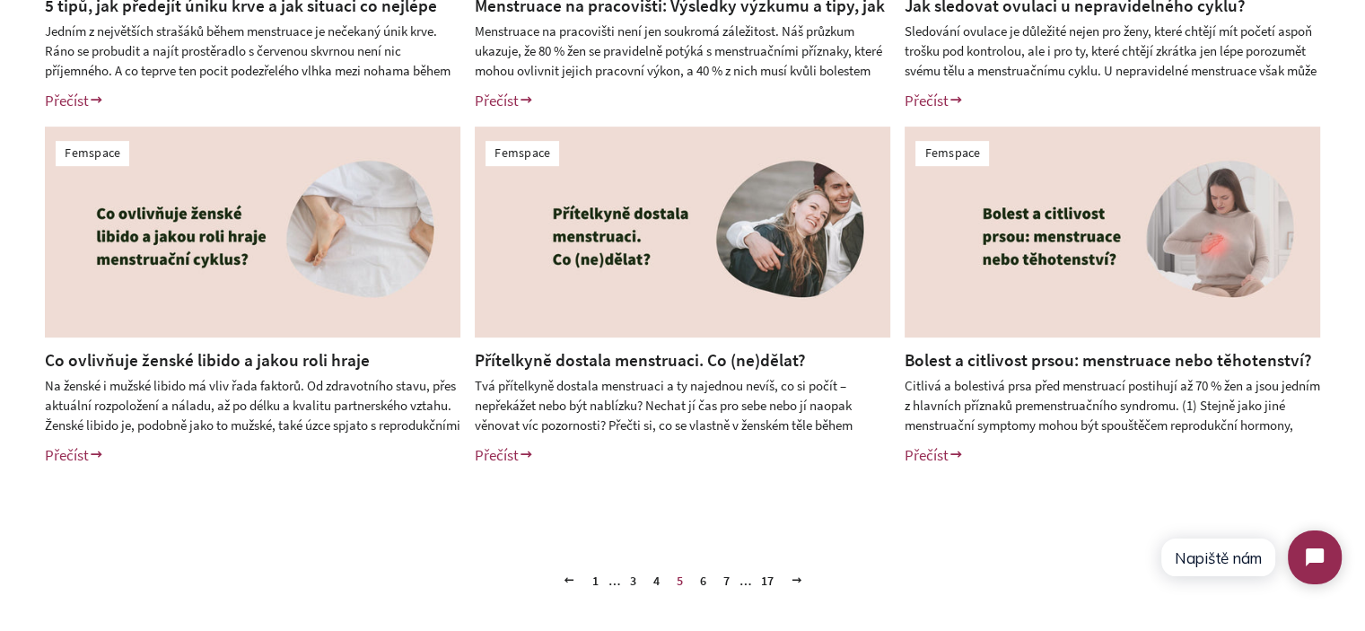
click at [709, 577] on link "6" at bounding box center [703, 580] width 21 height 27
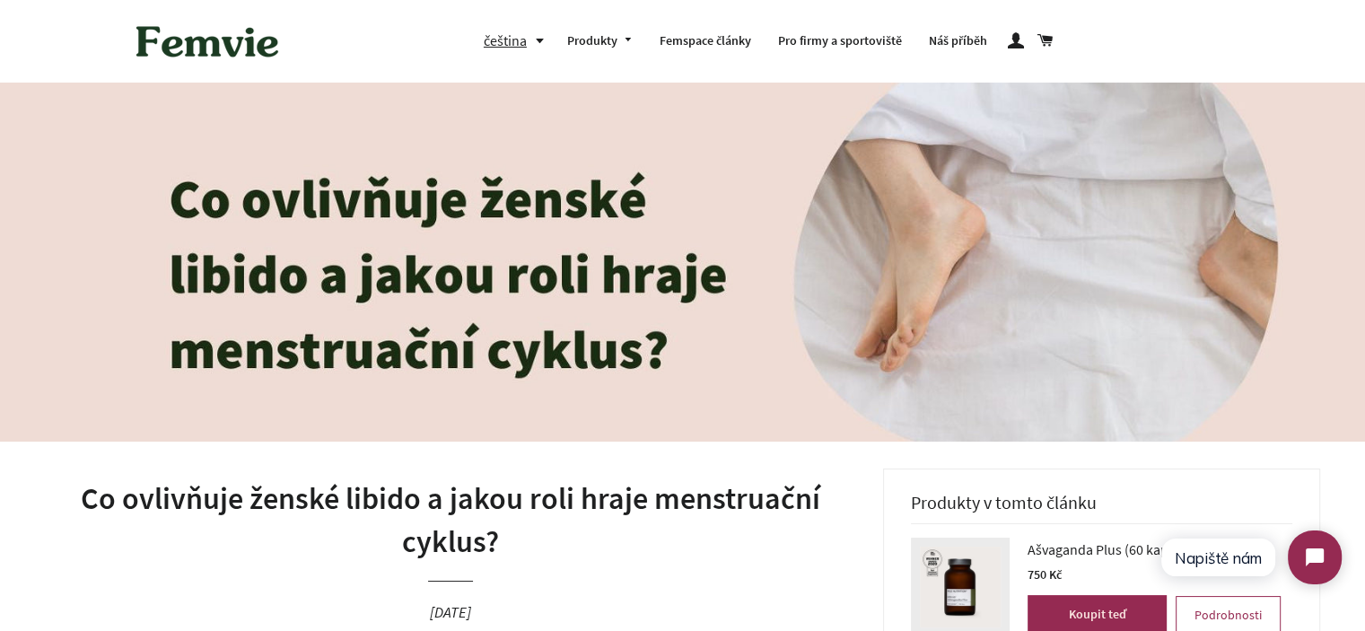
click at [523, 517] on h1 "Co ovlivňuje ženské libido a jakou roli hraje menstruační cyklus?" at bounding box center [450, 519] width 811 height 85
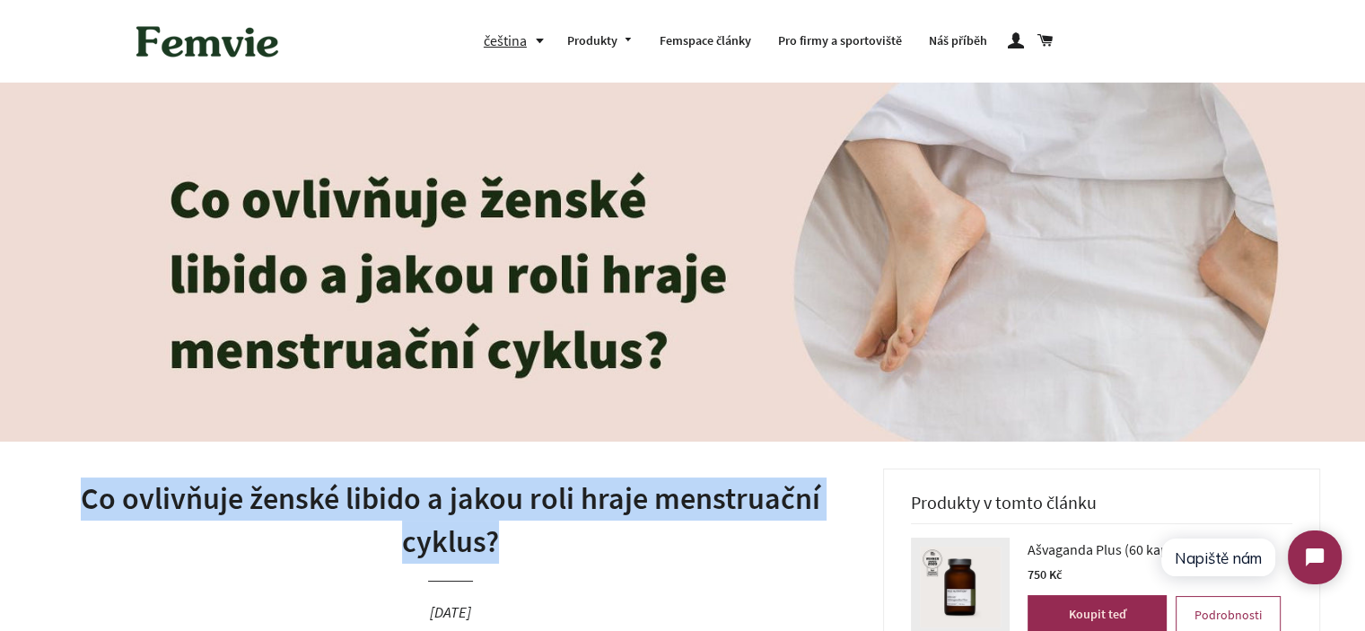
click at [523, 517] on h1 "Co ovlivňuje ženské libido a jakou roli hraje menstruační cyklus?" at bounding box center [450, 519] width 811 height 85
copy h1 "Co ovlivňuje ženské libido a jakou roli hraje menstruační cyklus?"
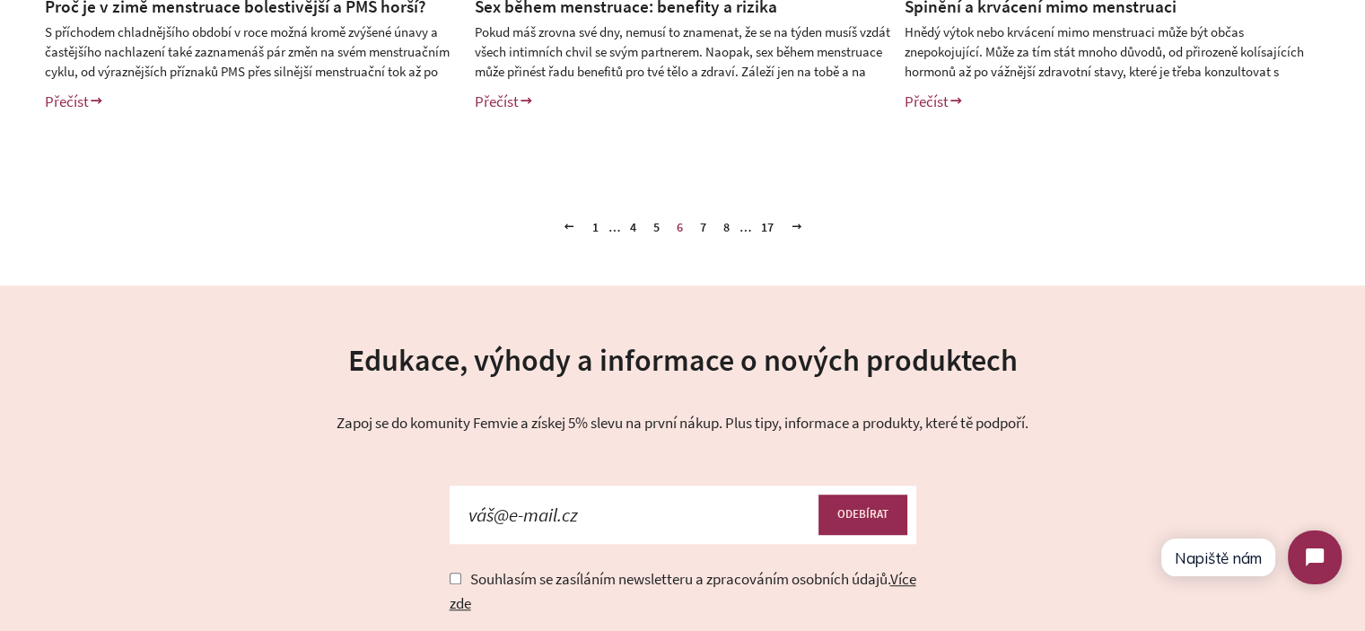
scroll to position [1077, 0]
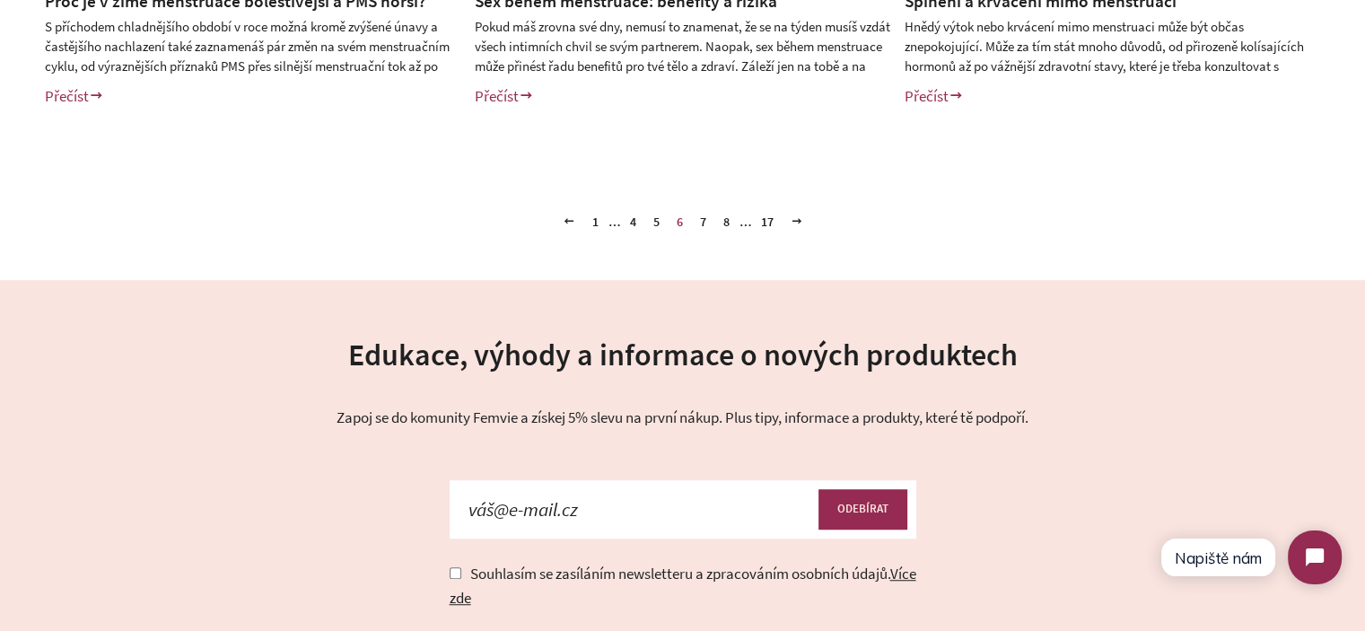
click at [595, 217] on link "1" at bounding box center [595, 221] width 21 height 27
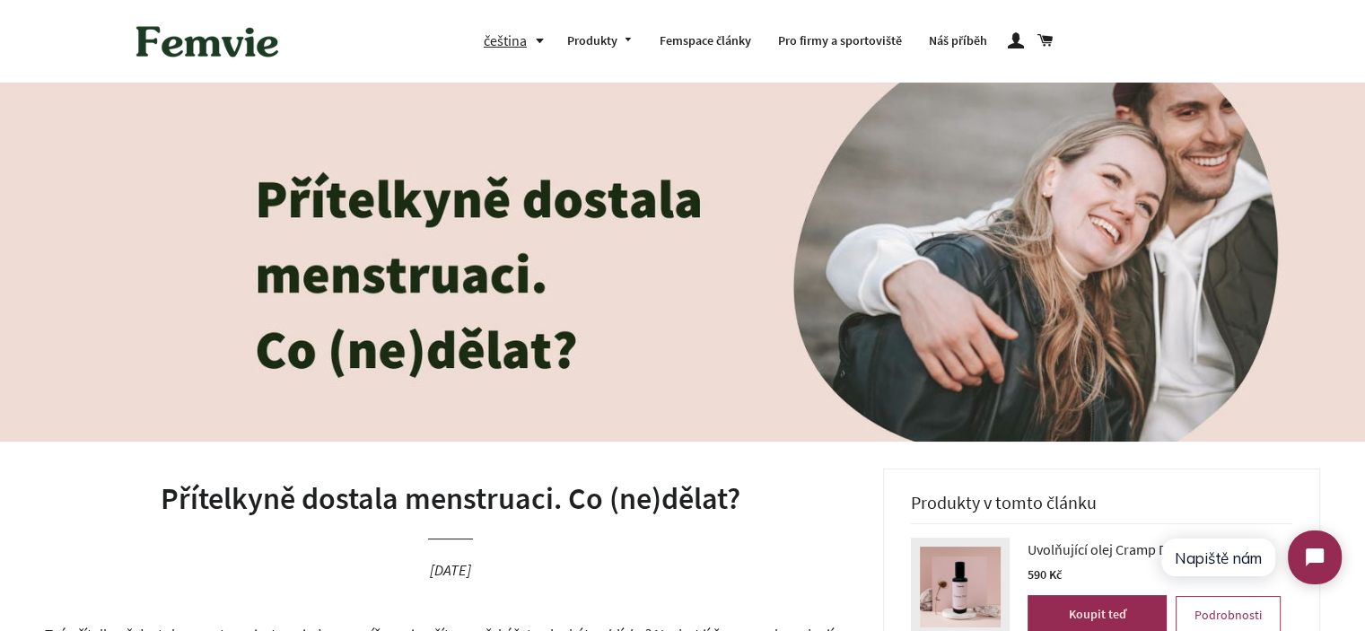
click at [635, 498] on h1 "Přítelkyně dostala menstruaci. Co (ne)dělat?" at bounding box center [450, 498] width 811 height 43
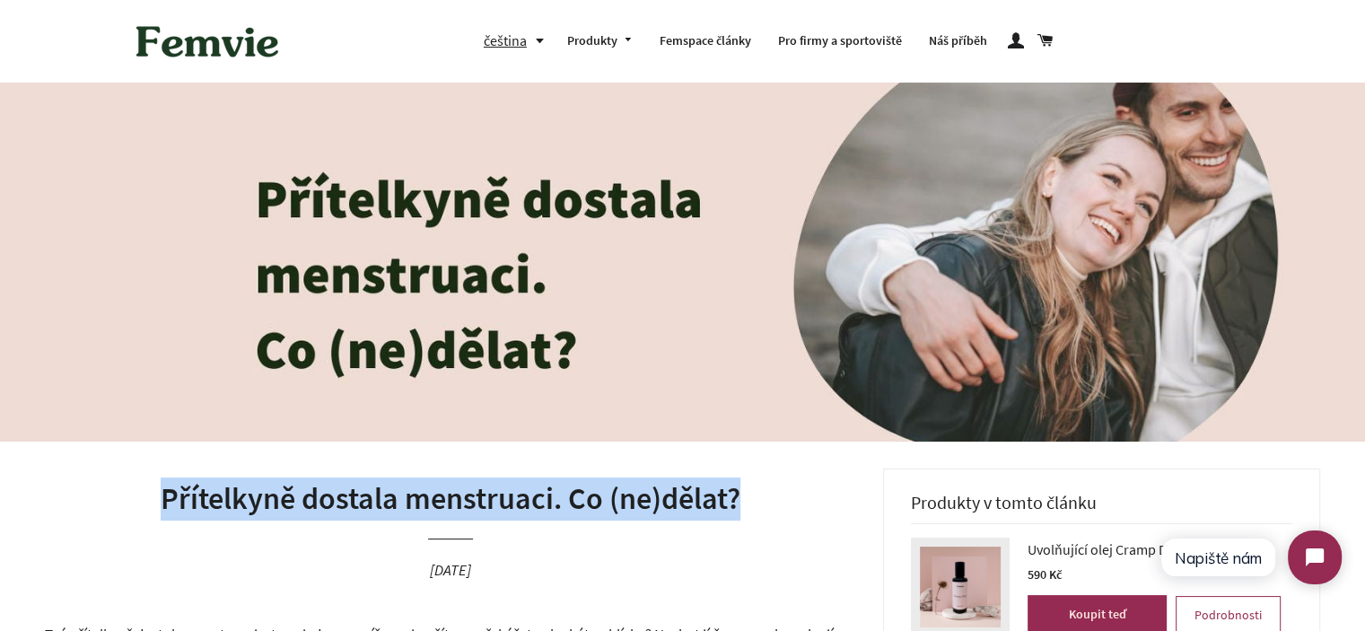
click at [635, 498] on h1 "Přítelkyně dostala menstruaci. Co (ne)dělat?" at bounding box center [450, 498] width 811 height 43
copy h1 "Přítelkyně dostala menstruaci. Co (ne)dělat?"
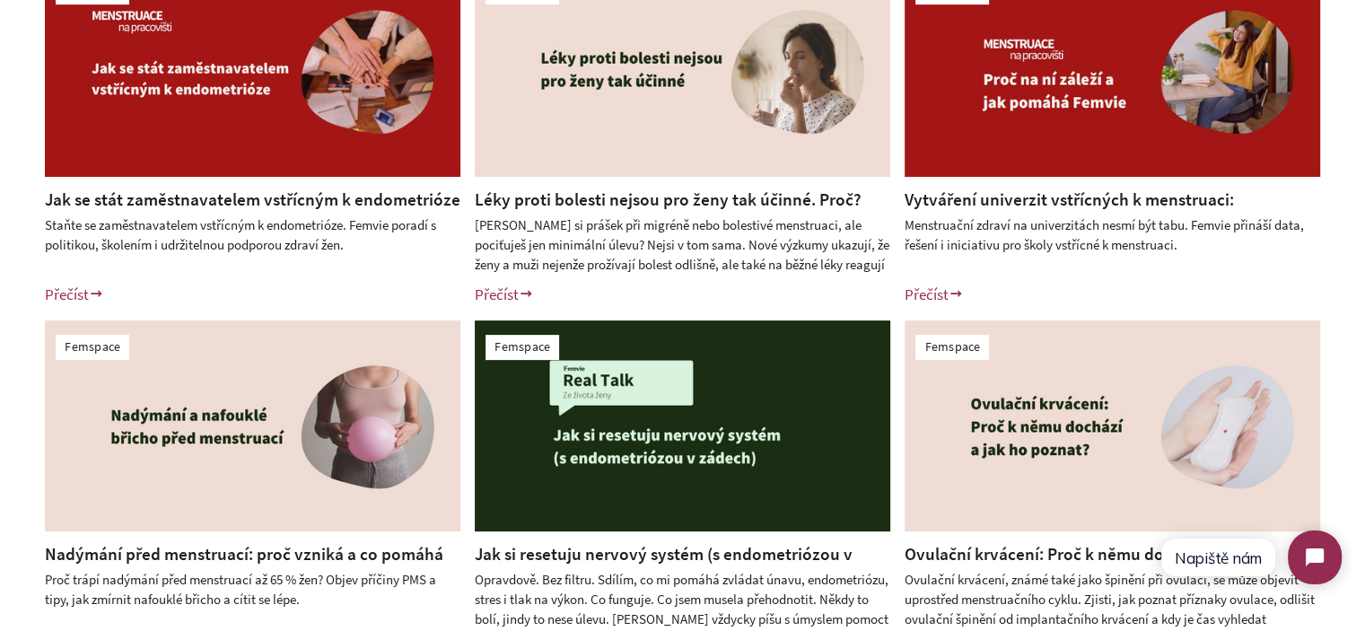
scroll to position [538, 0]
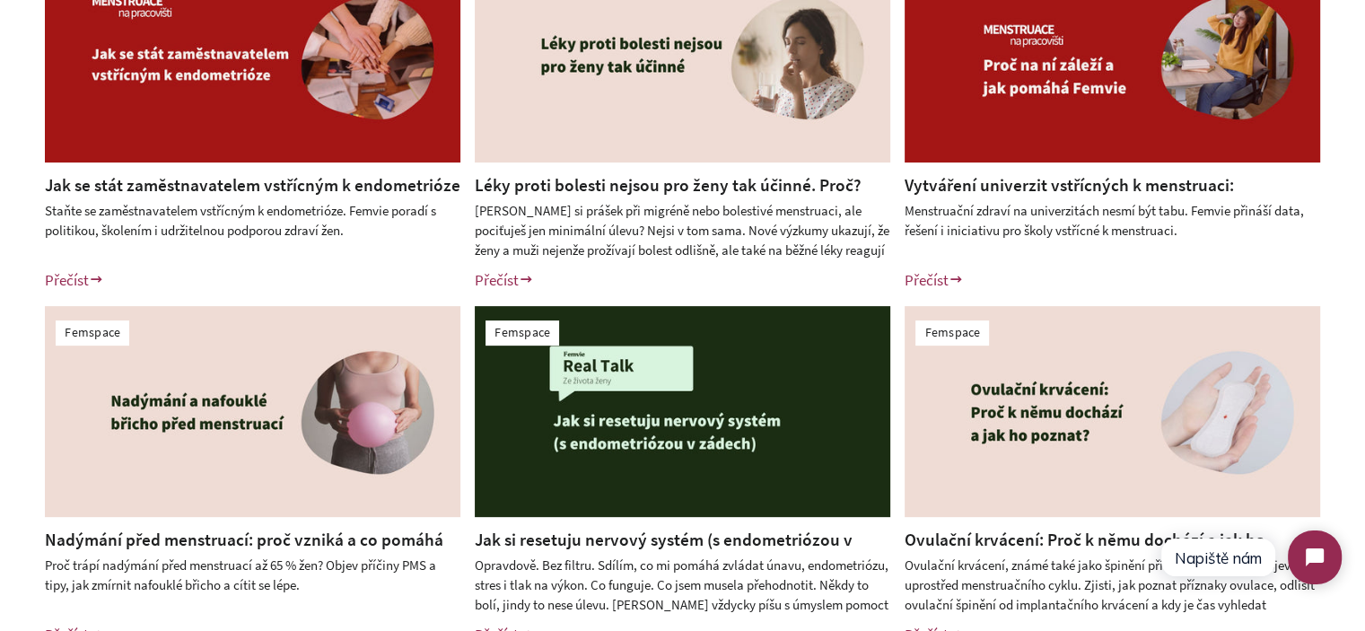
click at [618, 202] on div "[PERSON_NAME] si prášek při migréně nebo bolestivé menstruaci, ale pociťuješ je…" at bounding box center [682, 230] width 415 height 58
click at [624, 192] on link "Léky proti bolesti nejsou pro ženy tak účinné. Proč?" at bounding box center [668, 185] width 387 height 22
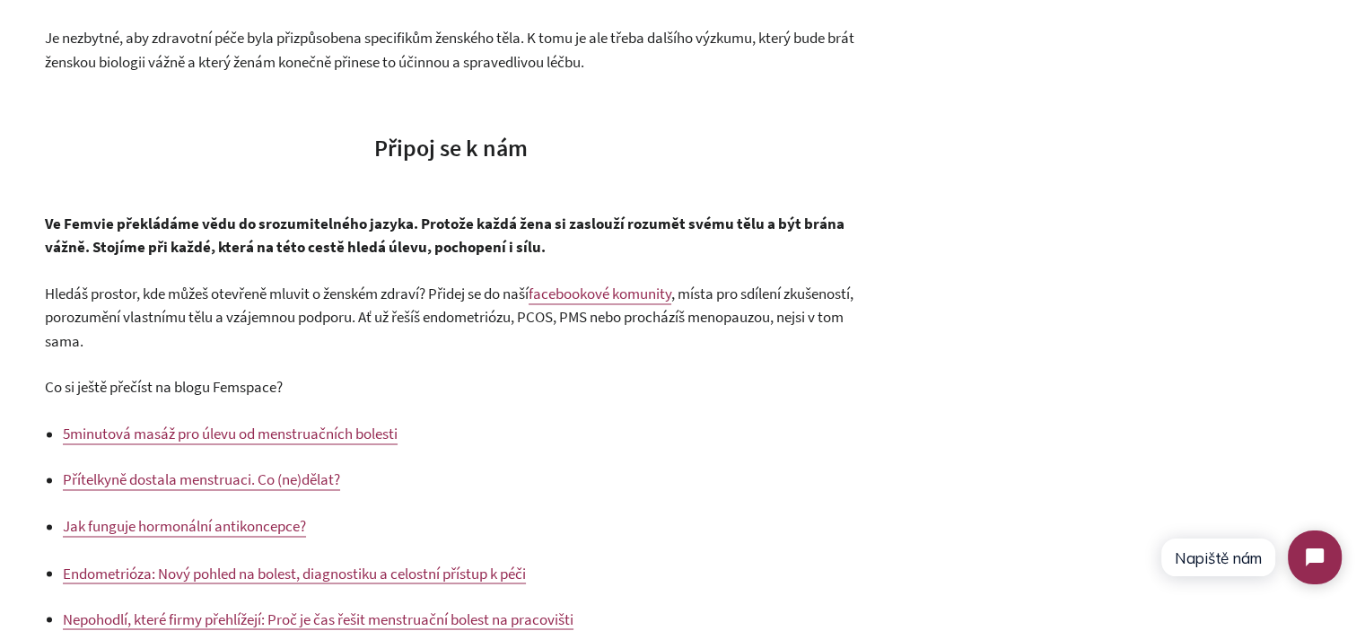
scroll to position [3061, 0]
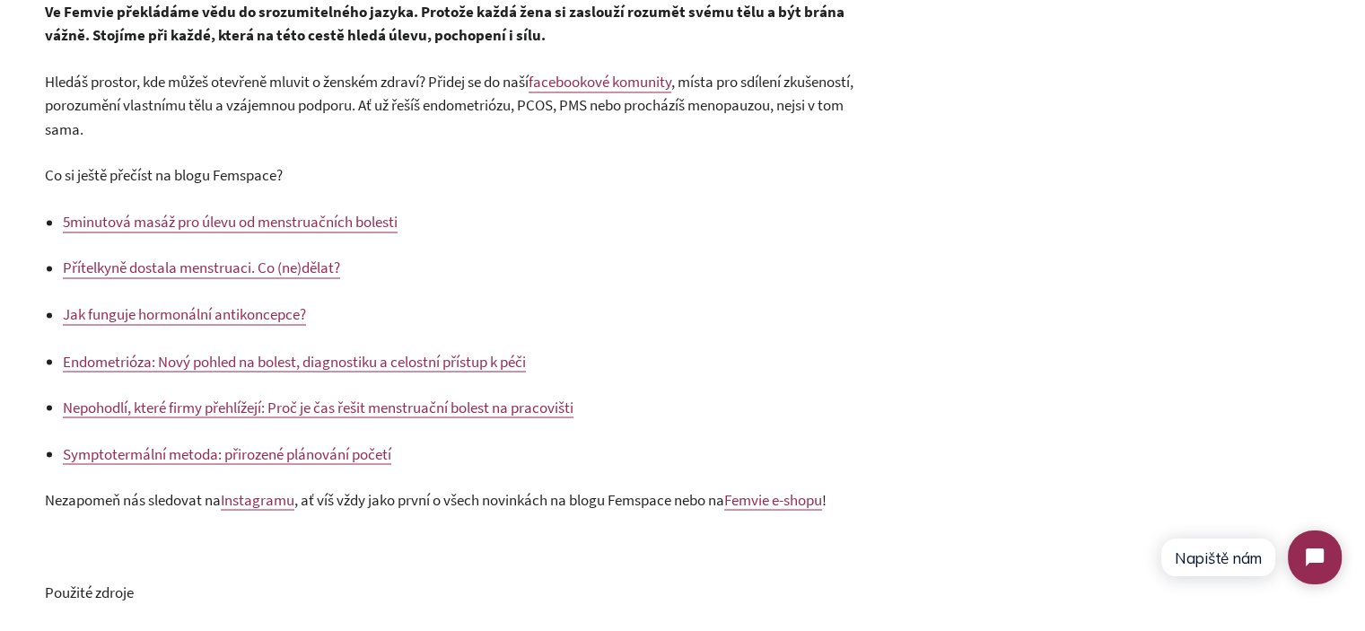
click at [173, 509] on span "Nezapomeň nás sledovat na" at bounding box center [133, 499] width 176 height 20
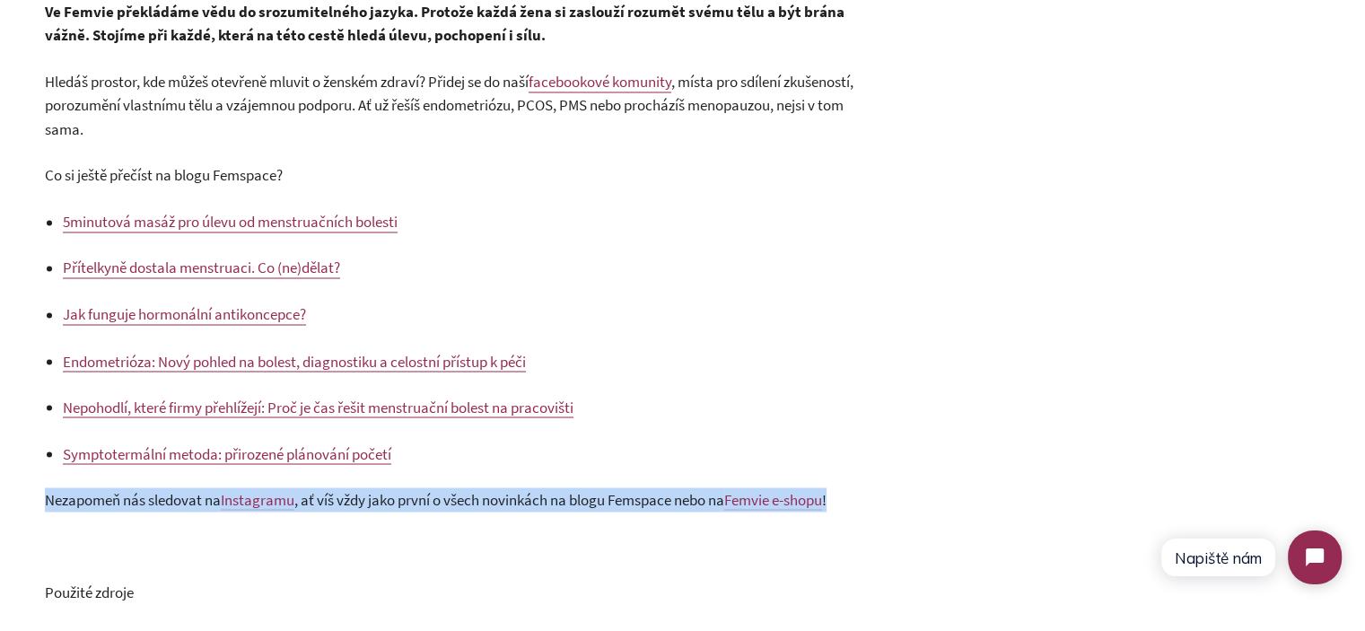
click at [173, 509] on span "Nezapomeň nás sledovat na" at bounding box center [133, 499] width 176 height 20
copy div "Nezapomeň nás sledovat na Instagramu , ať víš vždy jako první o všech novinkách…"
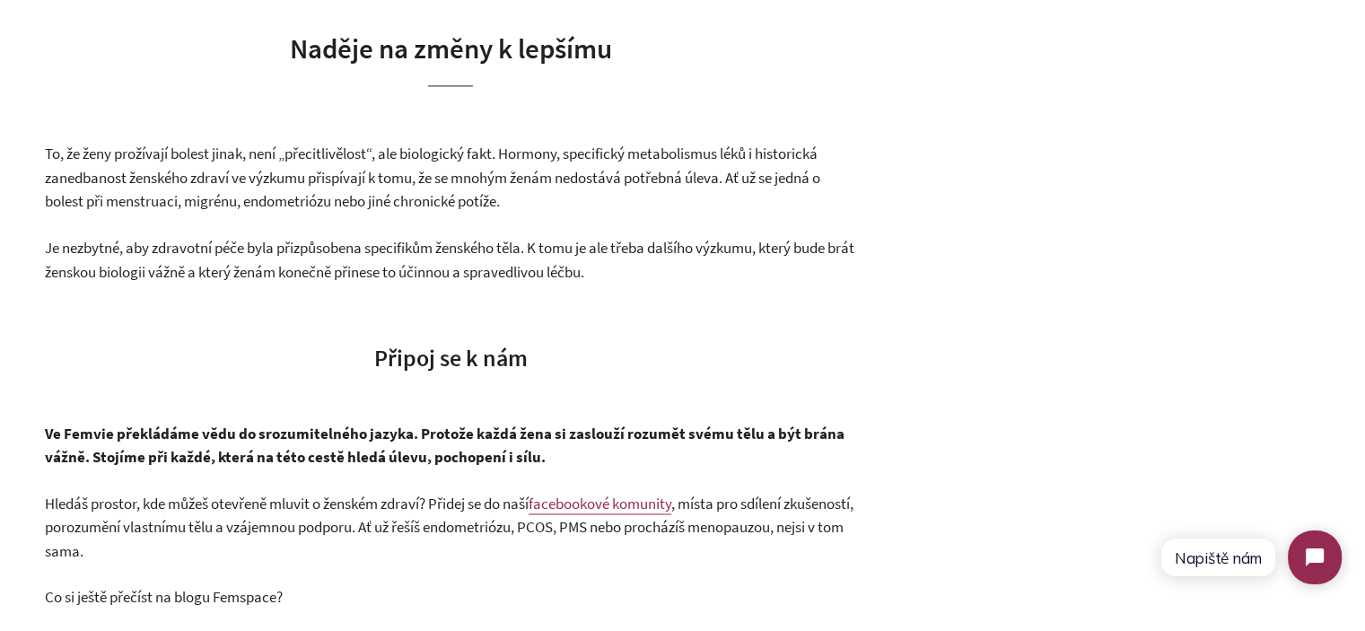
scroll to position [2613, 0]
